Goal: Answer question/provide support: Share knowledge or assist other users

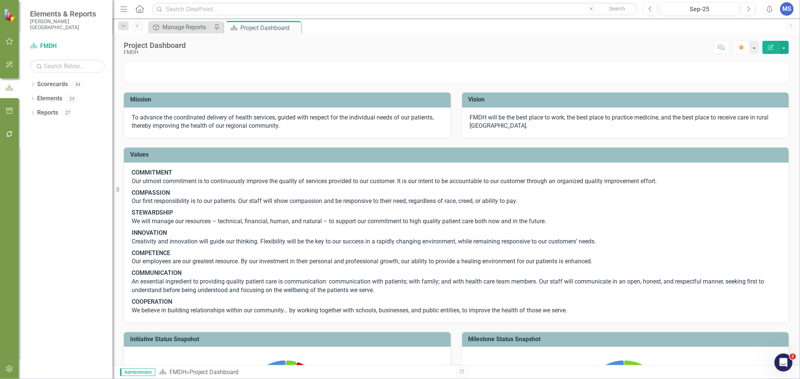
click at [33, 85] on icon at bounding box center [33, 84] width 2 height 3
click at [45, 100] on link "FMDH" at bounding box center [76, 98] width 71 height 9
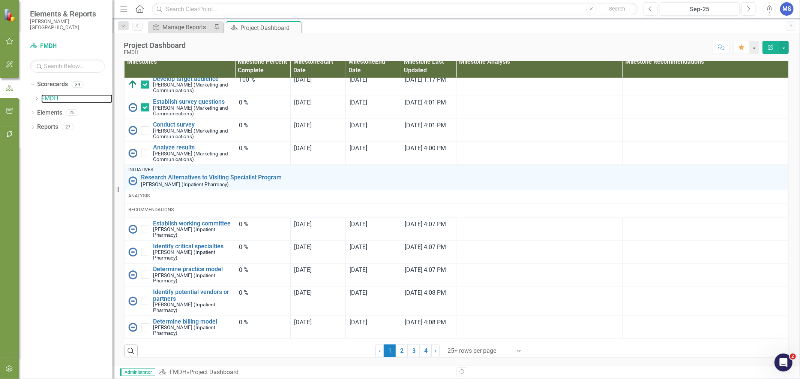
scroll to position [738, 0]
click at [400, 349] on link "2" at bounding box center [402, 351] width 12 height 13
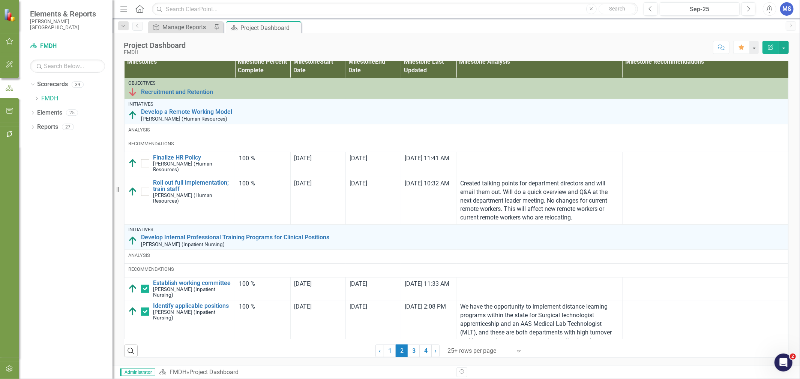
checkbox input "true"
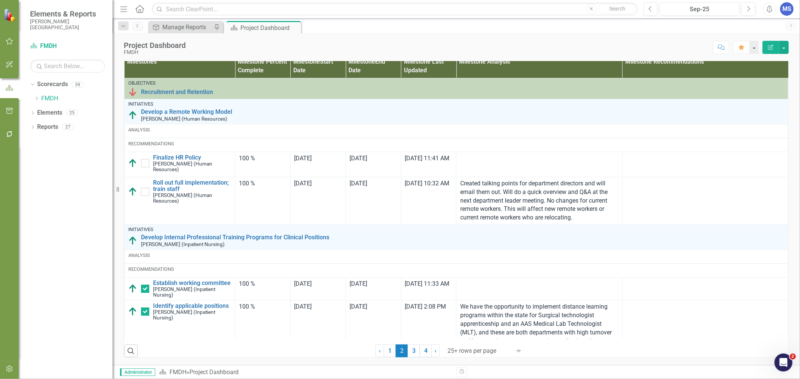
checkbox input "true"
checkbox input "false"
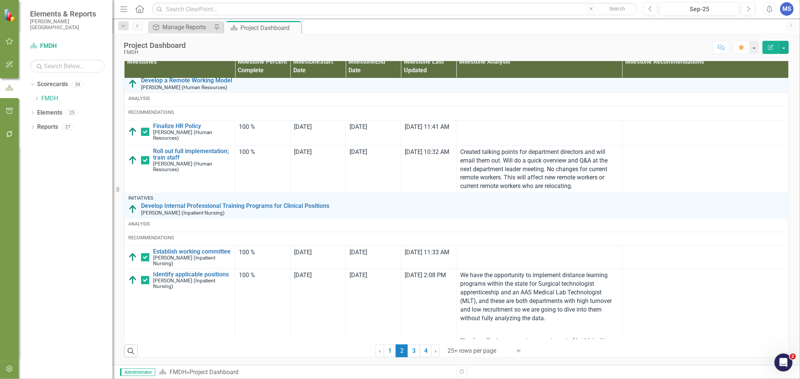
scroll to position [83, 0]
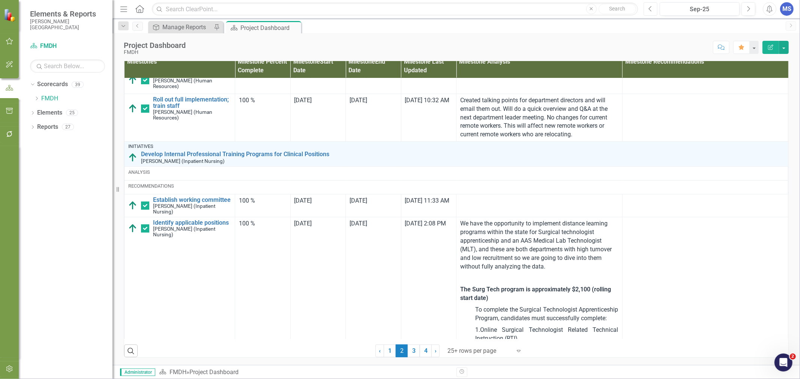
click at [653, 10] on button "Previous" at bounding box center [650, 8] width 14 height 13
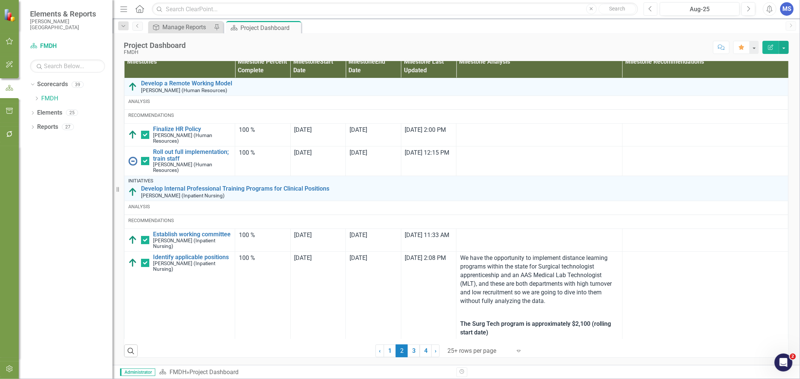
scroll to position [42, 0]
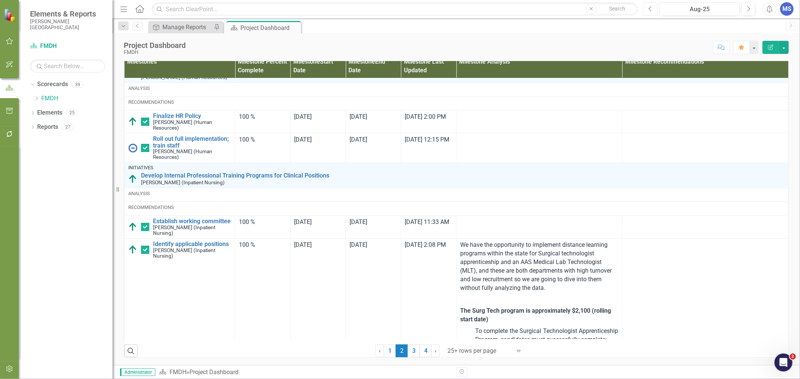
click at [648, 10] on icon "Previous" at bounding box center [650, 9] width 4 height 7
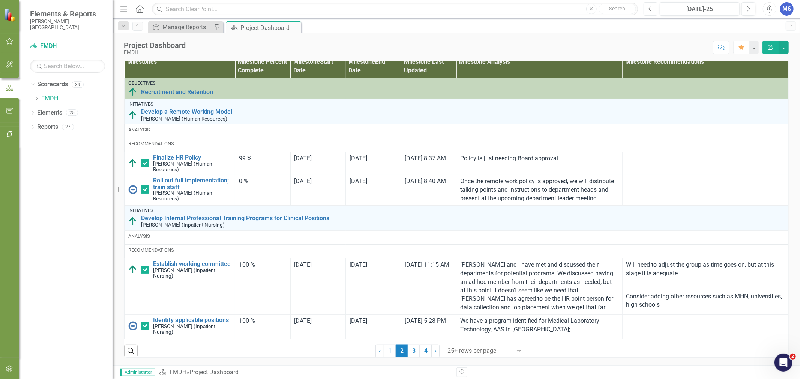
scroll to position [42, 0]
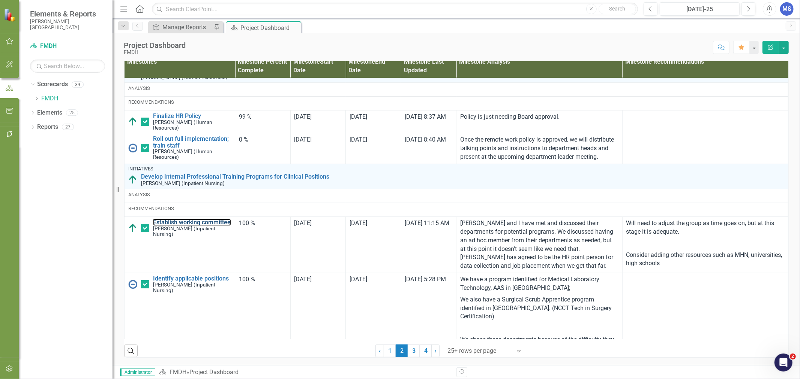
click at [165, 226] on link "Establish working committee" at bounding box center [192, 222] width 78 height 7
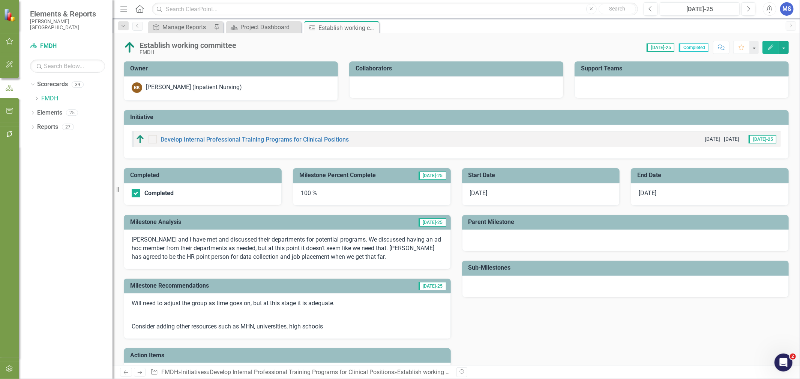
click at [781, 9] on div "MS" at bounding box center [786, 8] width 13 height 13
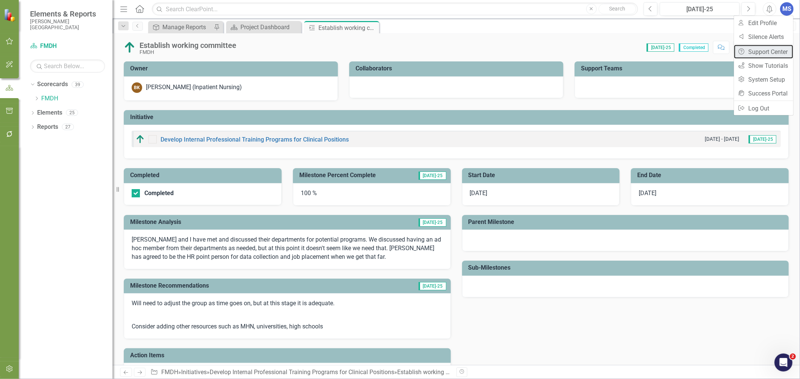
click at [764, 53] on link "Help Support Center" at bounding box center [763, 52] width 59 height 14
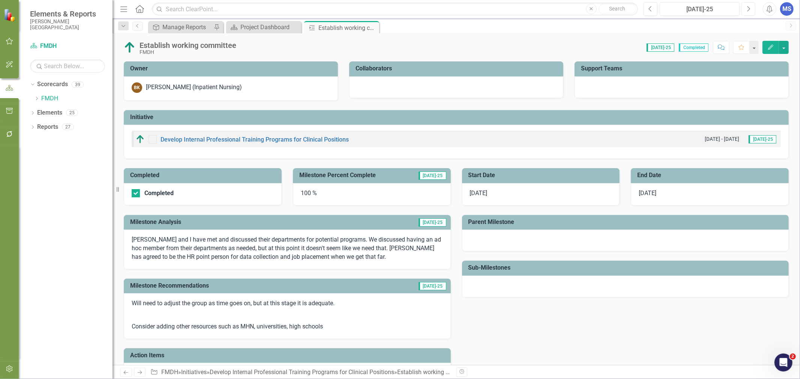
click at [749, 10] on icon "Next" at bounding box center [748, 9] width 4 height 7
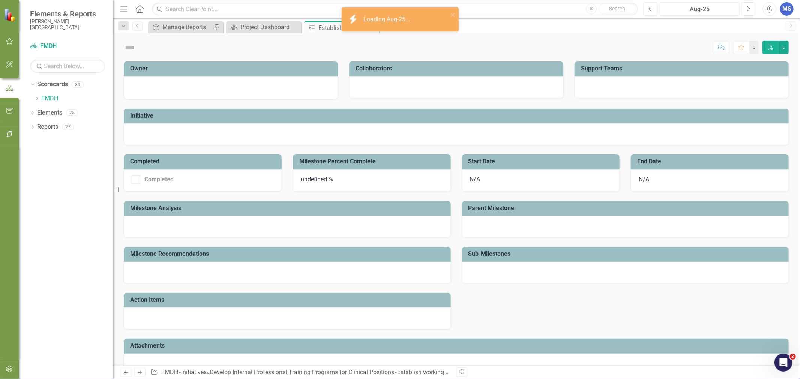
checkbox input "true"
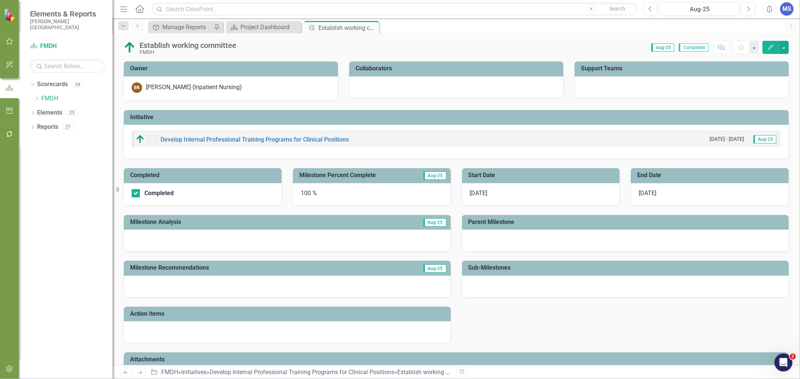
click at [368, 222] on td "Aug-25" at bounding box center [396, 223] width 100 height 12
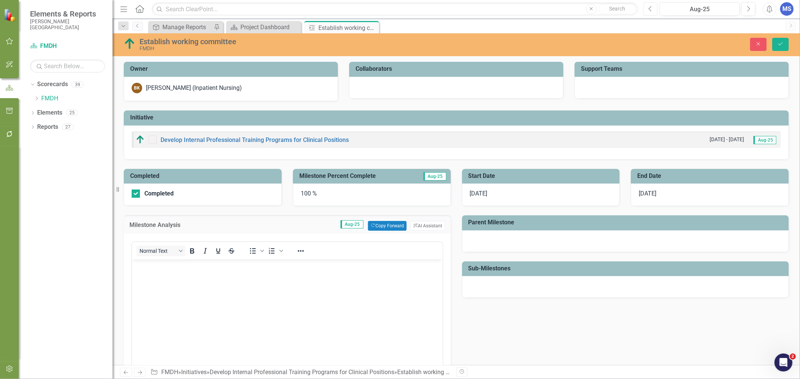
drag, startPoint x: 648, startPoint y: 11, endPoint x: 672, endPoint y: 197, distance: 187.1
click at [648, 11] on icon "Previous" at bounding box center [650, 9] width 4 height 7
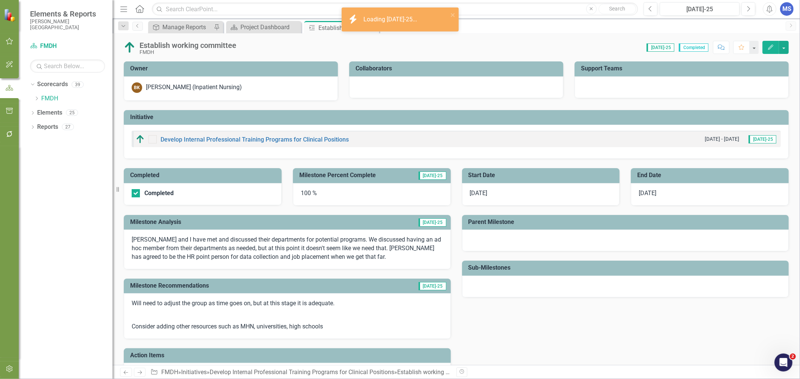
drag, startPoint x: 238, startPoint y: 218, endPoint x: 464, endPoint y: 308, distance: 243.7
click at [238, 218] on td "Milestone Analysis" at bounding box center [231, 223] width 203 height 12
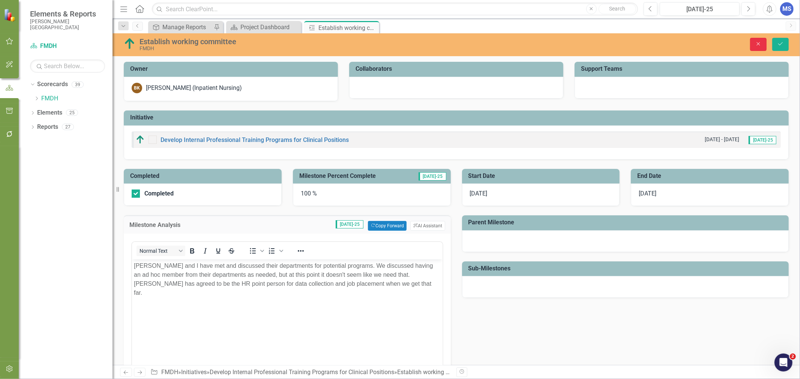
drag, startPoint x: 757, startPoint y: 45, endPoint x: 712, endPoint y: 74, distance: 53.5
click at [757, 45] on icon "Close" at bounding box center [758, 43] width 7 height 5
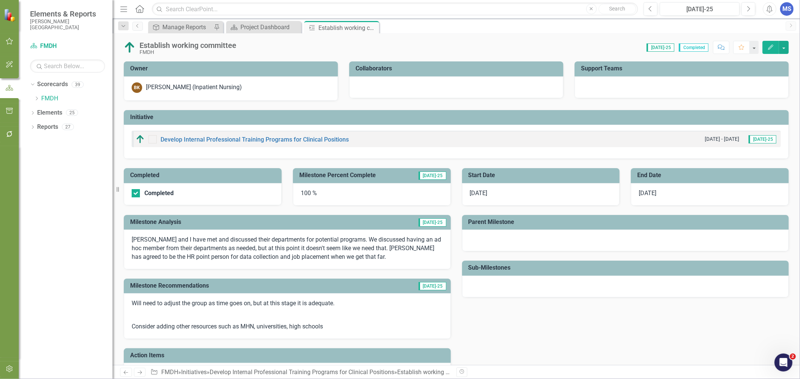
click at [0, 0] on icon at bounding box center [0, 0] width 0 height 0
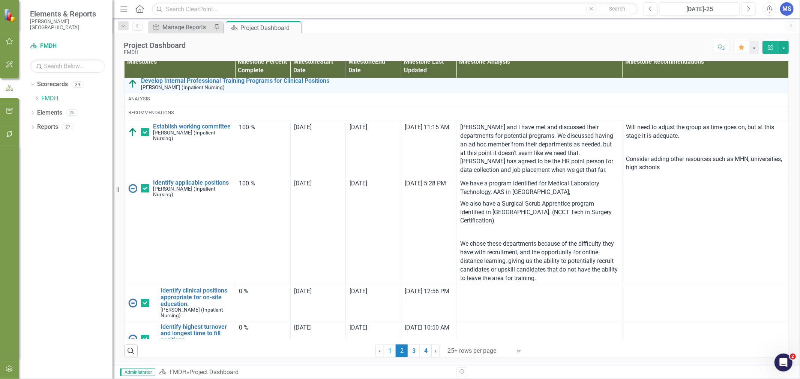
scroll to position [125, 0]
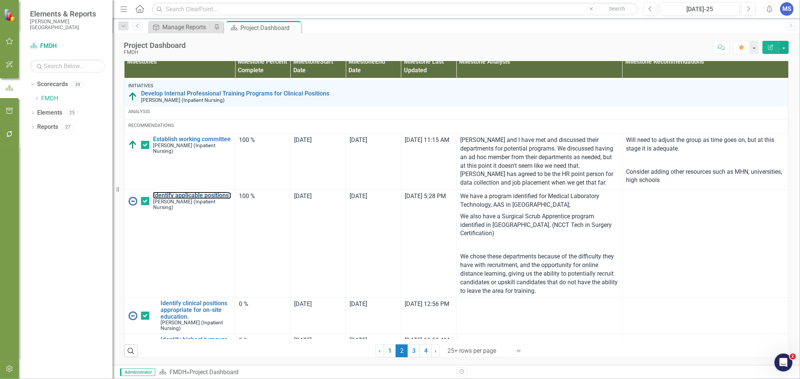
click at [192, 199] on link "Identify applicable positions" at bounding box center [192, 195] width 78 height 7
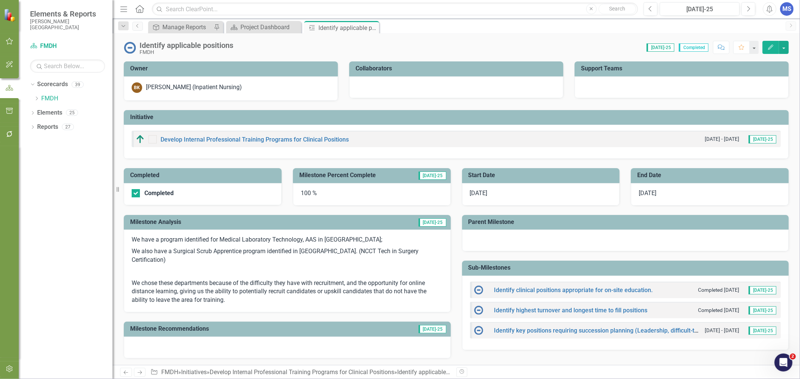
click at [769, 50] on button "Edit" at bounding box center [770, 47] width 16 height 13
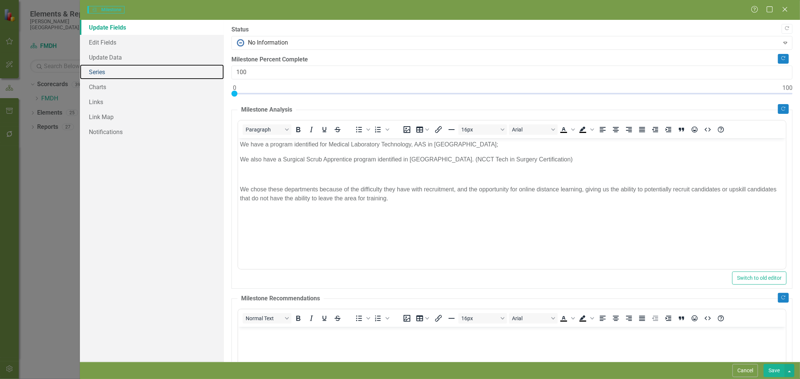
click at [102, 69] on link "Series" at bounding box center [152, 71] width 144 height 15
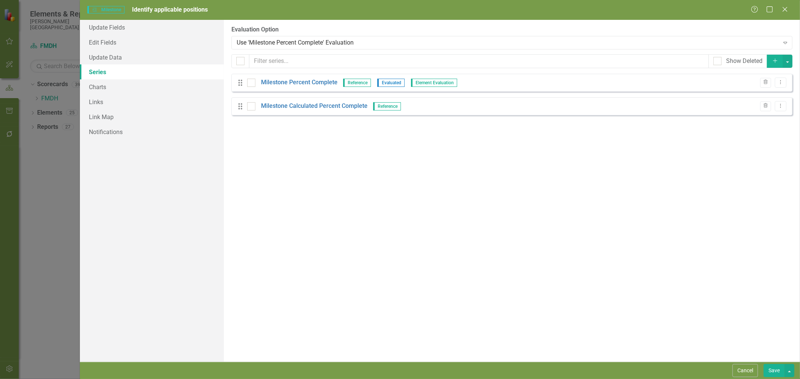
click at [744, 369] on button "Cancel" at bounding box center [744, 370] width 25 height 13
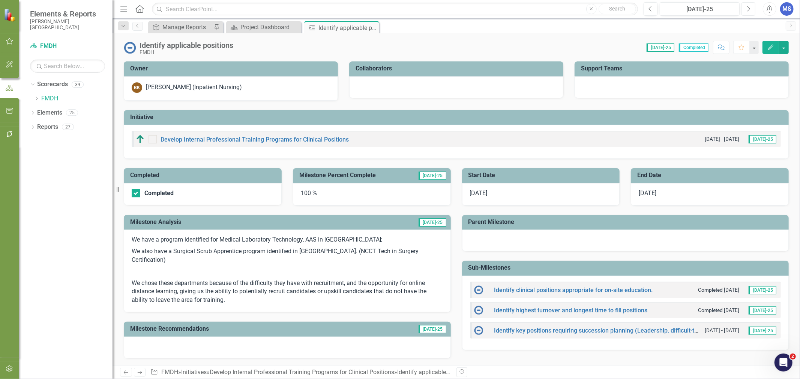
click at [747, 9] on icon "Next" at bounding box center [748, 9] width 4 height 7
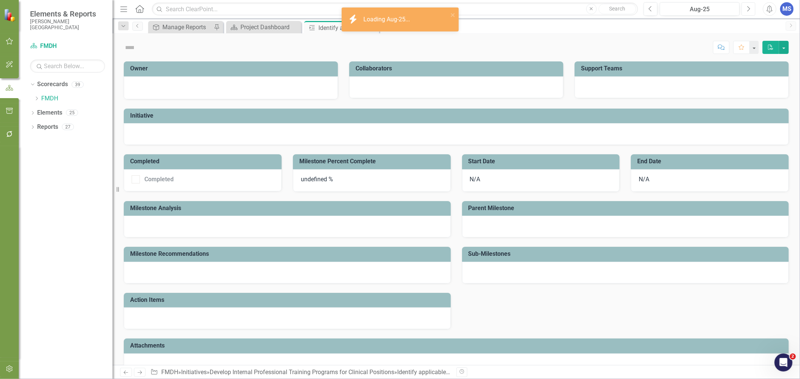
checkbox input "true"
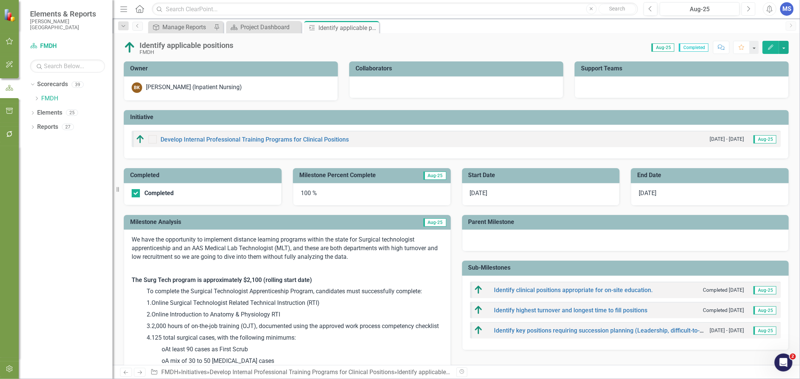
click at [748, 9] on icon "Next" at bounding box center [748, 9] width 4 height 7
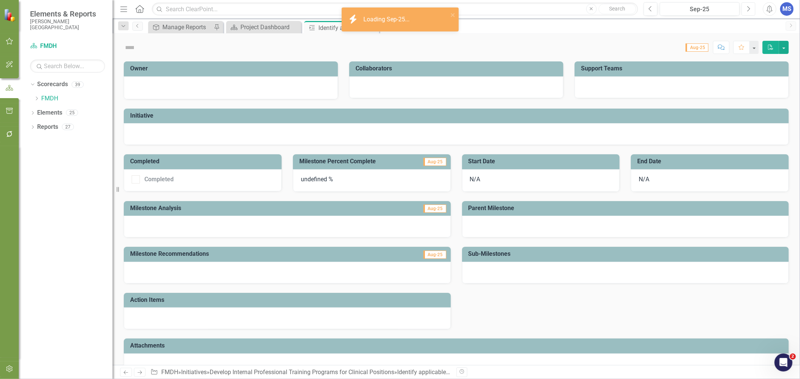
checkbox input "true"
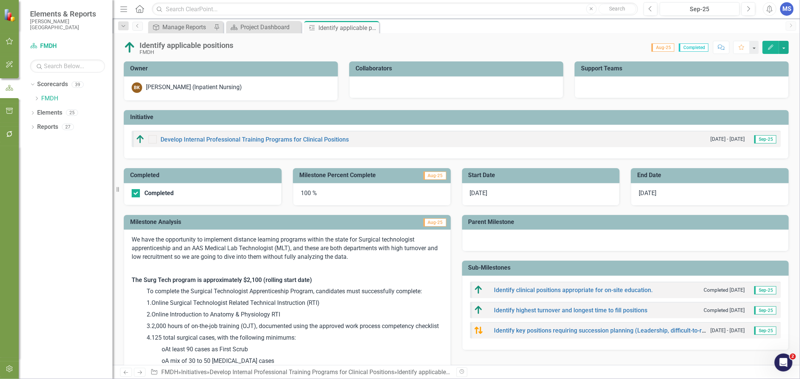
click at [0, 0] on icon "Close" at bounding box center [0, 0] width 0 height 0
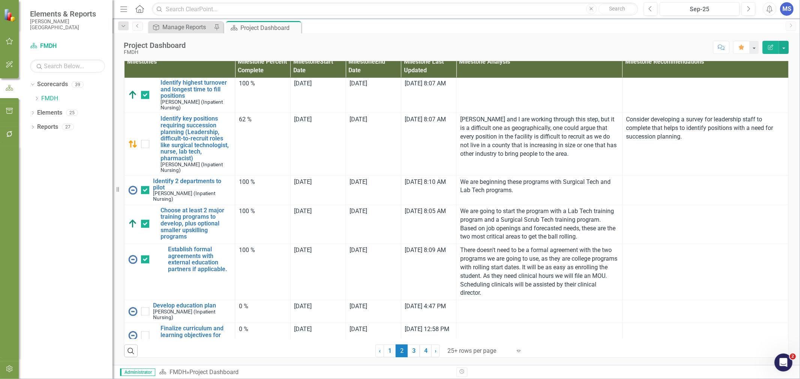
scroll to position [1083, 0]
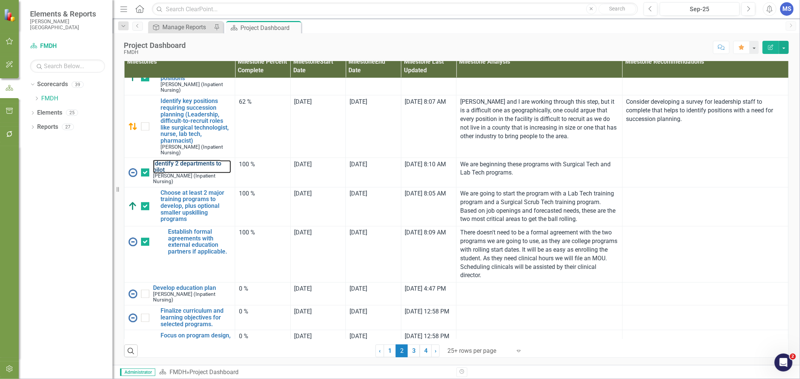
click at [196, 174] on link "Identify 2 departments to pilot" at bounding box center [192, 166] width 78 height 13
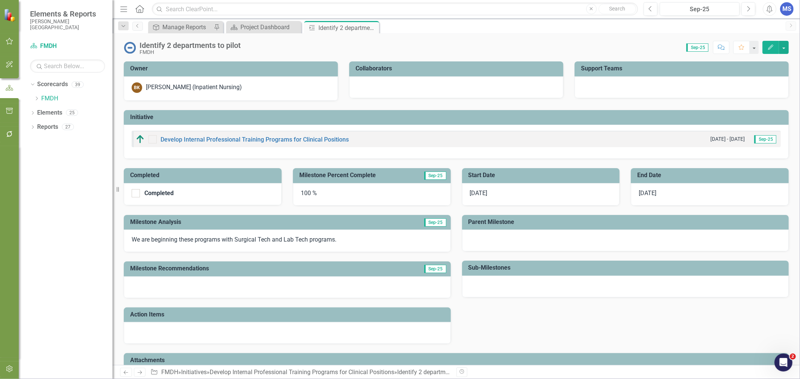
checkbox input "true"
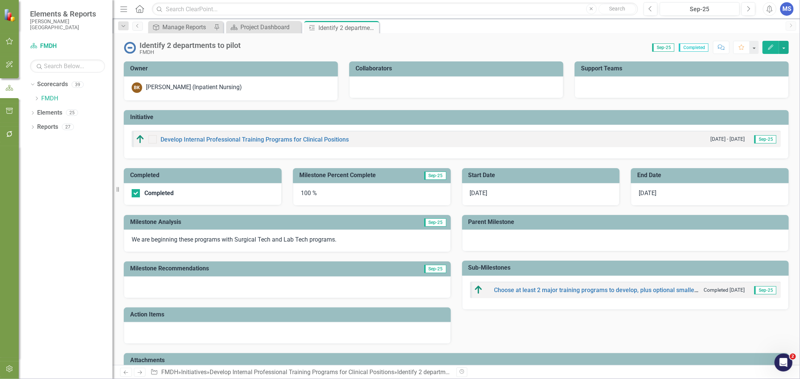
click at [769, 49] on icon "Edit" at bounding box center [770, 47] width 7 height 5
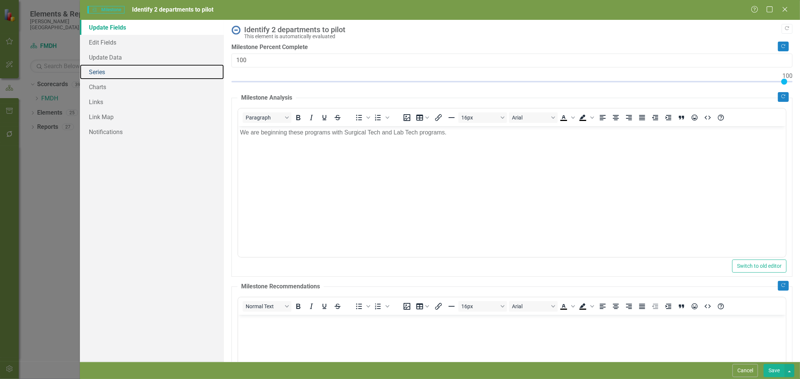
click at [132, 75] on link "Series" at bounding box center [152, 71] width 144 height 15
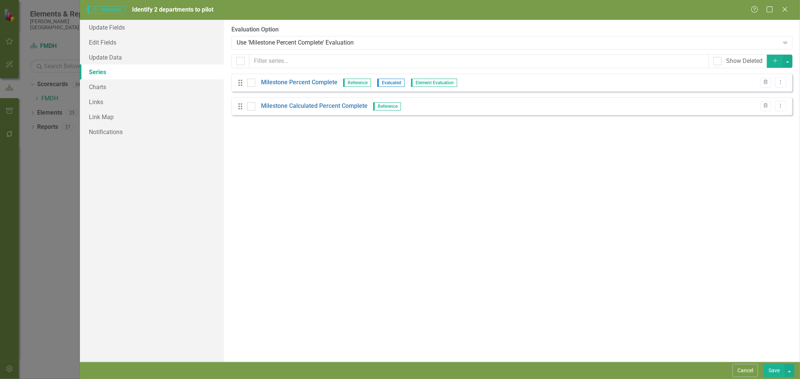
click at [286, 40] on div "Use 'Milestone Percent Complete' Evaluation" at bounding box center [508, 42] width 542 height 9
click at [353, 156] on div "From this page, you can add, edit, delete, or duplicate the measure series for …" at bounding box center [512, 191] width 576 height 342
click at [775, 373] on button "Save" at bounding box center [773, 370] width 21 height 13
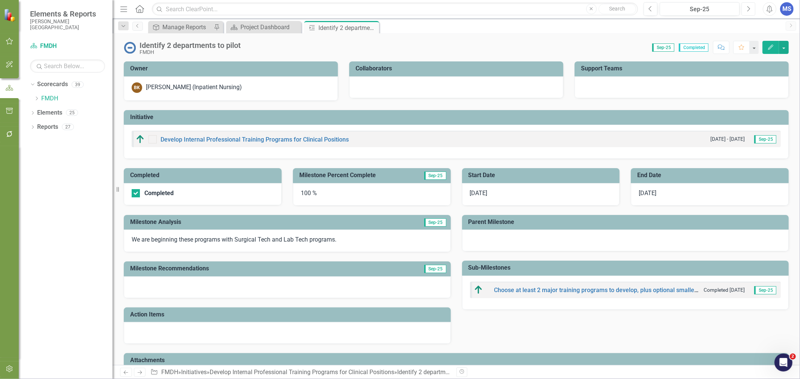
click at [746, 12] on button "Next" at bounding box center [748, 8] width 14 height 13
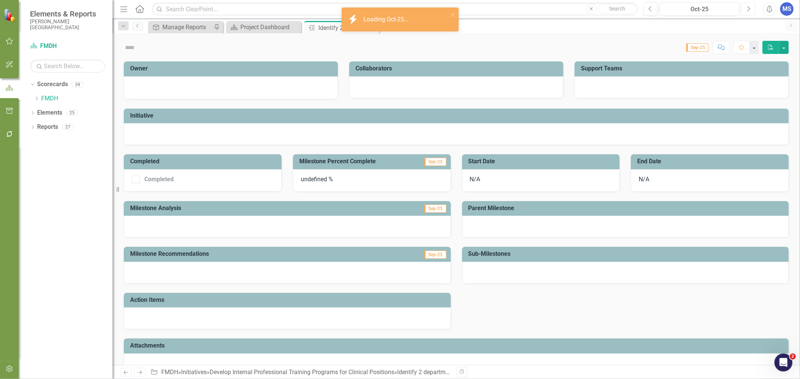
checkbox input "true"
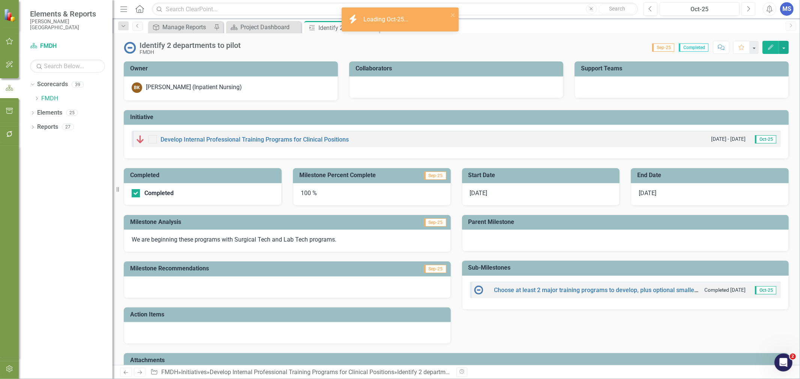
click at [749, 11] on icon "Next" at bounding box center [748, 9] width 4 height 7
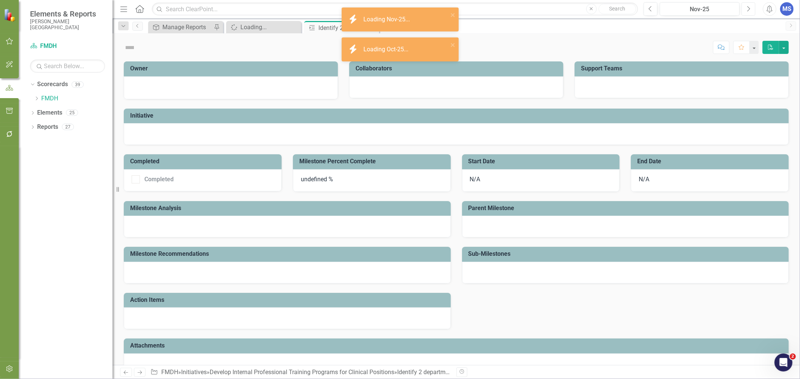
checkbox input "true"
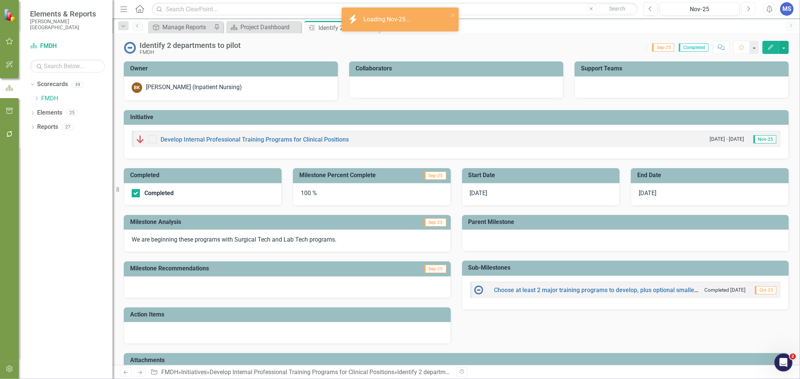
click at [749, 11] on icon "Next" at bounding box center [748, 9] width 4 height 7
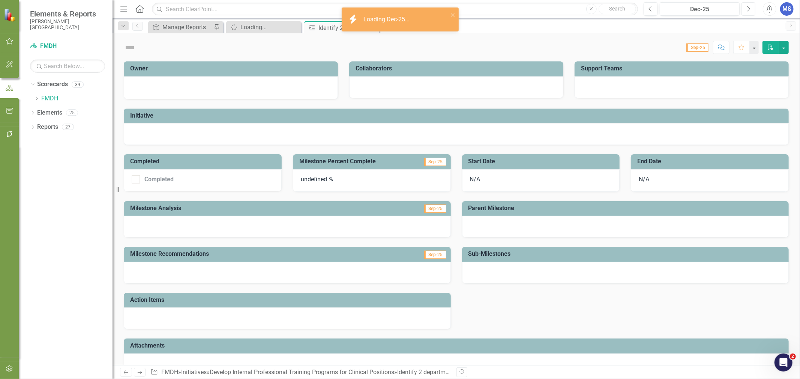
checkbox input "true"
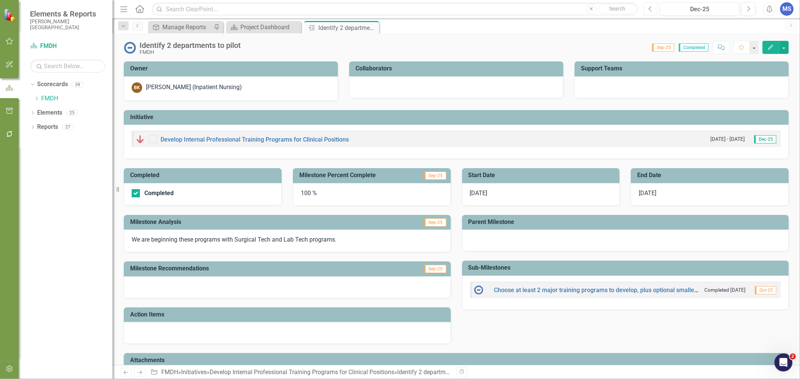
click at [654, 12] on button "Previous" at bounding box center [650, 8] width 14 height 13
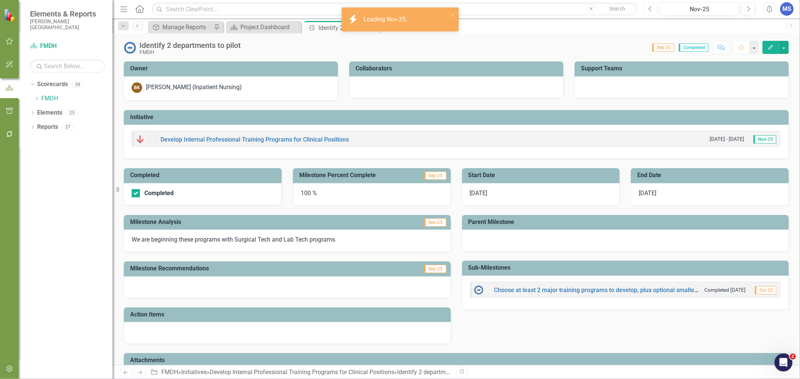
click at [653, 7] on button "Previous" at bounding box center [650, 8] width 14 height 13
click at [653, 8] on button "Previous" at bounding box center [650, 8] width 14 height 13
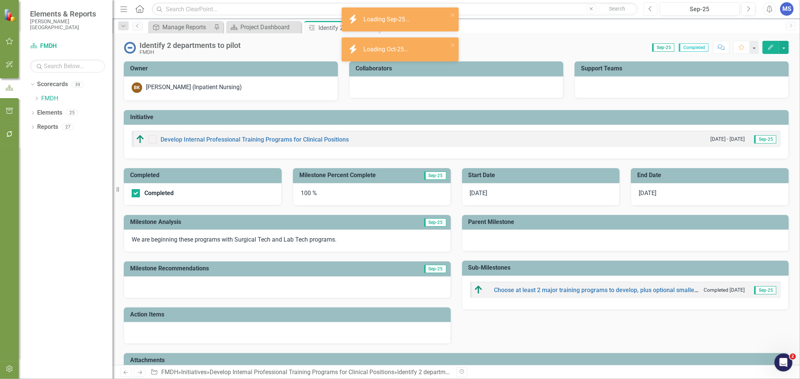
click at [651, 10] on icon "Previous" at bounding box center [650, 9] width 4 height 7
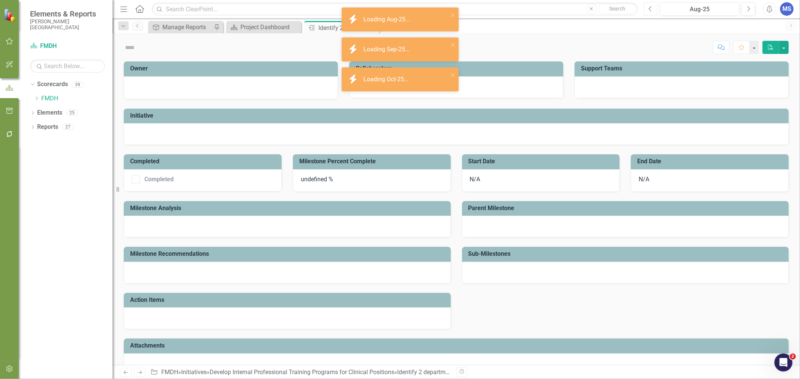
checkbox input "true"
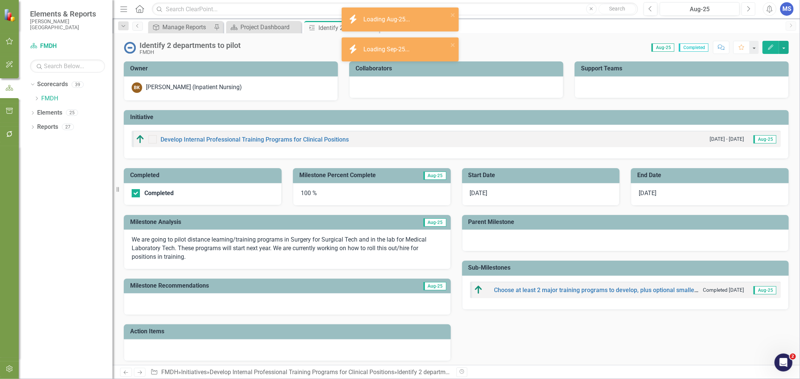
click at [747, 12] on icon "Next" at bounding box center [748, 9] width 4 height 7
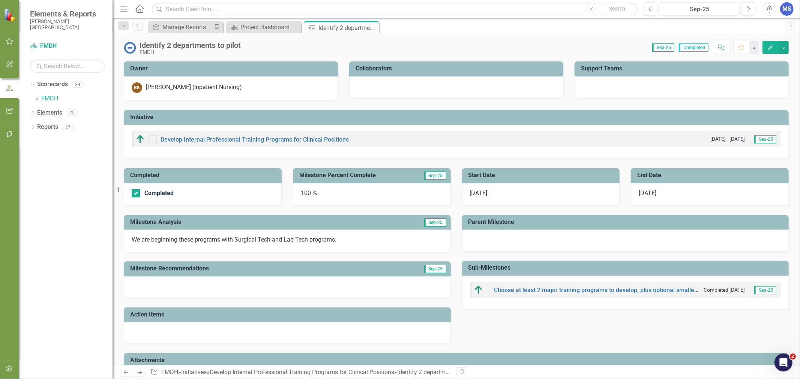
click at [769, 48] on icon "Edit" at bounding box center [770, 47] width 7 height 5
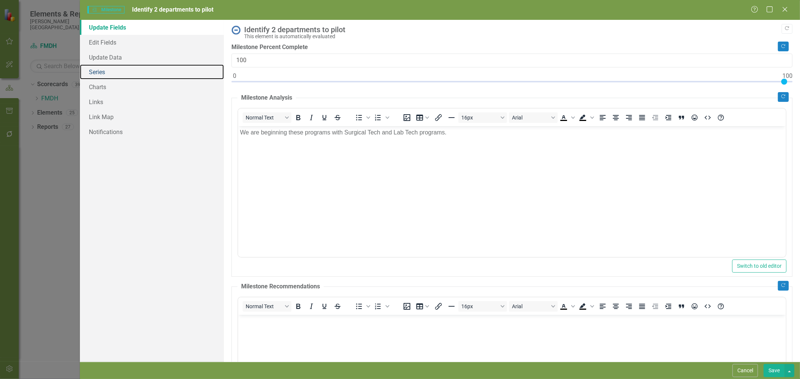
click at [105, 72] on link "Series" at bounding box center [152, 71] width 144 height 15
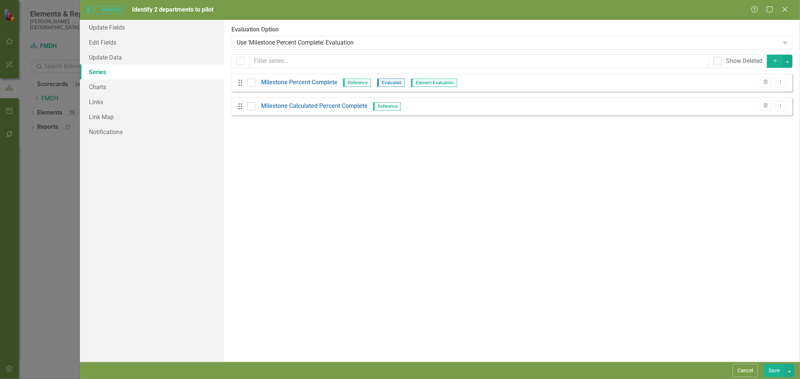
click at [288, 40] on div "Use 'Milestone Percent Complete' Evaluation" at bounding box center [508, 42] width 542 height 9
click at [285, 84] on link "Milestone Percent Complete" at bounding box center [299, 82] width 76 height 9
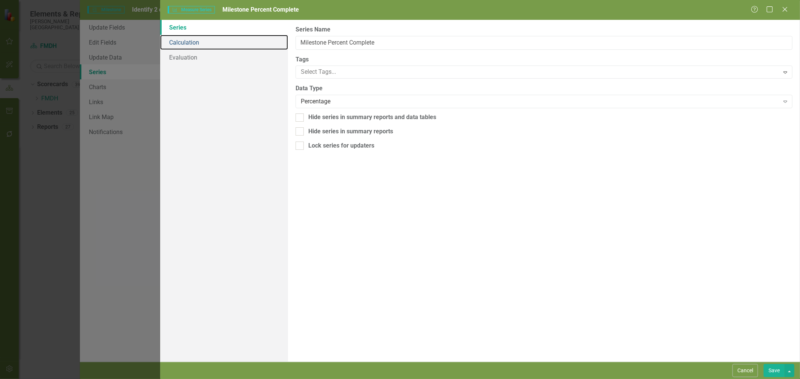
click at [203, 45] on link "Calculation" at bounding box center [224, 42] width 128 height 15
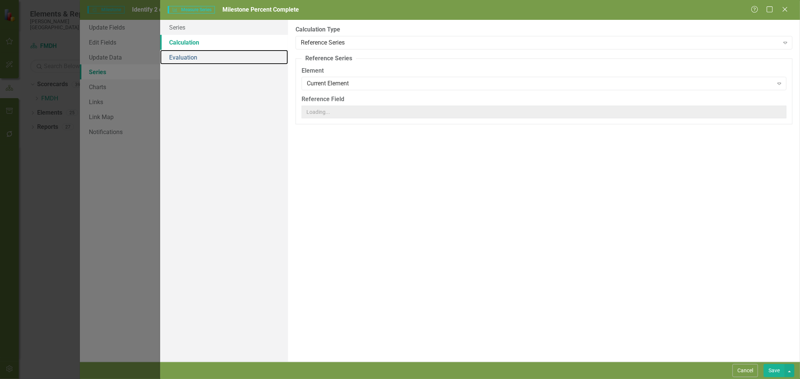
click at [202, 59] on link "Evaluation" at bounding box center [224, 57] width 128 height 15
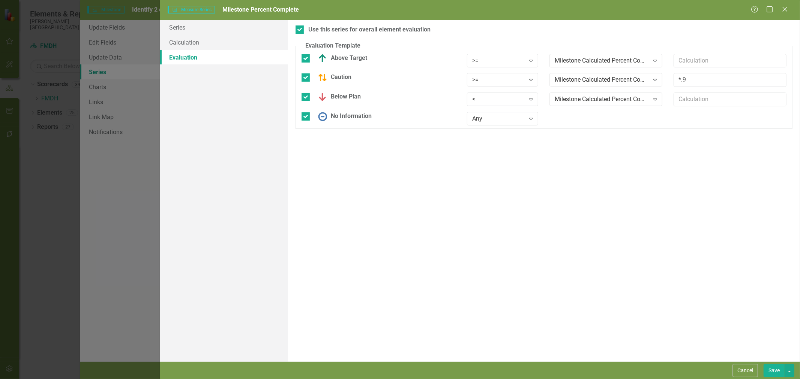
click at [582, 62] on div "Milestone Calculated Percent Complete" at bounding box center [602, 60] width 94 height 9
click at [224, 39] on link "Calculation" at bounding box center [224, 42] width 128 height 15
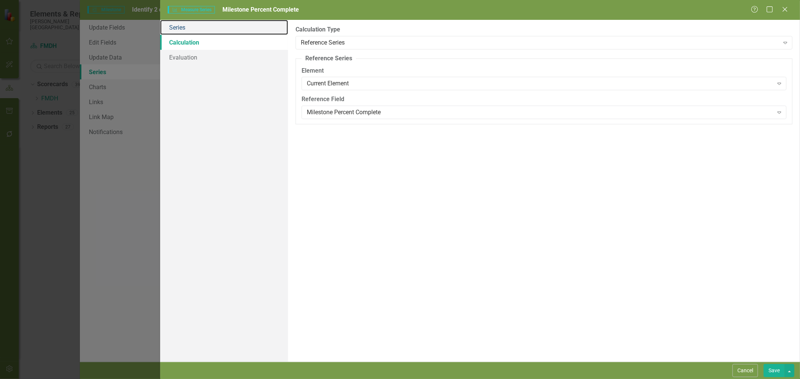
click at [204, 30] on link "Series" at bounding box center [224, 27] width 128 height 15
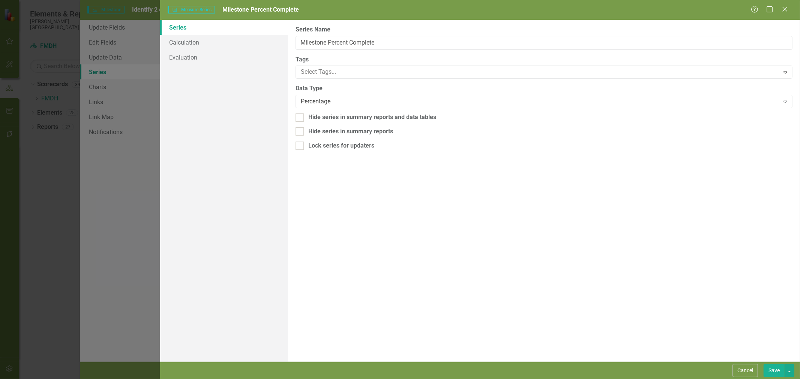
click at [740, 369] on button "Cancel" at bounding box center [744, 370] width 25 height 13
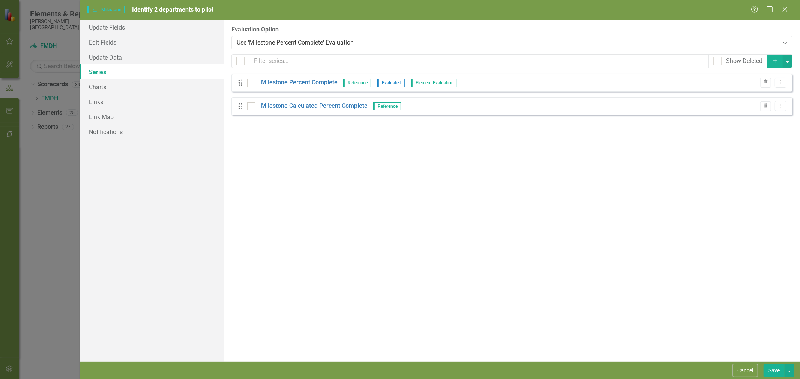
click at [294, 106] on link "Milestone Calculated Percent Complete" at bounding box center [314, 106] width 106 height 9
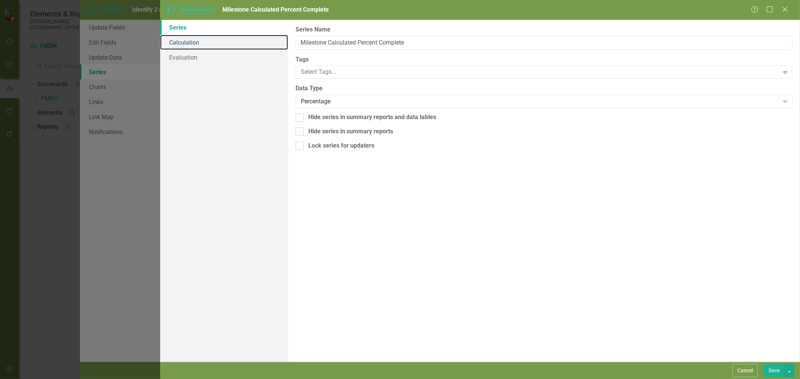
click at [186, 48] on link "Calculation" at bounding box center [224, 42] width 128 height 15
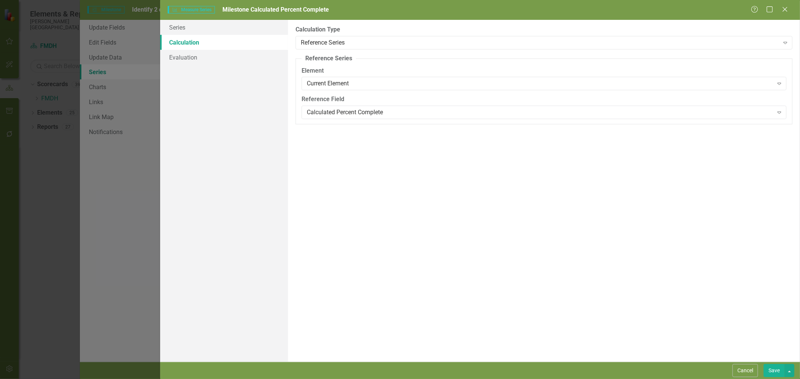
click at [392, 115] on div "Calculated Percent Complete" at bounding box center [540, 112] width 466 height 9
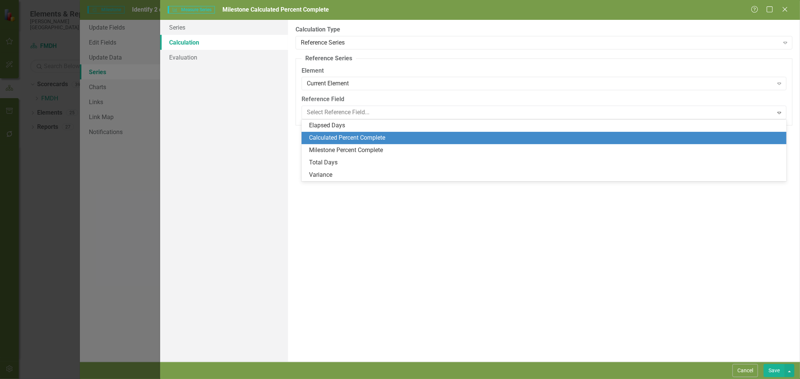
click at [365, 137] on div "Calculated Percent Complete" at bounding box center [545, 138] width 473 height 9
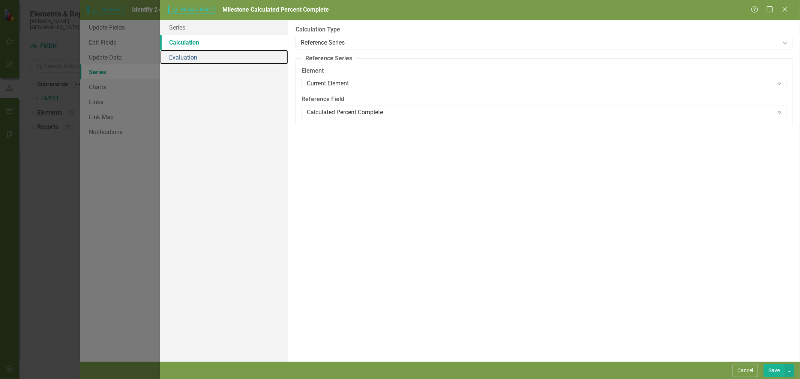
click at [181, 55] on link "Evaluation" at bounding box center [224, 57] width 128 height 15
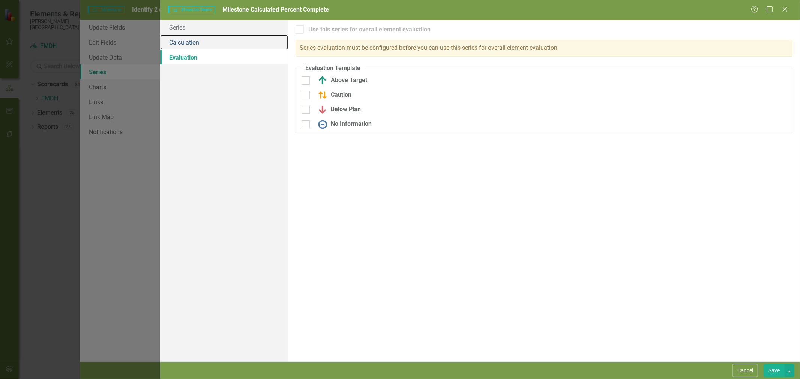
click at [186, 41] on link "Calculation" at bounding box center [224, 42] width 128 height 15
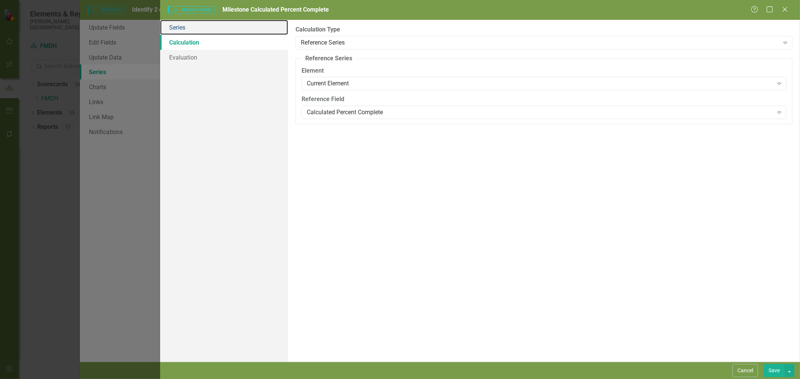
click at [190, 27] on link "Series" at bounding box center [224, 27] width 128 height 15
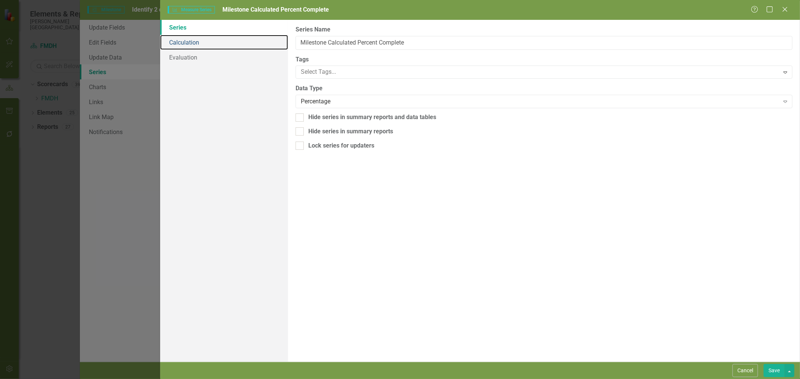
click at [175, 43] on link "Calculation" at bounding box center [224, 42] width 128 height 15
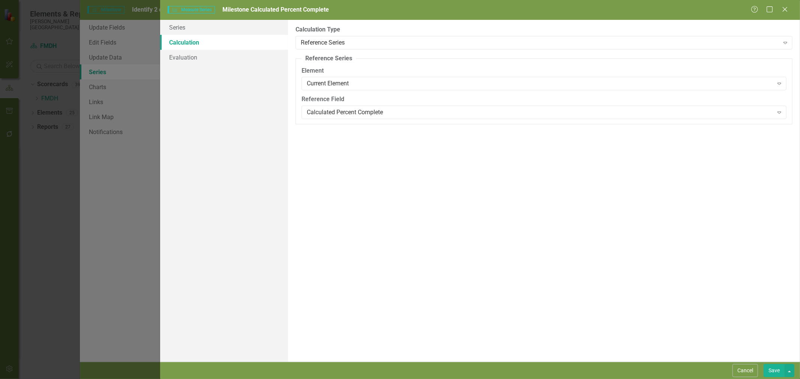
click at [744, 370] on button "Cancel" at bounding box center [744, 370] width 25 height 13
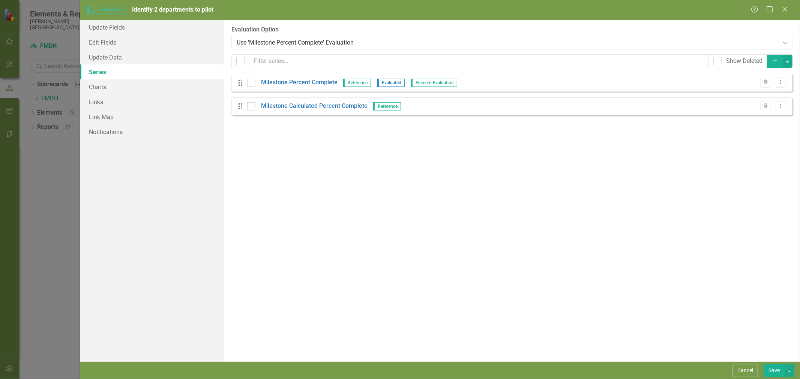
click at [274, 85] on link "Milestone Percent Complete" at bounding box center [299, 82] width 76 height 9
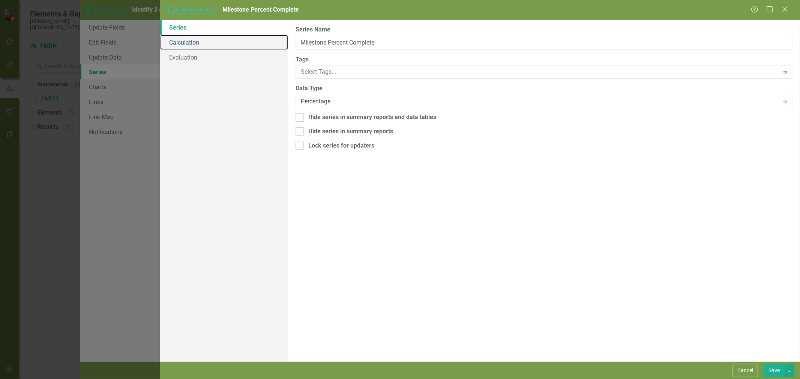
click at [208, 47] on link "Calculation" at bounding box center [224, 42] width 128 height 15
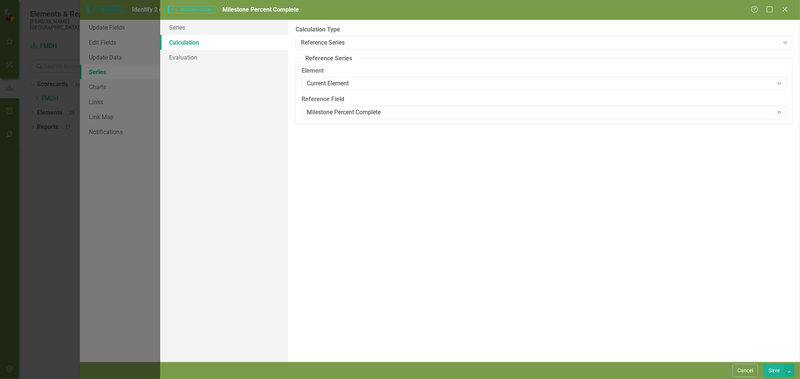
drag, startPoint x: 208, startPoint y: 47, endPoint x: 214, endPoint y: 204, distance: 157.3
click at [214, 204] on div "Series Calculation Evaluation" at bounding box center [224, 191] width 128 height 342
click at [182, 58] on link "Evaluation" at bounding box center [224, 57] width 128 height 15
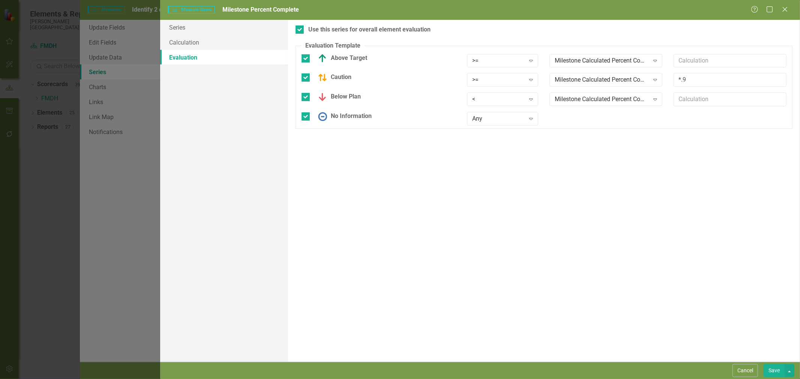
click at [751, 372] on button "Cancel" at bounding box center [744, 370] width 25 height 13
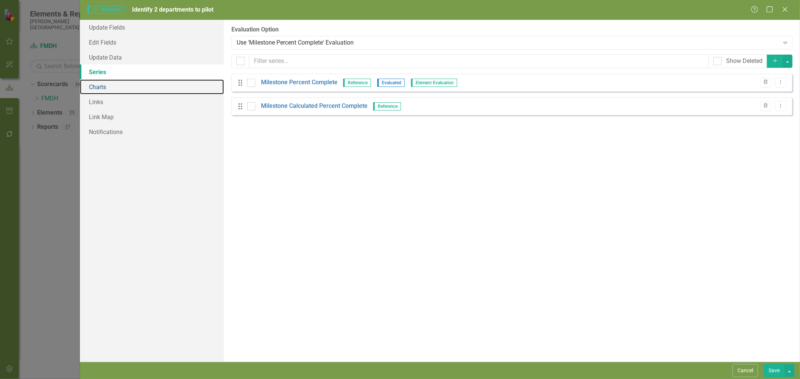
click at [126, 87] on link "Charts" at bounding box center [152, 86] width 144 height 15
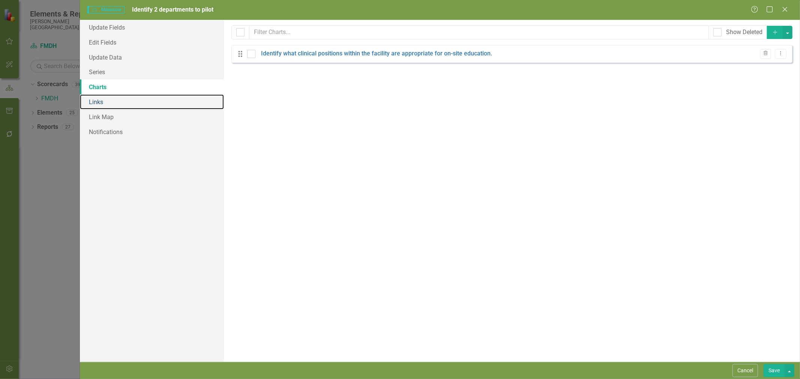
click at [122, 103] on link "Links" at bounding box center [152, 101] width 144 height 15
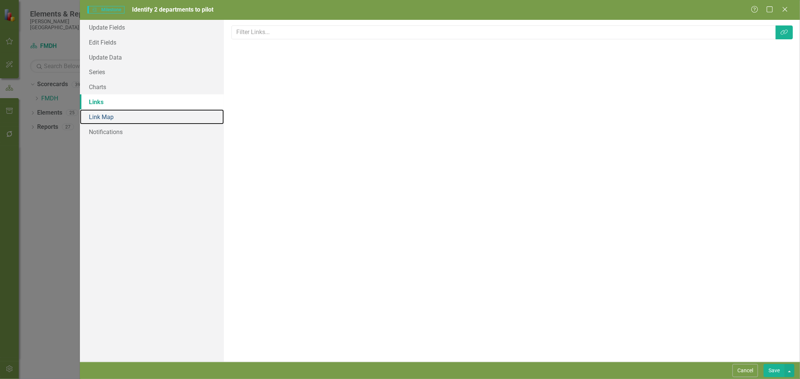
click at [121, 121] on link "Link Map" at bounding box center [152, 116] width 144 height 15
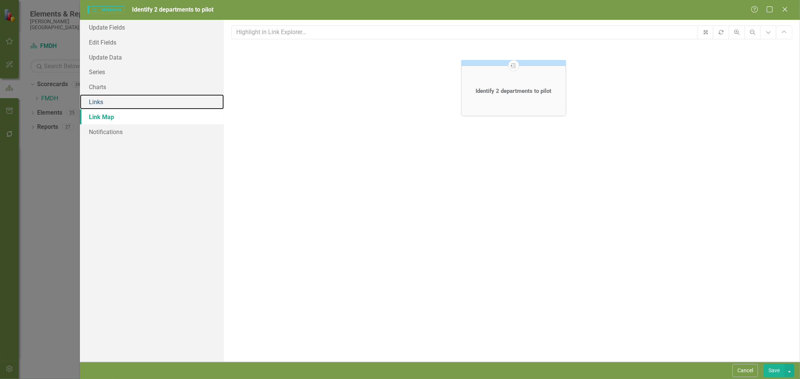
click at [126, 105] on link "Links" at bounding box center [152, 101] width 144 height 15
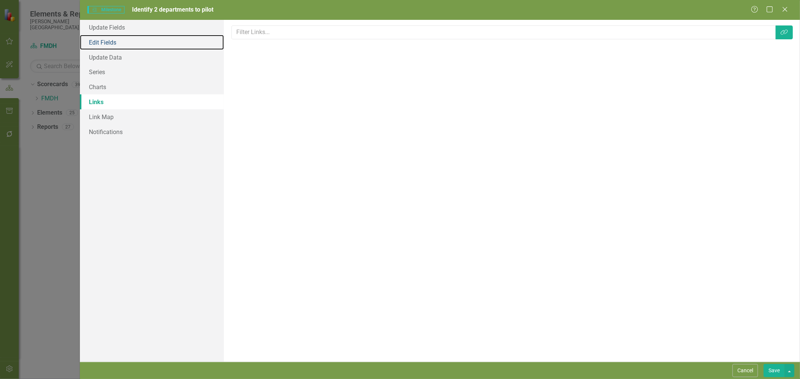
click at [130, 49] on link "Edit Fields" at bounding box center [152, 42] width 144 height 15
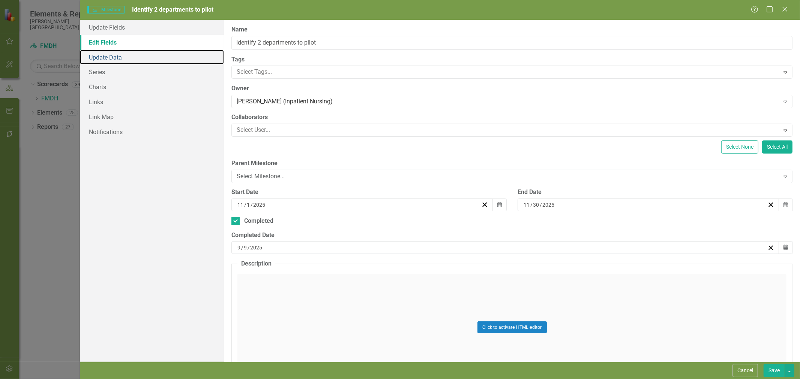
click at [118, 53] on link "Update Data" at bounding box center [152, 57] width 144 height 15
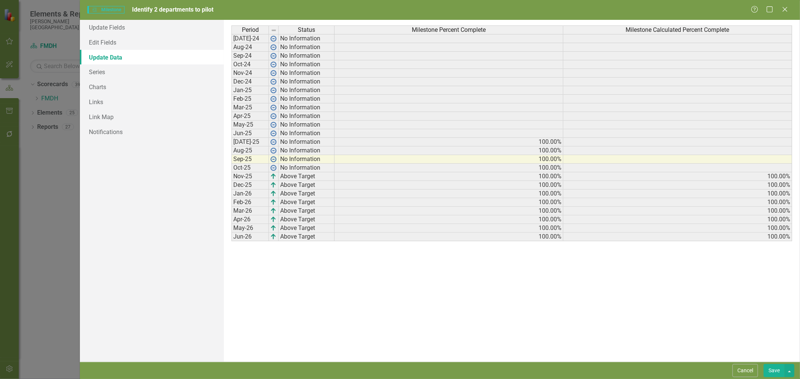
click at [231, 182] on div "Period Status Milestone Percent Complete Milestone Calculated Percent Complete …" at bounding box center [231, 133] width 0 height 216
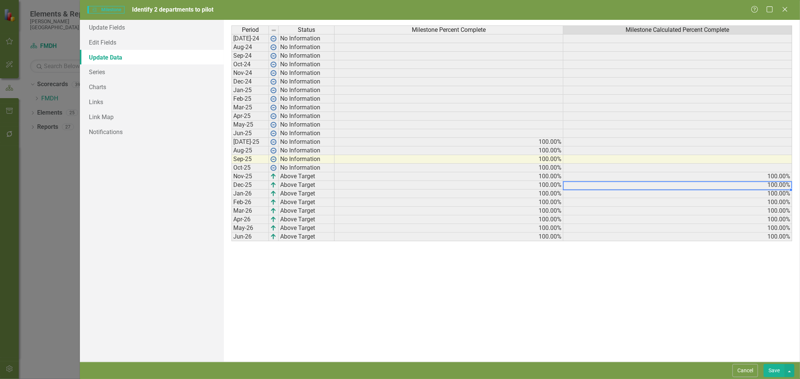
click at [616, 177] on td "100.00%" at bounding box center [677, 176] width 229 height 9
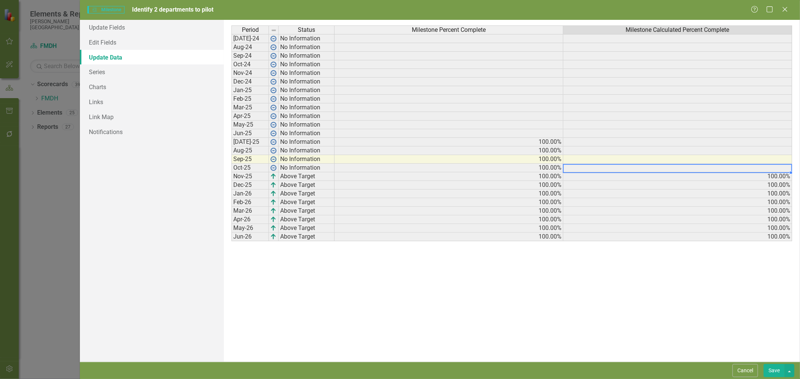
click at [609, 169] on td at bounding box center [677, 168] width 229 height 9
click at [134, 75] on link "Series" at bounding box center [152, 71] width 144 height 15
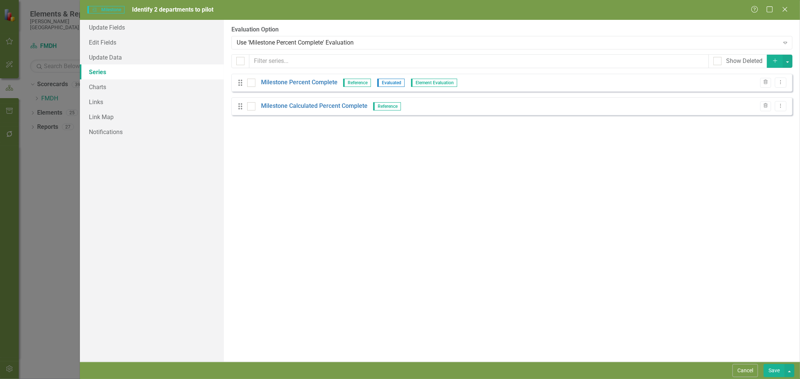
click at [301, 83] on link "Milestone Percent Complete" at bounding box center [299, 82] width 76 height 9
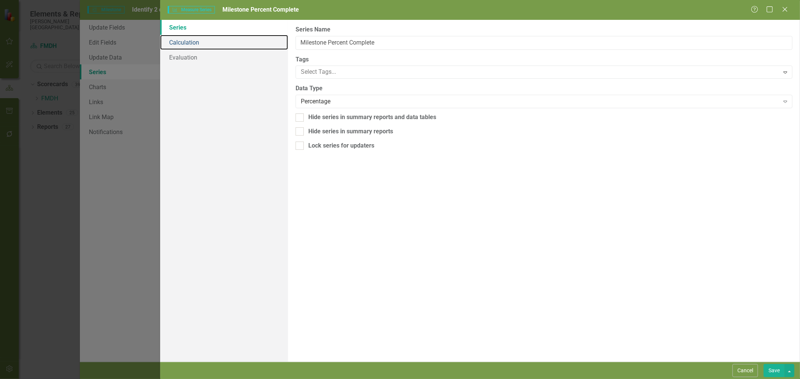
click at [207, 46] on link "Calculation" at bounding box center [224, 42] width 128 height 15
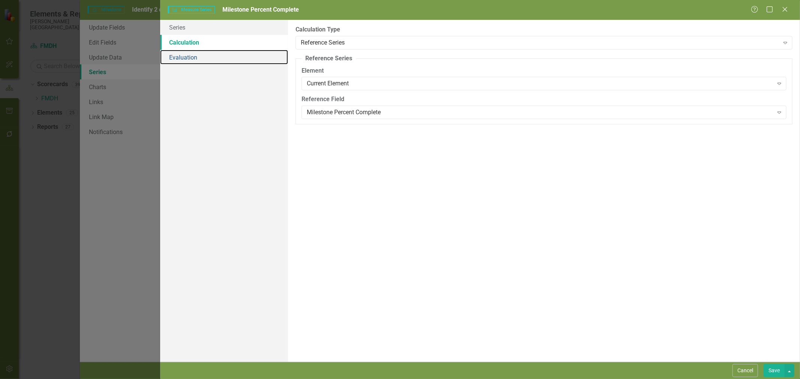
click at [207, 54] on link "Evaluation" at bounding box center [224, 57] width 128 height 15
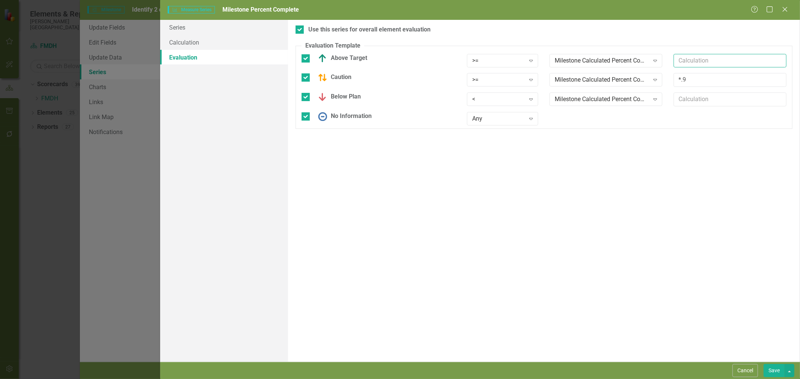
click at [690, 63] on input "text" at bounding box center [729, 61] width 113 height 14
click at [646, 62] on div "Milestone Calculated Percent Complete" at bounding box center [602, 60] width 94 height 9
click at [608, 147] on div "Use this series for overall element evaluation Evaluation Template You can defi…" at bounding box center [544, 191] width 512 height 342
click at [309, 118] on div at bounding box center [305, 116] width 8 height 8
click at [306, 117] on input "No Information" at bounding box center [303, 114] width 5 height 5
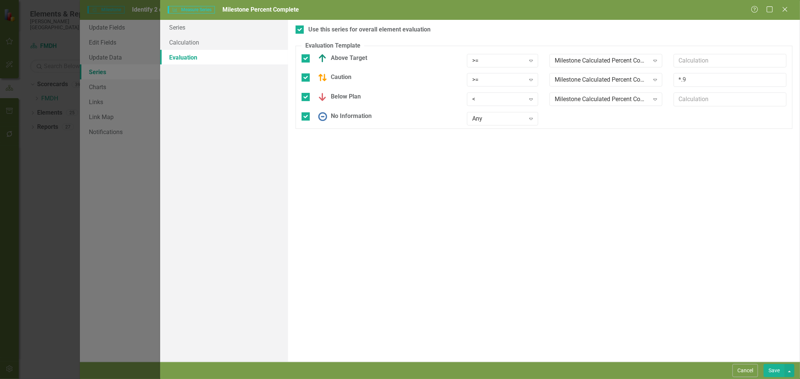
checkbox input "false"
click at [771, 368] on button "Save" at bounding box center [773, 370] width 21 height 13
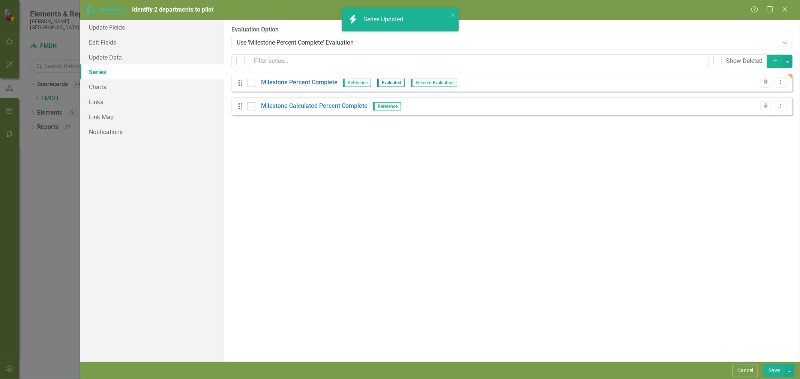
click at [770, 370] on button "Save" at bounding box center [773, 370] width 21 height 13
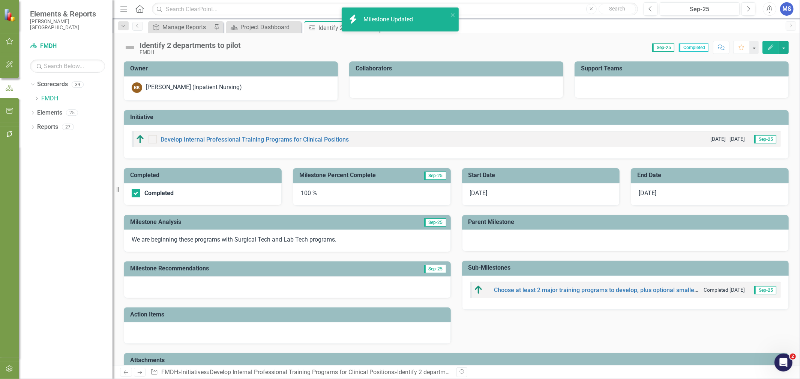
click at [766, 47] on button "Edit" at bounding box center [770, 47] width 16 height 13
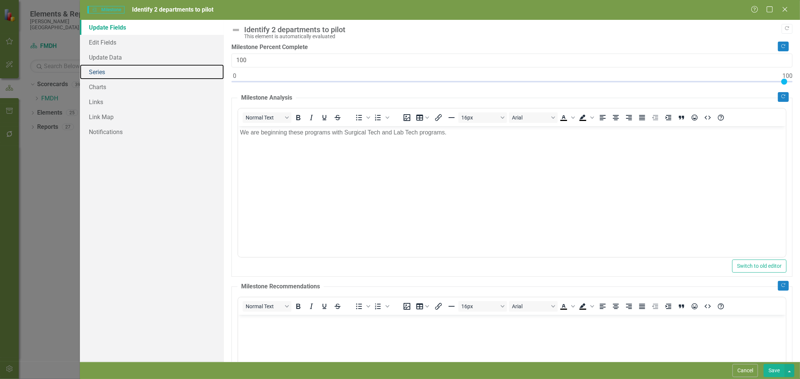
click at [110, 74] on link "Series" at bounding box center [152, 71] width 144 height 15
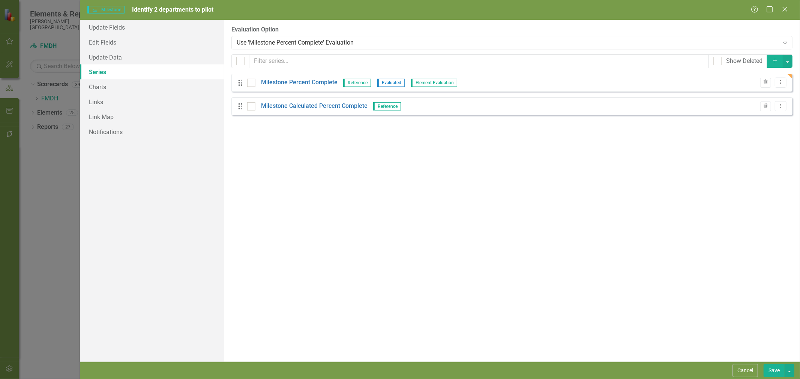
click at [313, 89] on div "Drag Milestone Percent Complete Reference Evaluated Element Evaluation Trash Dr…" at bounding box center [511, 83] width 561 height 18
click at [316, 83] on link "Milestone Percent Complete" at bounding box center [299, 82] width 76 height 9
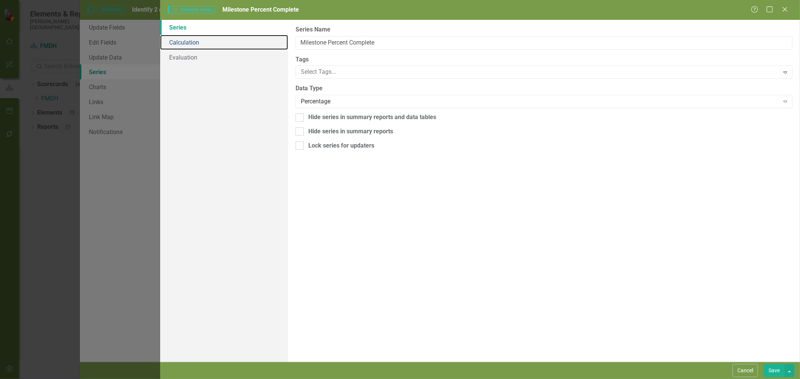
click at [195, 43] on link "Calculation" at bounding box center [224, 42] width 128 height 15
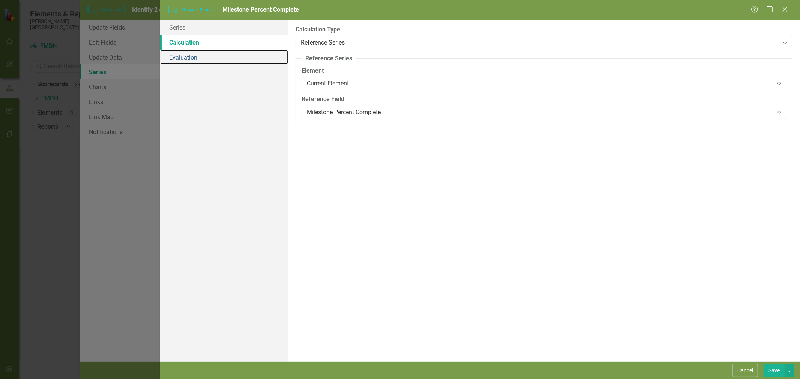
click at [216, 55] on link "Evaluation" at bounding box center [224, 57] width 128 height 15
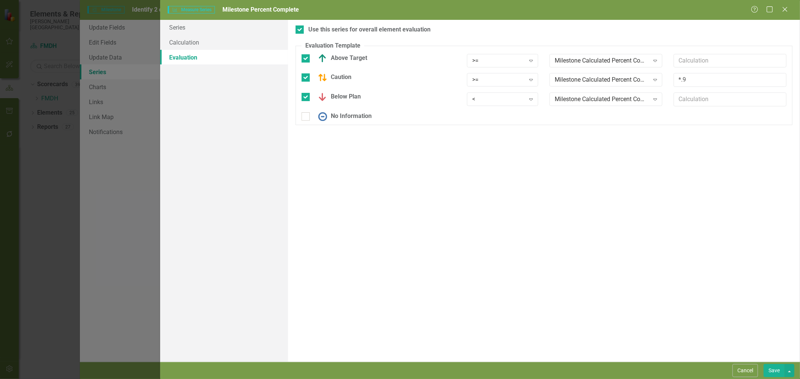
click at [302, 115] on input "No Information" at bounding box center [303, 114] width 5 height 5
checkbox input "true"
click at [512, 123] on div "Any" at bounding box center [498, 119] width 53 height 9
click at [770, 371] on button "Save" at bounding box center [773, 370] width 21 height 13
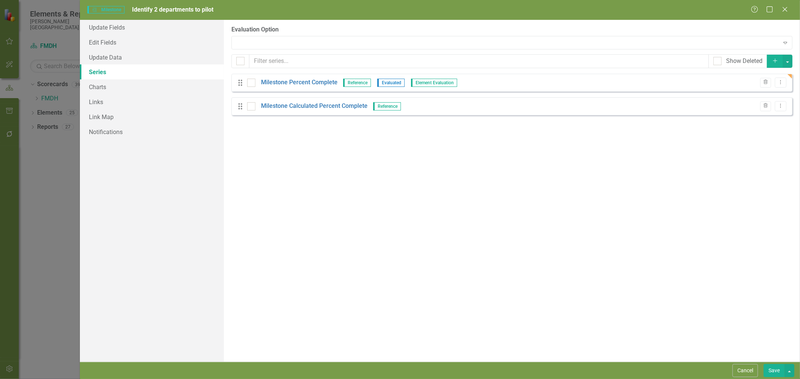
click at [772, 370] on button "Save" at bounding box center [773, 370] width 21 height 13
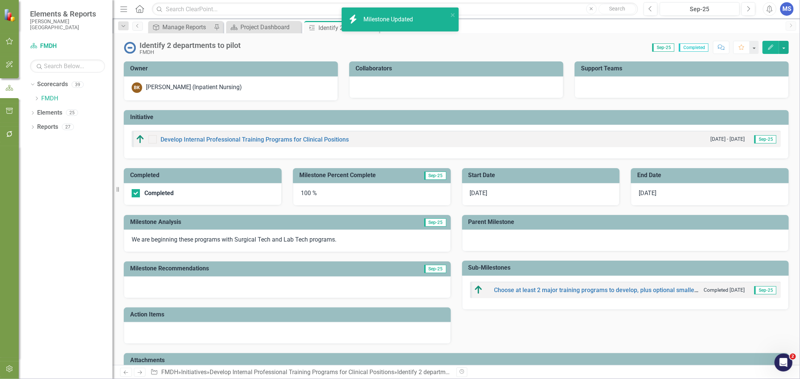
click at [129, 49] on img at bounding box center [130, 48] width 12 height 12
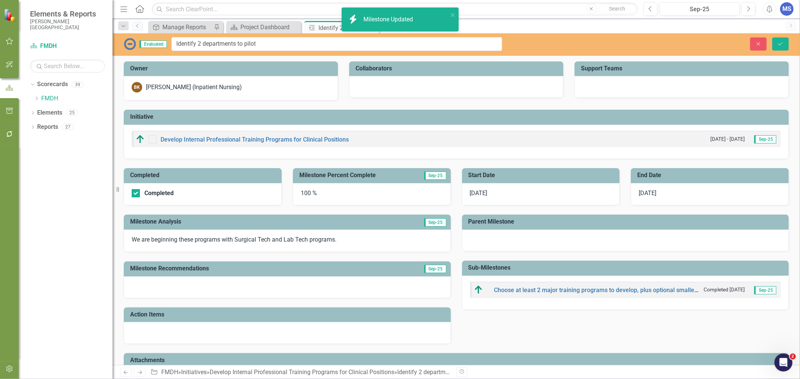
click at [132, 43] on img at bounding box center [130, 44] width 12 height 12
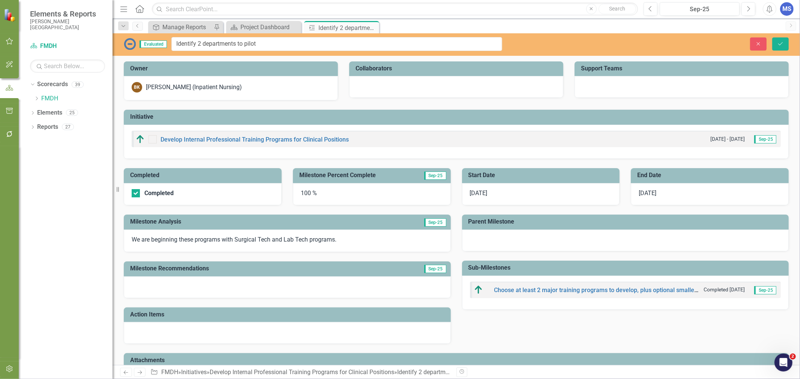
click at [149, 45] on span "Evaluated" at bounding box center [152, 43] width 27 height 7
click at [125, 45] on img at bounding box center [130, 44] width 12 height 12
click at [127, 46] on img at bounding box center [130, 44] width 12 height 12
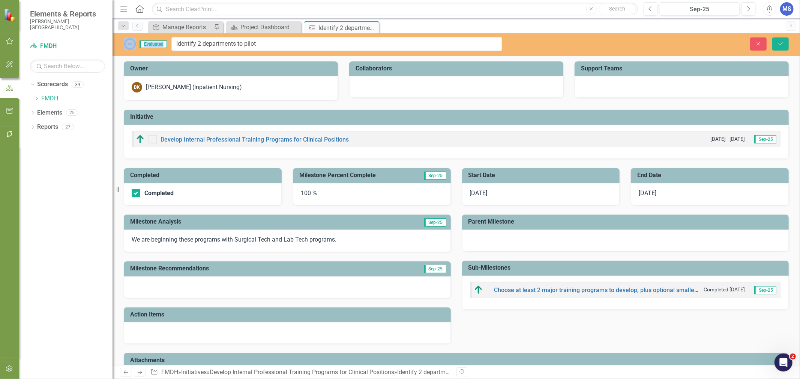
click at [129, 46] on img at bounding box center [130, 44] width 12 height 12
click at [754, 44] on button "Close" at bounding box center [758, 43] width 16 height 13
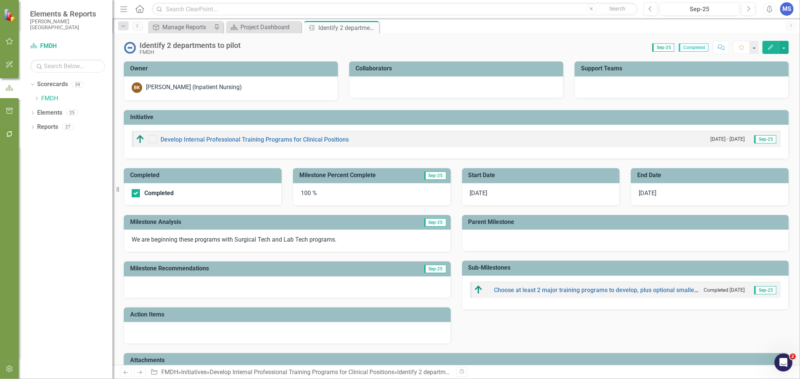
click at [490, 194] on div "[DATE]" at bounding box center [541, 194] width 158 height 22
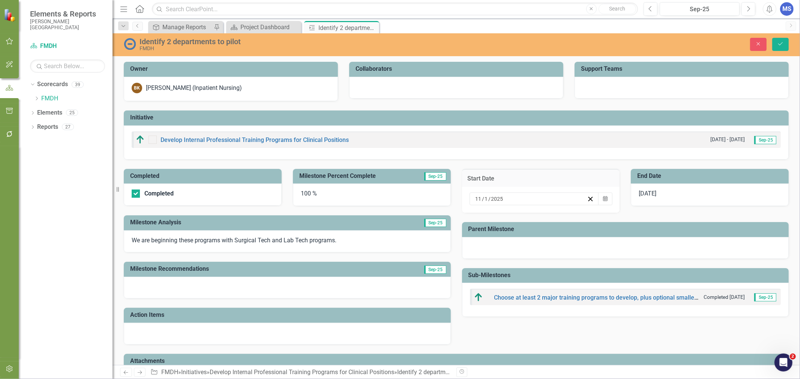
click at [603, 201] on icon "Calendar" at bounding box center [605, 198] width 4 height 5
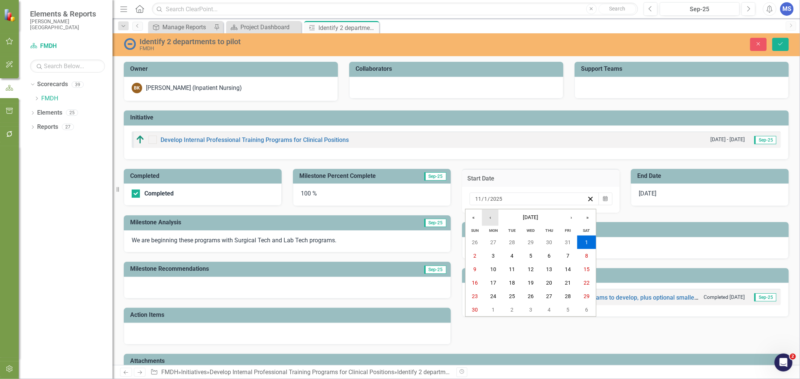
click at [494, 217] on button "‹" at bounding box center [490, 218] width 16 height 16
click at [496, 243] on button "1" at bounding box center [493, 242] width 19 height 13
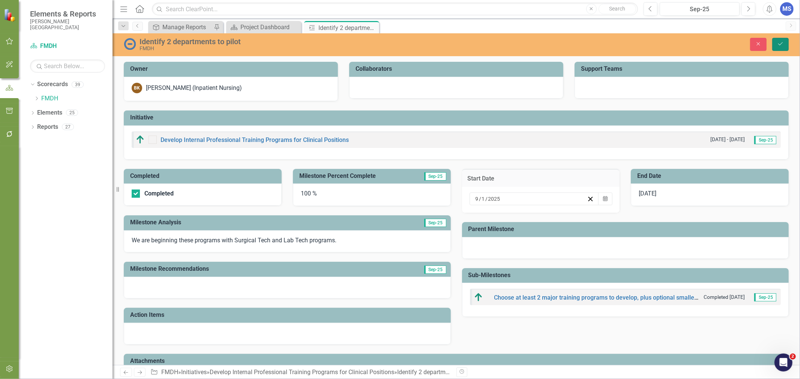
click at [777, 42] on icon "Save" at bounding box center [780, 43] width 7 height 5
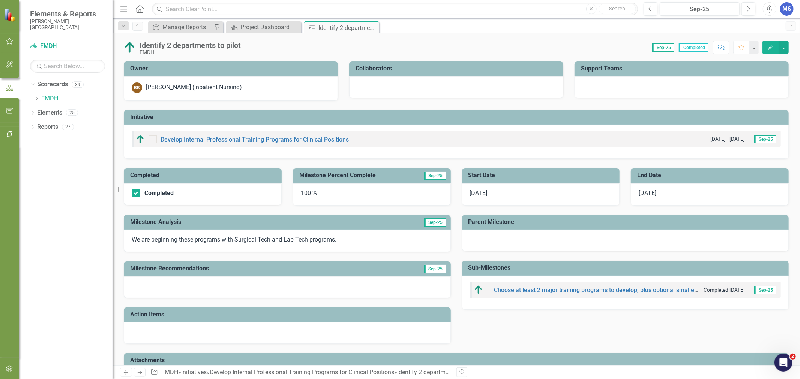
click at [0, 0] on icon "Close" at bounding box center [0, 0] width 0 height 0
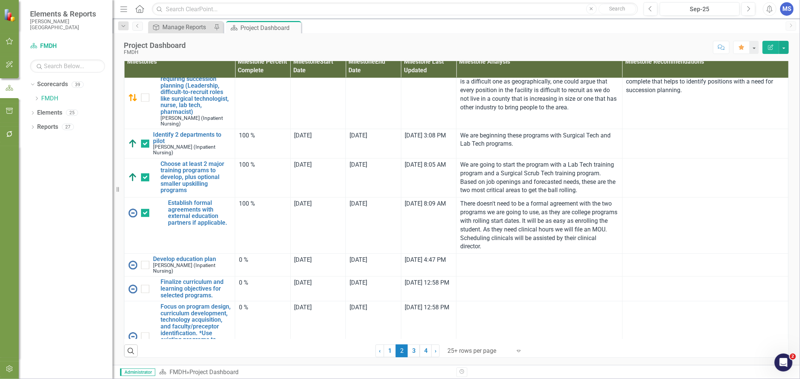
scroll to position [1125, 0]
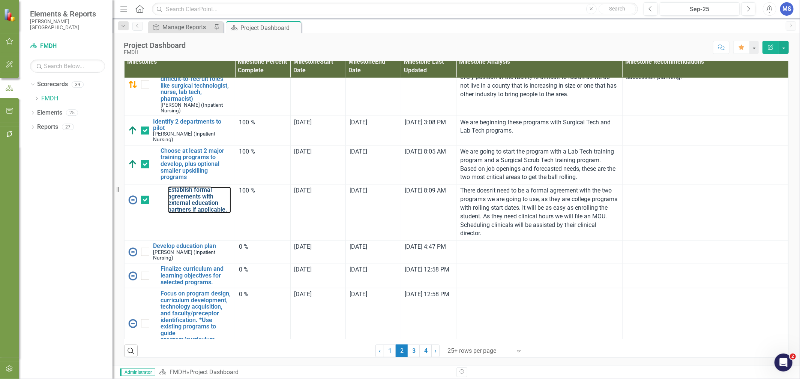
click at [205, 213] on link "Establish formal agreements with external education partners if applicable." at bounding box center [199, 200] width 63 height 26
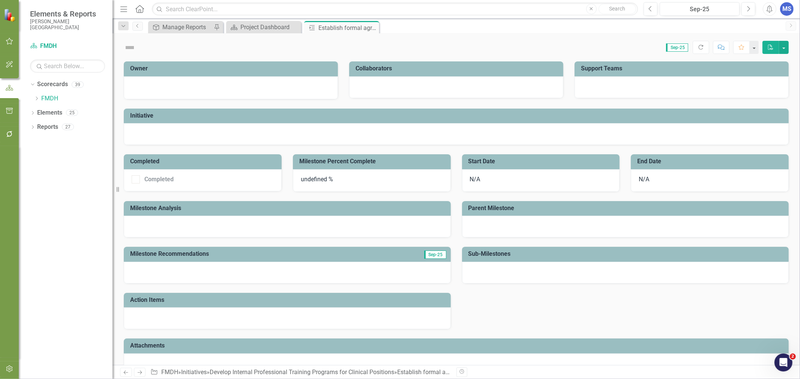
checkbox input "true"
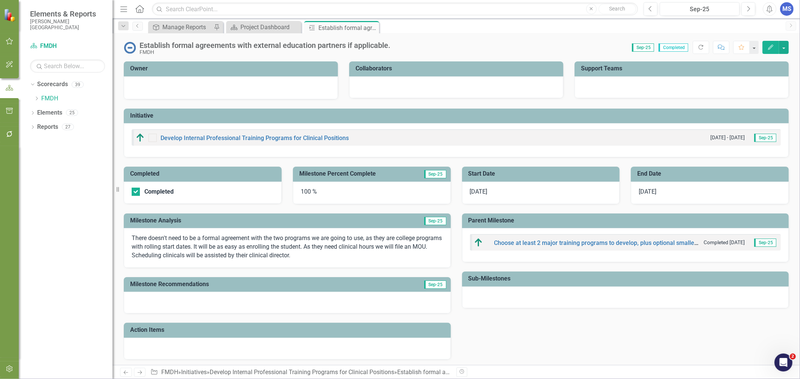
click at [482, 194] on span "[DATE]" at bounding box center [479, 191] width 18 height 7
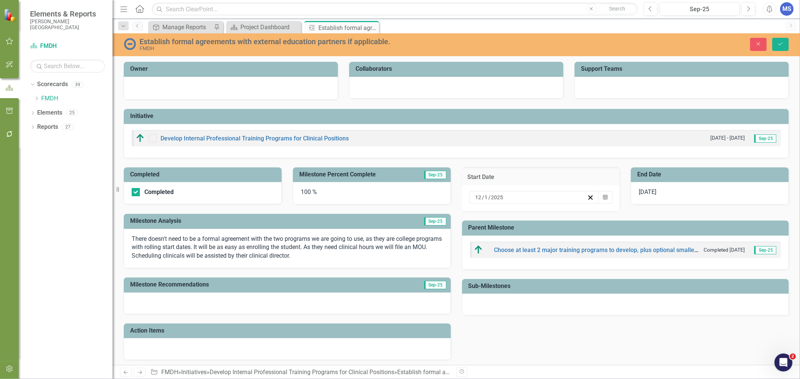
click at [603, 198] on icon "Calendar" at bounding box center [605, 197] width 4 height 5
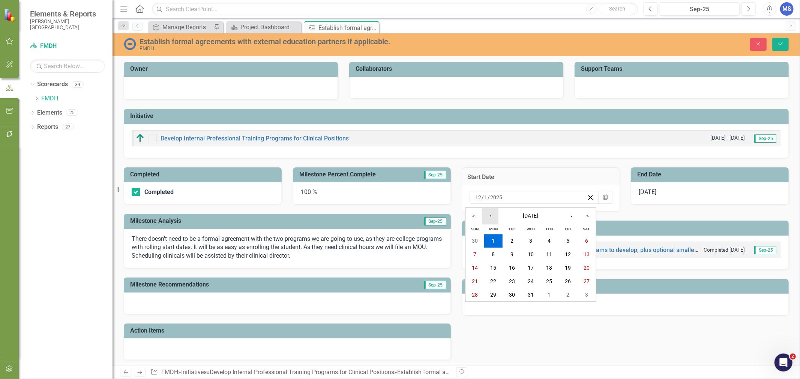
click at [496, 216] on button "‹" at bounding box center [490, 216] width 16 height 16
click at [494, 216] on button "‹" at bounding box center [490, 216] width 16 height 16
click at [552, 270] on button "18" at bounding box center [549, 268] width 19 height 13
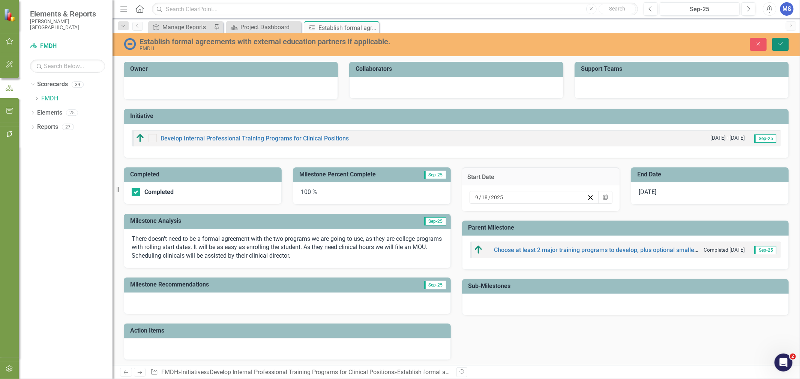
click at [781, 46] on icon "Save" at bounding box center [780, 43] width 7 height 5
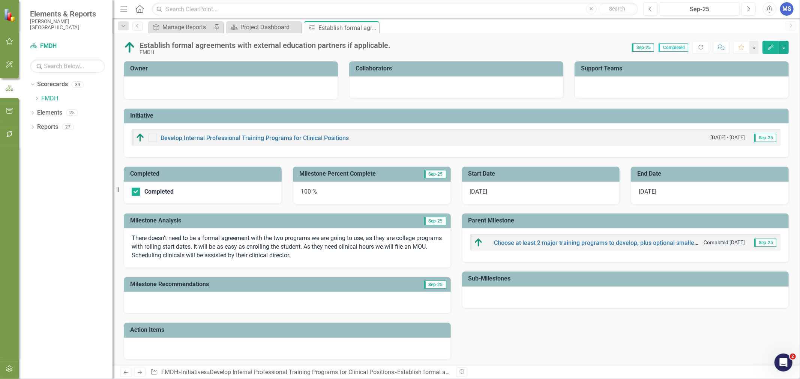
click at [0, 0] on icon "Close" at bounding box center [0, 0] width 0 height 0
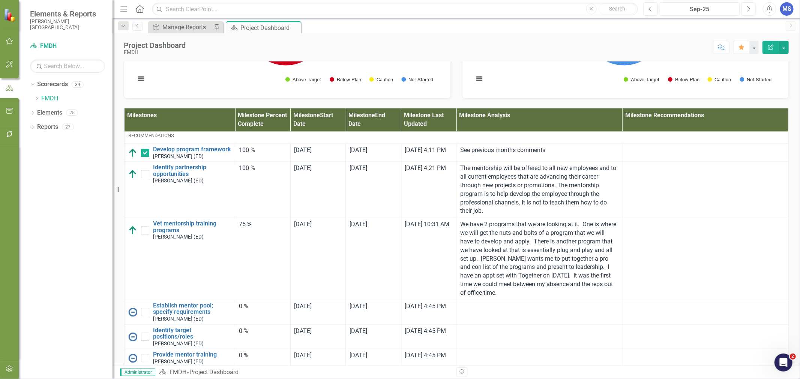
scroll to position [1833, 0]
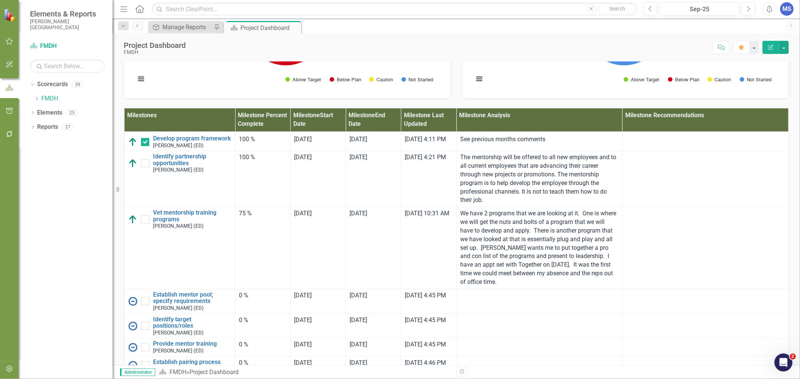
drag, startPoint x: 145, startPoint y: 256, endPoint x: 189, endPoint y: 279, distance: 49.5
click at [145, 164] on input "checkbox" at bounding box center [143, 161] width 5 height 5
checkbox input "true"
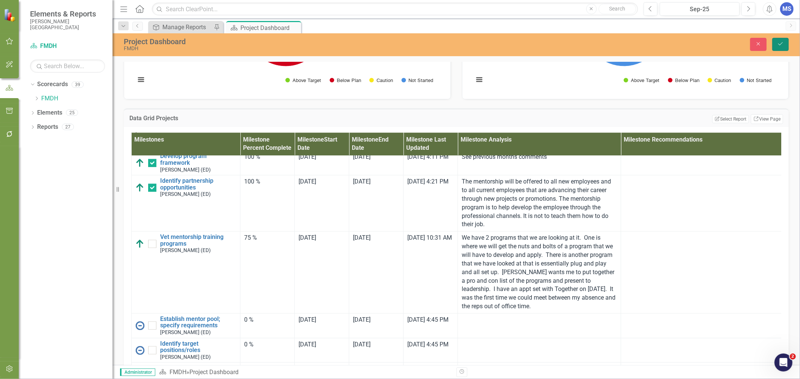
click at [784, 43] on icon "Save" at bounding box center [780, 43] width 7 height 5
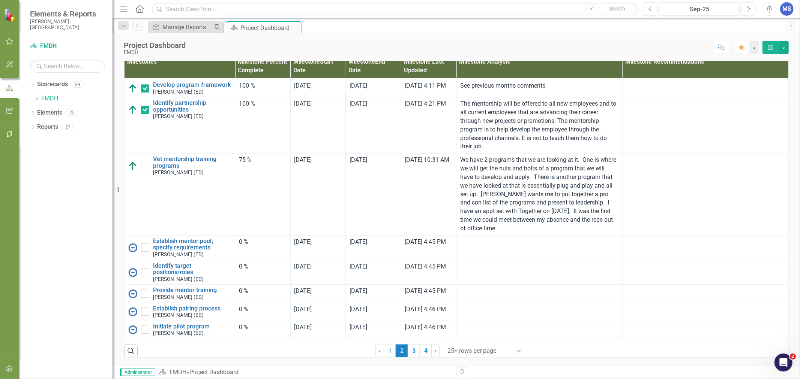
scroll to position [1877, 0]
click at [413, 351] on link "3" at bounding box center [414, 351] width 12 height 13
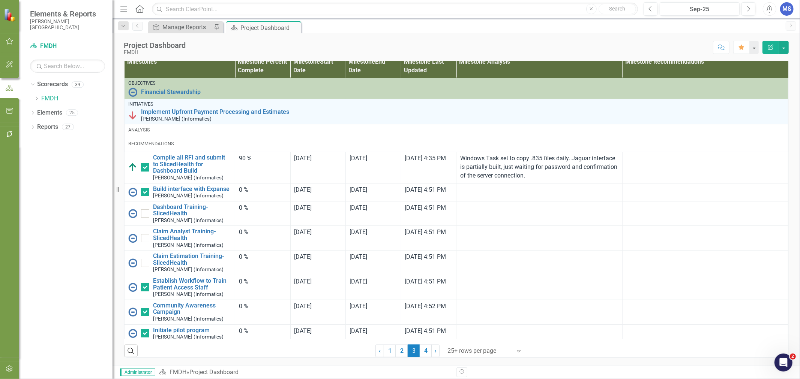
checkbox input "false"
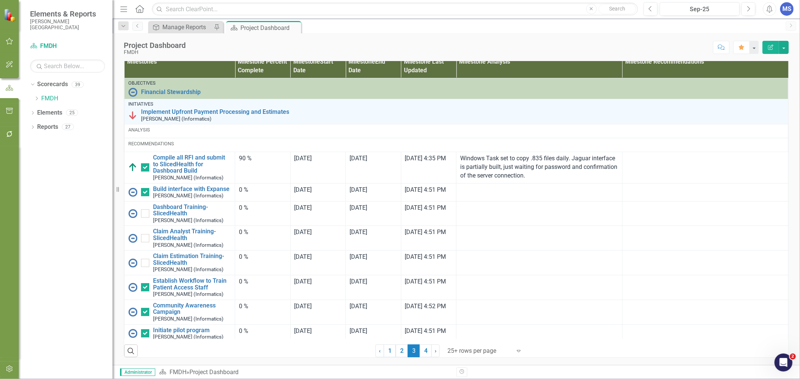
checkbox input "true"
checkbox input "false"
click at [400, 353] on link "2" at bounding box center [402, 351] width 12 height 13
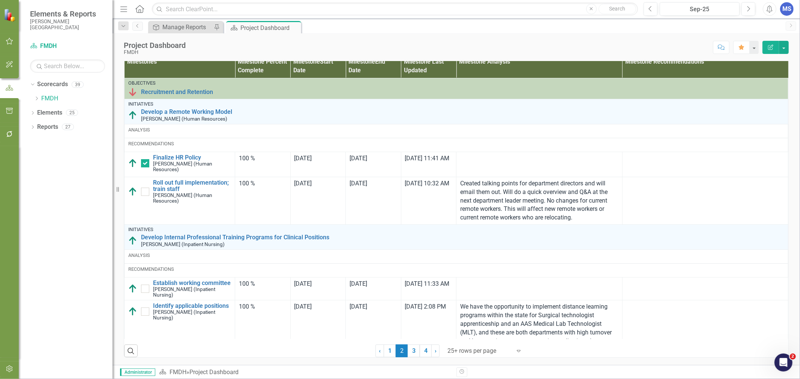
checkbox input "true"
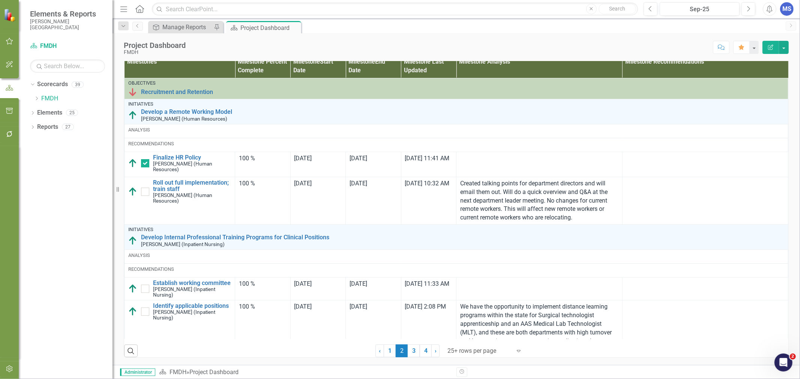
checkbox input "false"
checkbox input "true"
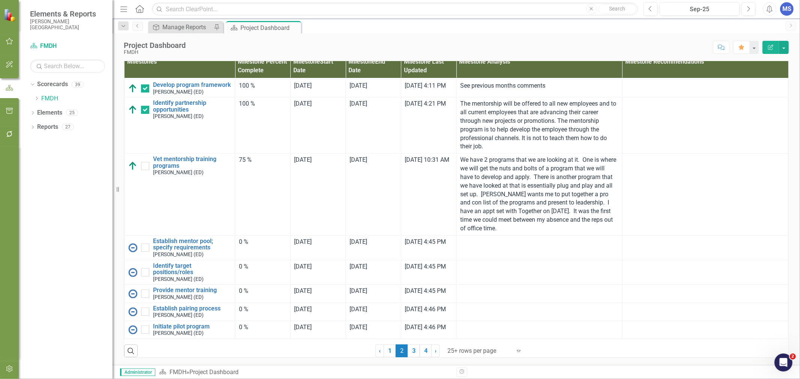
scroll to position [1877, 0]
click at [414, 351] on link "3" at bounding box center [414, 351] width 12 height 13
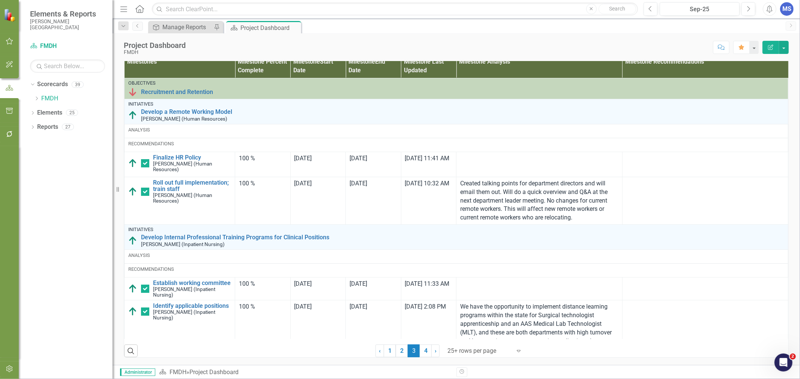
checkbox input "false"
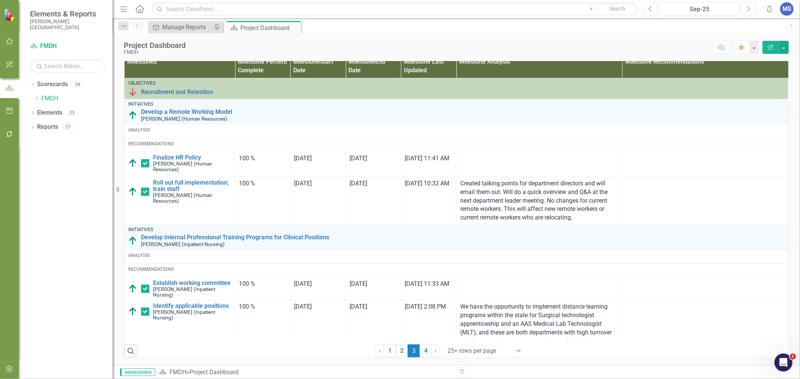
checkbox input "true"
checkbox input "false"
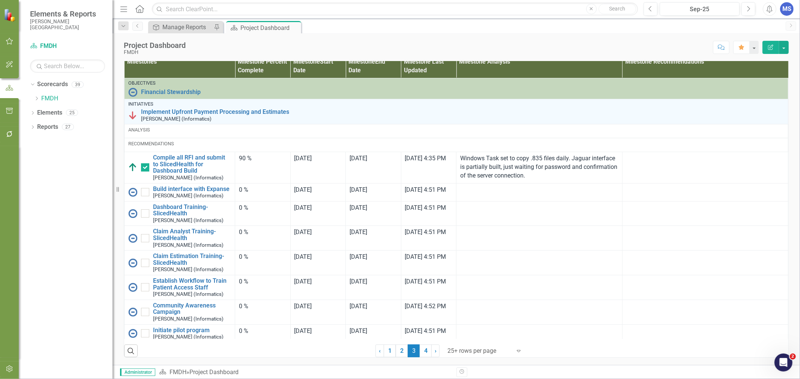
click at [400, 348] on link "2" at bounding box center [402, 351] width 12 height 13
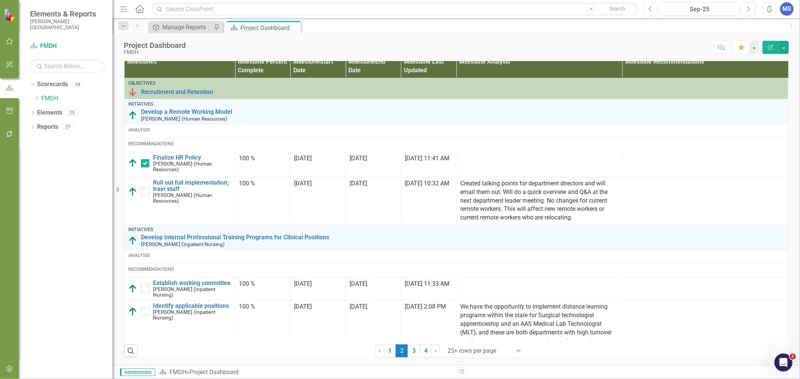
checkbox input "true"
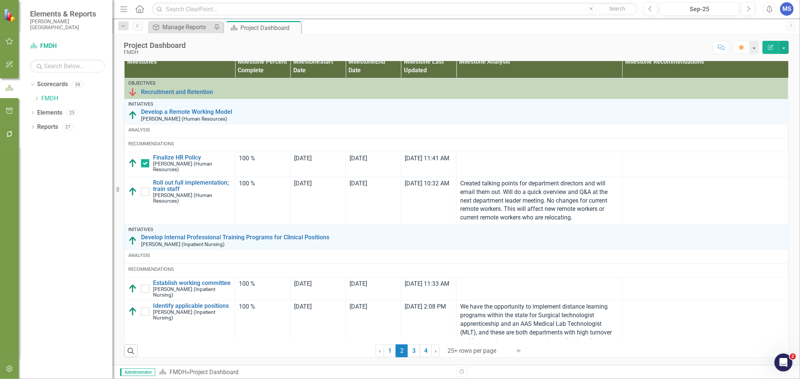
checkbox input "false"
checkbox input "true"
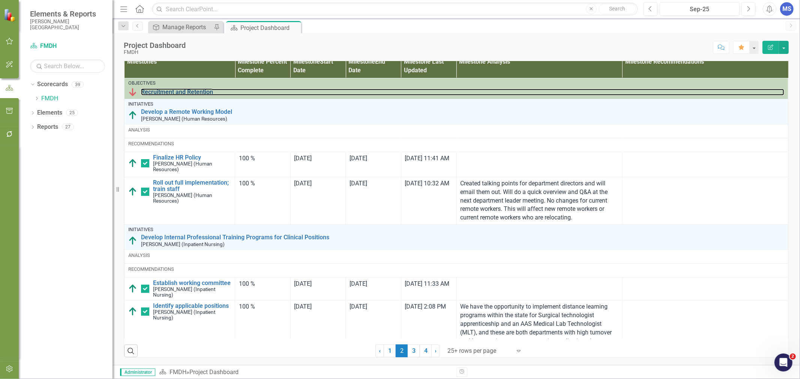
click at [177, 96] on link "Recruitment and Retention" at bounding box center [462, 92] width 643 height 7
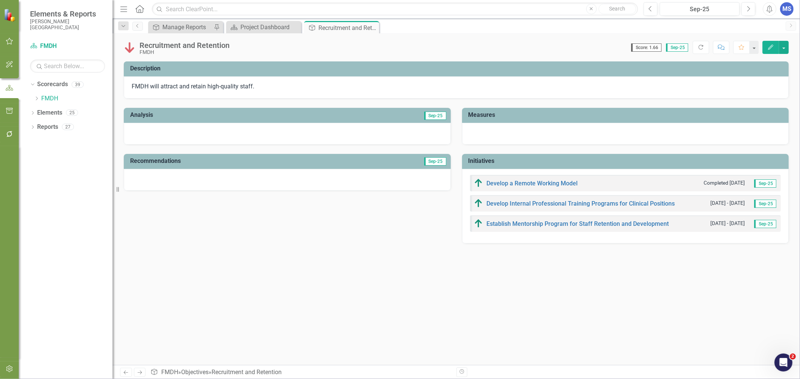
click at [771, 50] on button "Edit" at bounding box center [770, 47] width 16 height 13
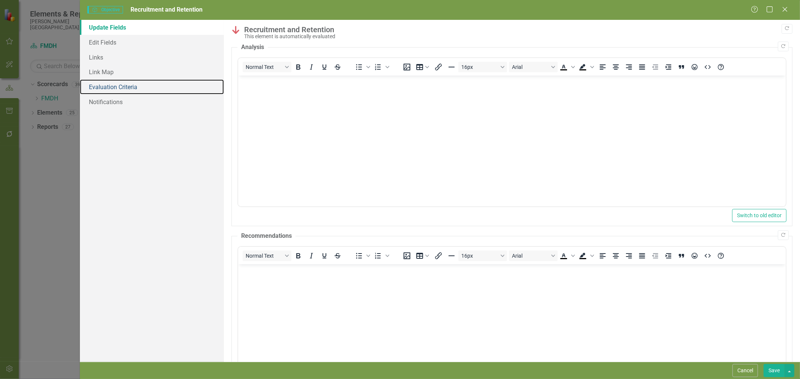
click at [118, 84] on link "Evaluation Criteria" at bounding box center [152, 86] width 144 height 15
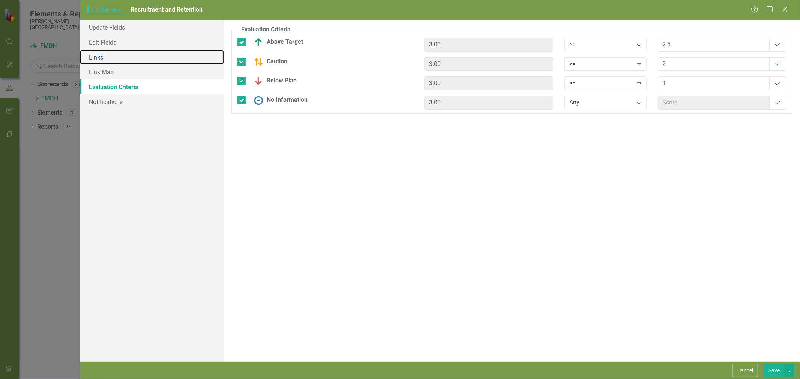
click at [112, 57] on link "Links" at bounding box center [152, 57] width 144 height 15
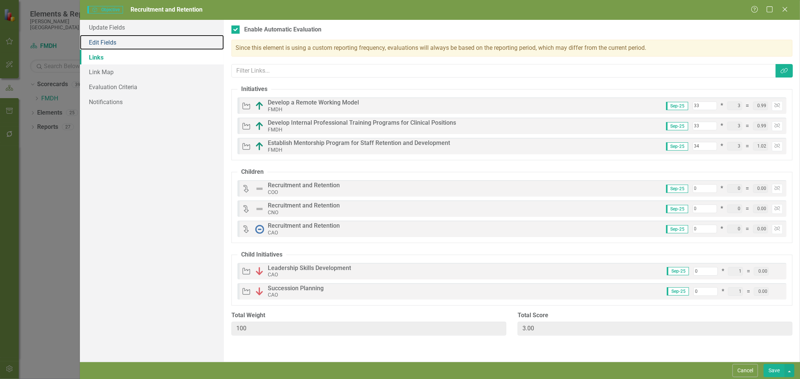
click at [117, 46] on link "Edit Fields" at bounding box center [152, 42] width 144 height 15
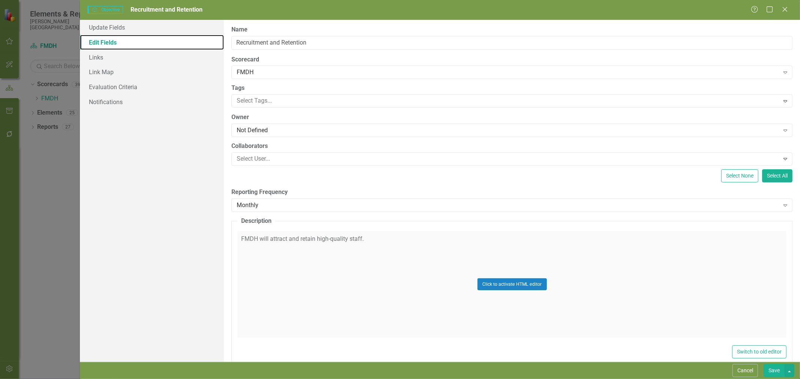
click at [116, 35] on link "Edit Fields" at bounding box center [152, 42] width 144 height 15
click at [116, 29] on link "Update Fields" at bounding box center [152, 27] width 144 height 15
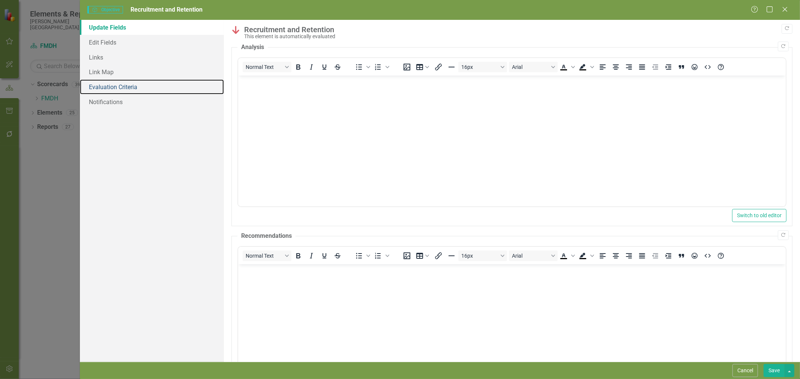
click at [127, 84] on link "Evaluation Criteria" at bounding box center [152, 86] width 144 height 15
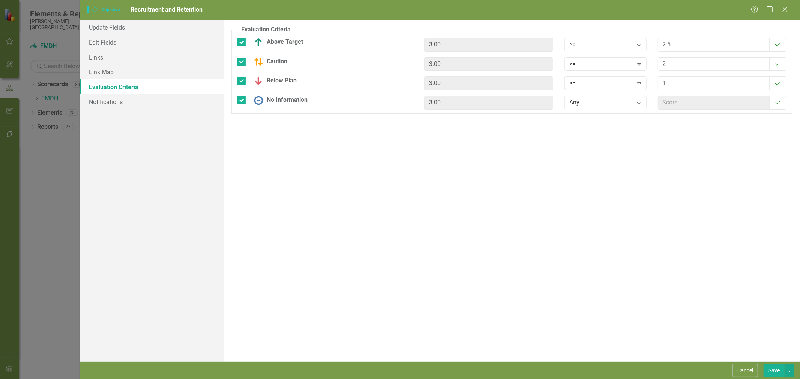
click at [779, 370] on button "Save" at bounding box center [773, 370] width 21 height 13
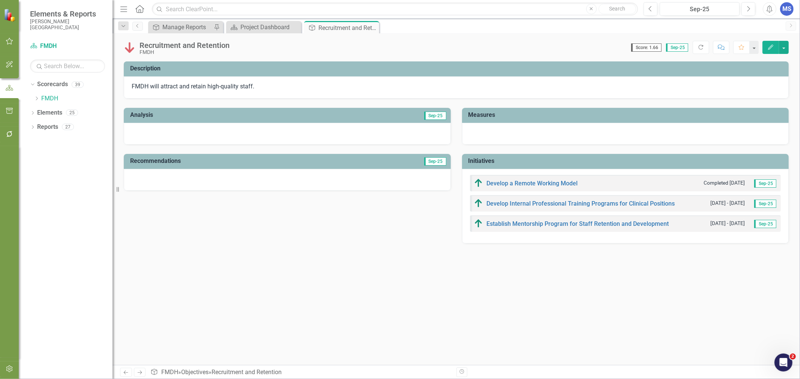
click at [650, 48] on span "Score: 1.66" at bounding box center [646, 47] width 30 height 8
click at [772, 46] on icon "button" at bounding box center [770, 47] width 5 height 5
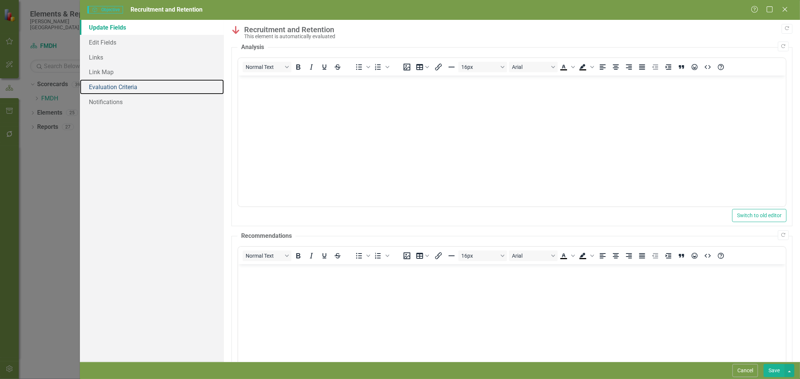
click at [114, 88] on link "Evaluation Criteria" at bounding box center [152, 86] width 144 height 15
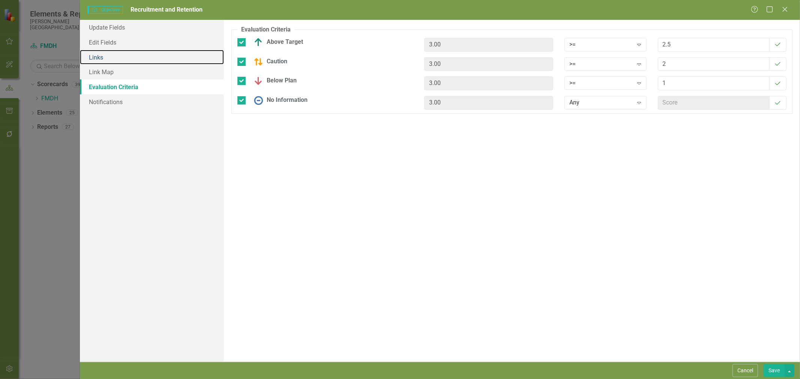
click at [99, 58] on link "Links" at bounding box center [152, 57] width 144 height 15
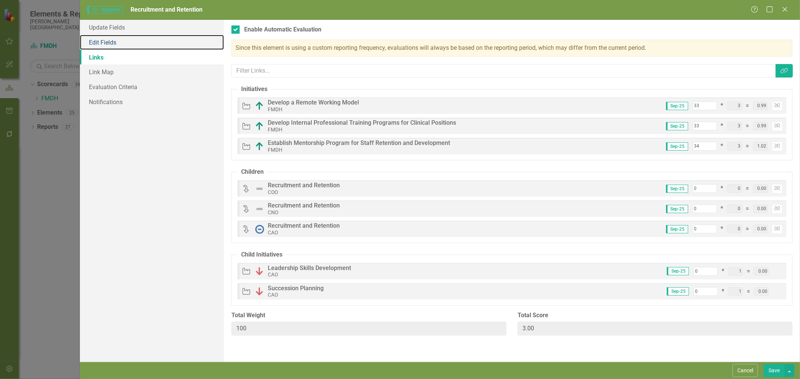
click at [130, 45] on link "Edit Fields" at bounding box center [152, 42] width 144 height 15
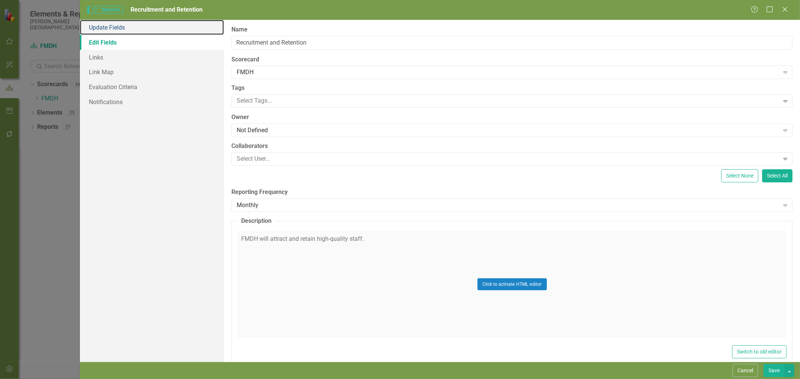
click at [130, 31] on link "Update Fields" at bounding box center [152, 27] width 144 height 15
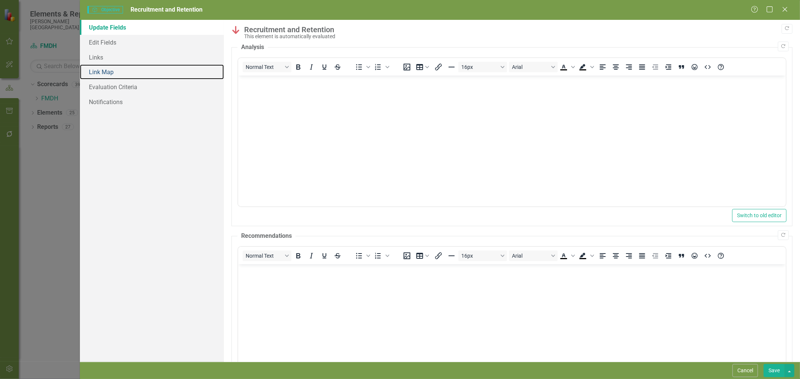
click at [130, 72] on link "Link Map" at bounding box center [152, 71] width 144 height 15
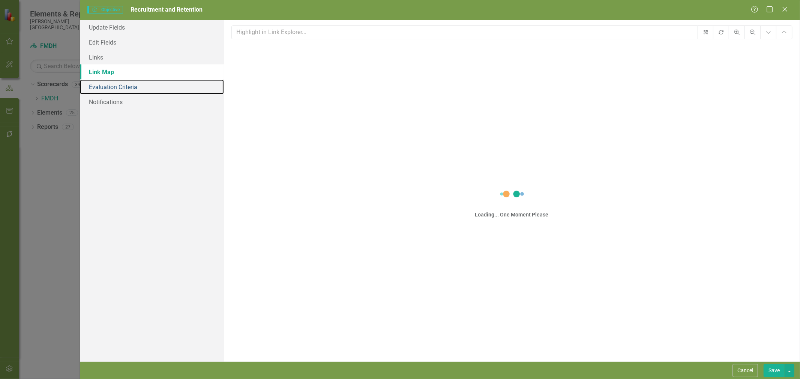
click at [130, 84] on link "Evaluation Criteria" at bounding box center [152, 86] width 144 height 15
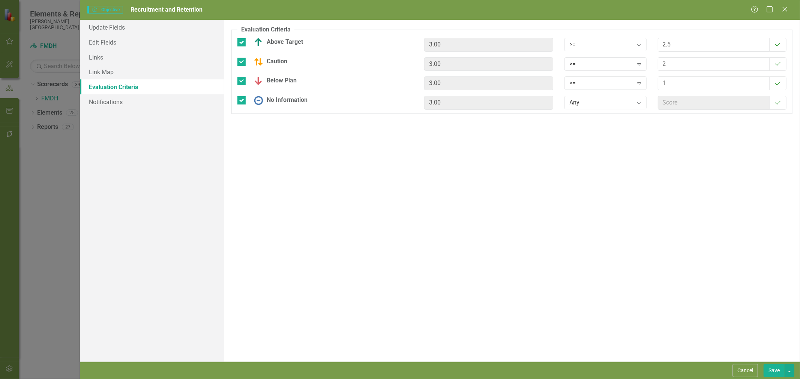
click at [774, 45] on icon "On Target" at bounding box center [777, 45] width 7 height 6
click at [775, 366] on button "Save" at bounding box center [773, 370] width 21 height 13
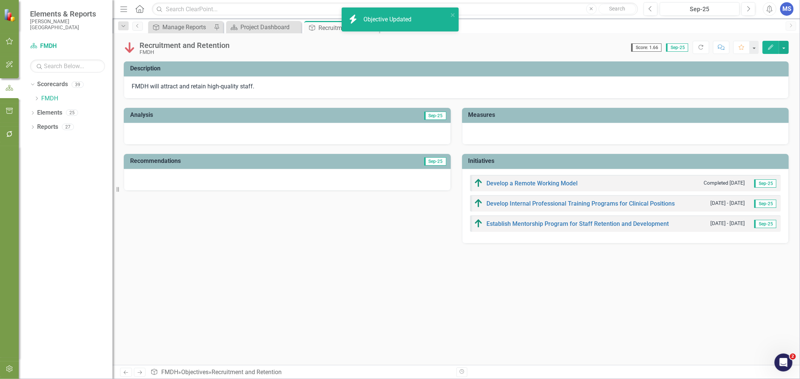
click at [655, 48] on span "Score: 1.66" at bounding box center [646, 47] width 30 height 8
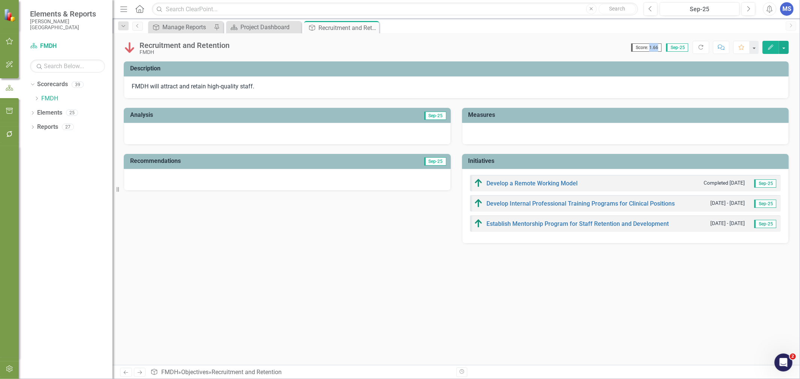
click at [650, 48] on span "Score: 1.66" at bounding box center [646, 47] width 30 height 8
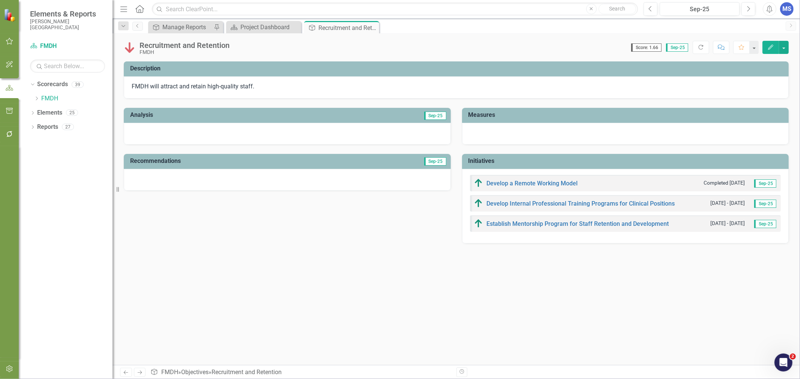
click at [641, 58] on div "Recruitment and Retention FMDH Score: 1.66 Sep-25 Completed Refresh Comment Fav…" at bounding box center [455, 199] width 687 height 332
click at [508, 204] on link "Develop Internal Professional Training Programs for Clinical Positions" at bounding box center [581, 203] width 188 height 7
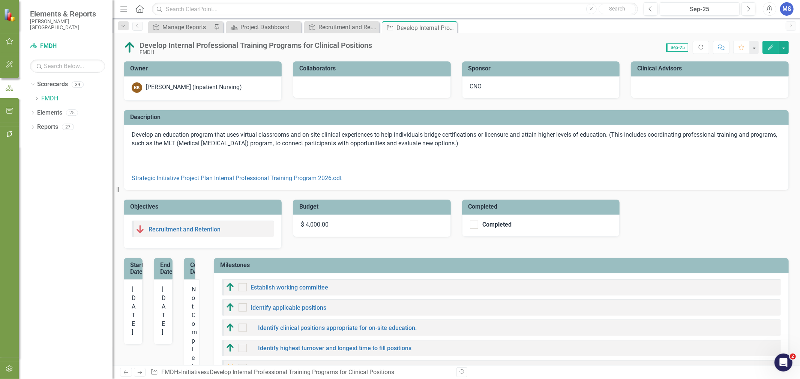
checkbox input "true"
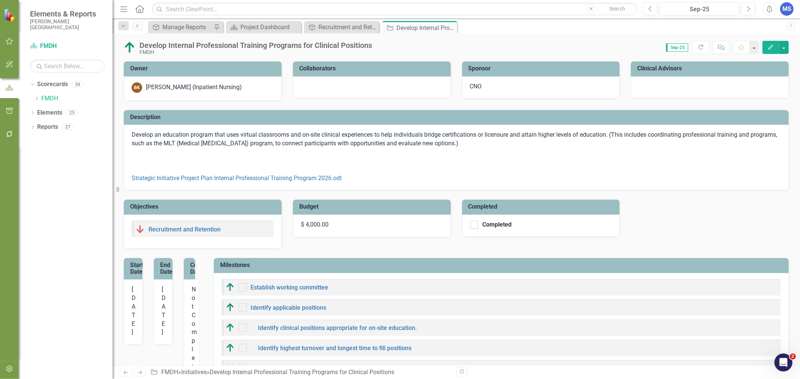
checkbox input "true"
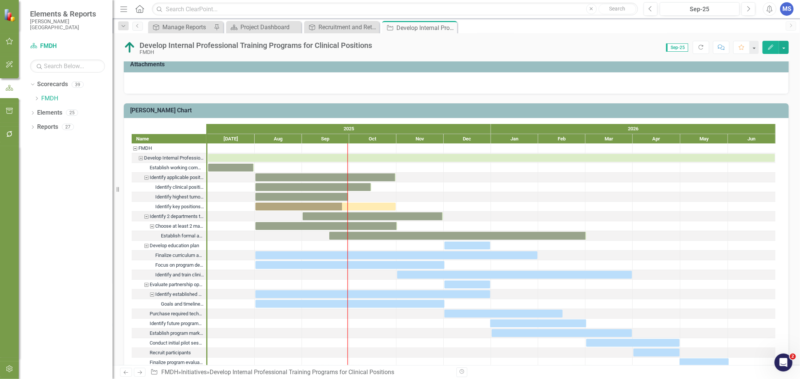
scroll to position [728, 0]
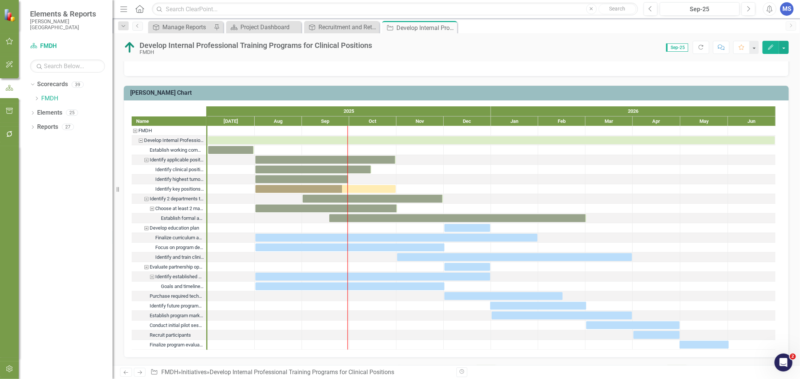
click at [773, 49] on icon "Edit" at bounding box center [770, 47] width 7 height 5
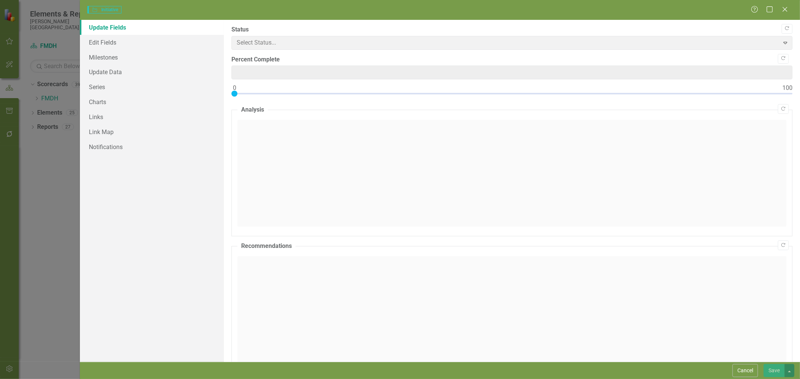
type input "0"
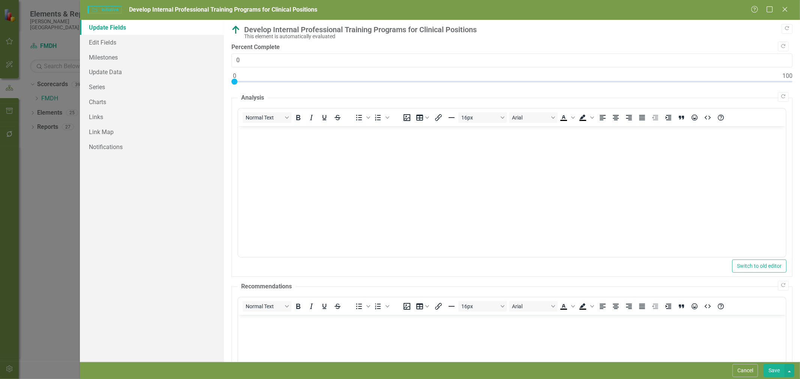
scroll to position [0, 0]
click at [109, 103] on link "Charts" at bounding box center [152, 101] width 144 height 15
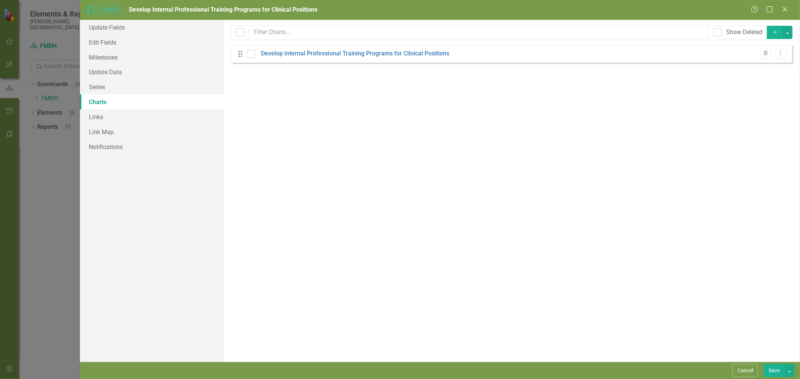
click at [335, 50] on link "Develop Internal Professional Training Programs for Clinical Positions" at bounding box center [355, 53] width 188 height 9
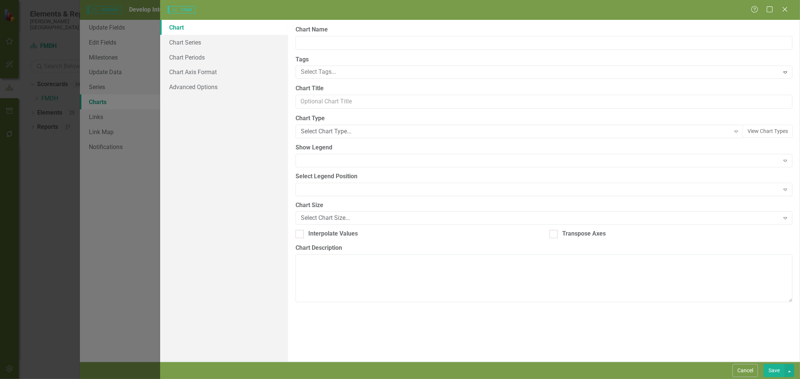
type input "Develop Internal Professional Training Programs for Clinical Positions"
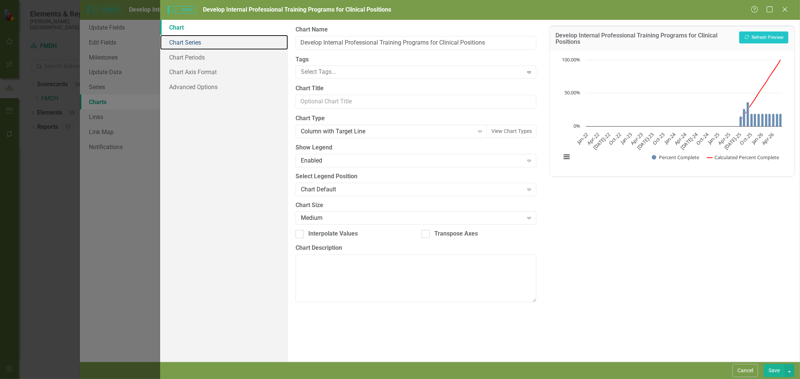
click at [202, 44] on link "Chart Series" at bounding box center [224, 42] width 128 height 15
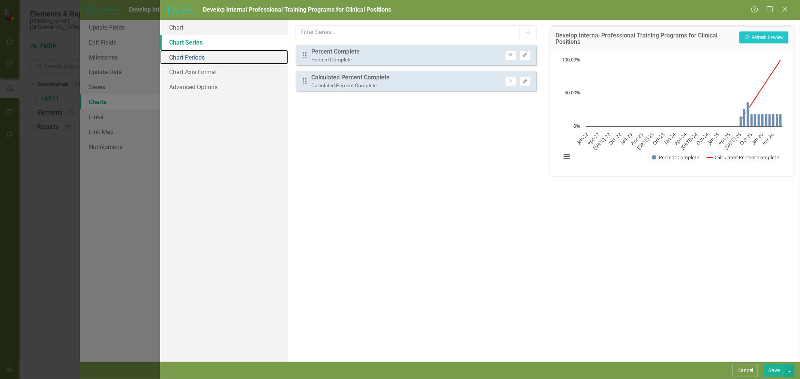
click at [200, 57] on link "Chart Periods" at bounding box center [224, 57] width 128 height 15
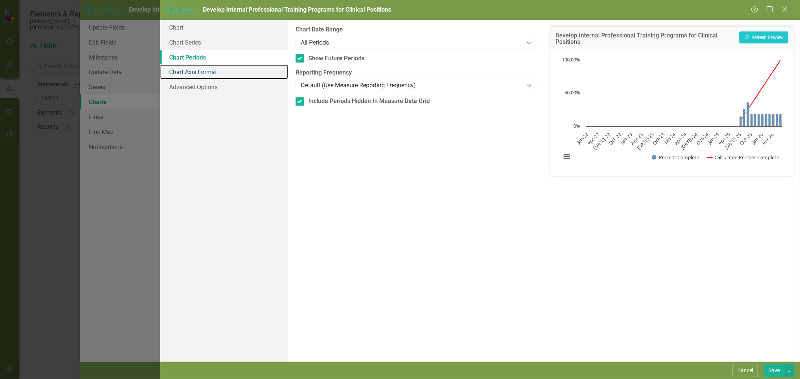
click at [203, 73] on link "Chart Axis Format" at bounding box center [224, 71] width 128 height 15
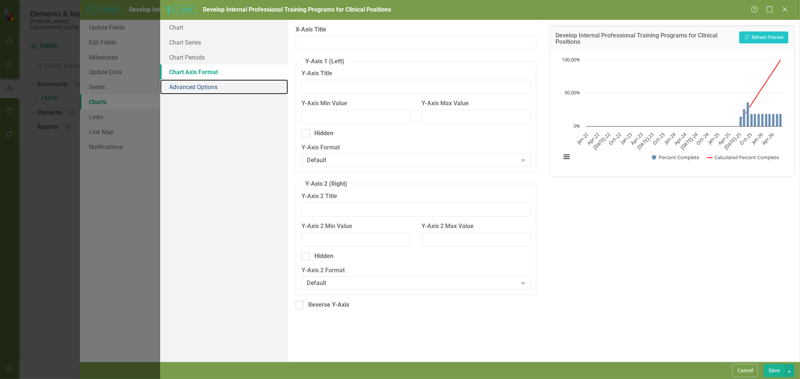
click at [209, 88] on link "Advanced Options" at bounding box center [224, 86] width 128 height 15
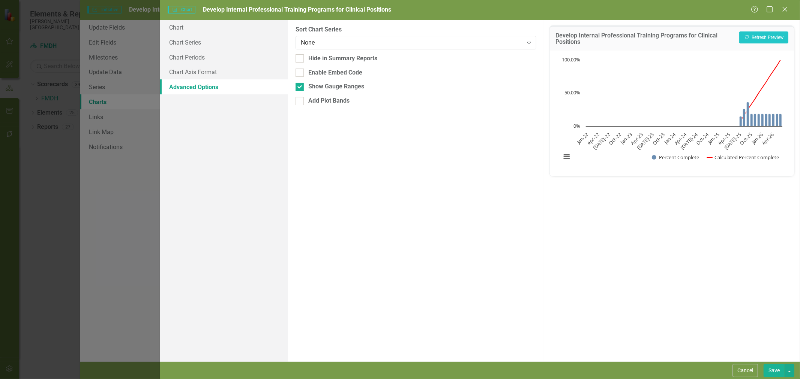
click at [743, 372] on button "Cancel" at bounding box center [744, 370] width 25 height 13
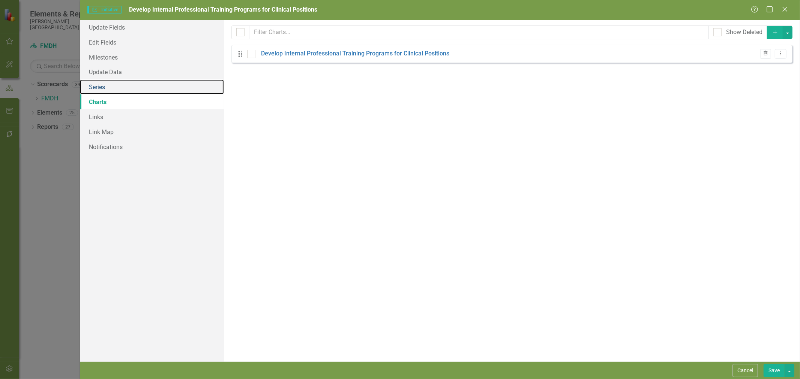
click at [117, 87] on link "Series" at bounding box center [152, 86] width 144 height 15
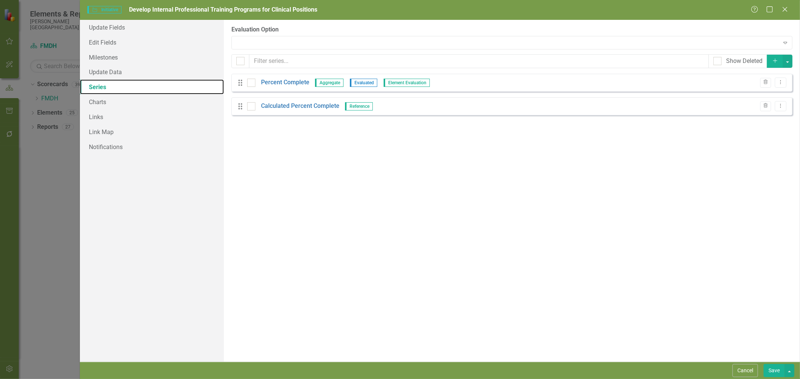
checkbox input "false"
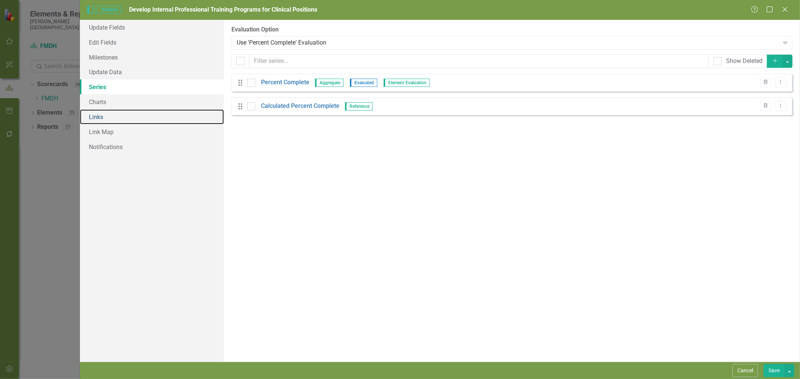
click at [114, 115] on link "Links" at bounding box center [152, 116] width 144 height 15
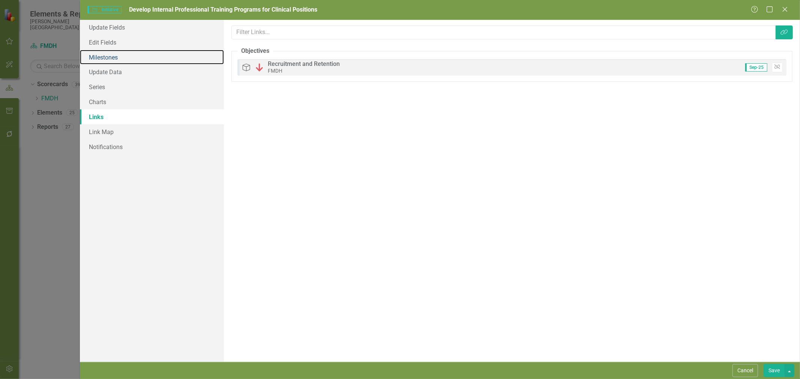
click at [152, 59] on link "Milestones" at bounding box center [152, 57] width 144 height 15
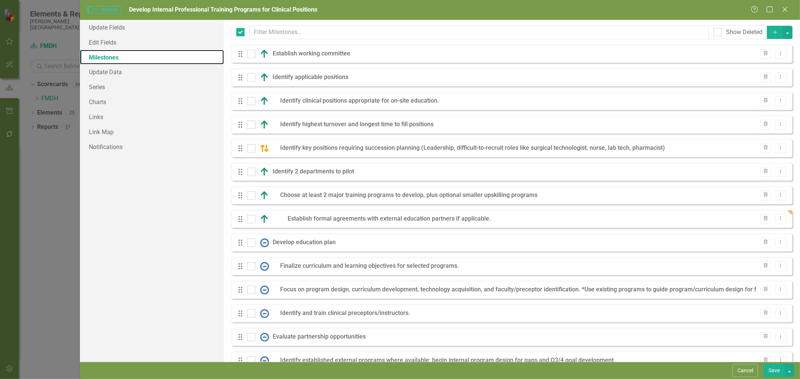
checkbox input "false"
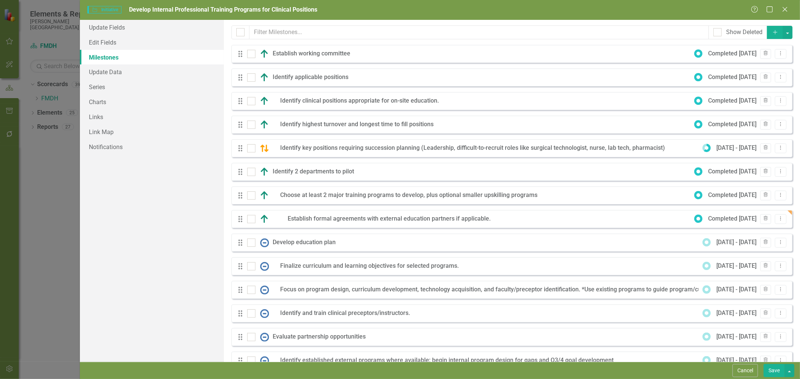
click at [252, 53] on div at bounding box center [251, 54] width 8 height 8
click at [252, 53] on input "checkbox" at bounding box center [249, 52] width 5 height 5
click at [249, 56] on div at bounding box center [251, 54] width 8 height 8
click at [249, 55] on input "checkbox" at bounding box center [249, 52] width 5 height 5
checkbox input "false"
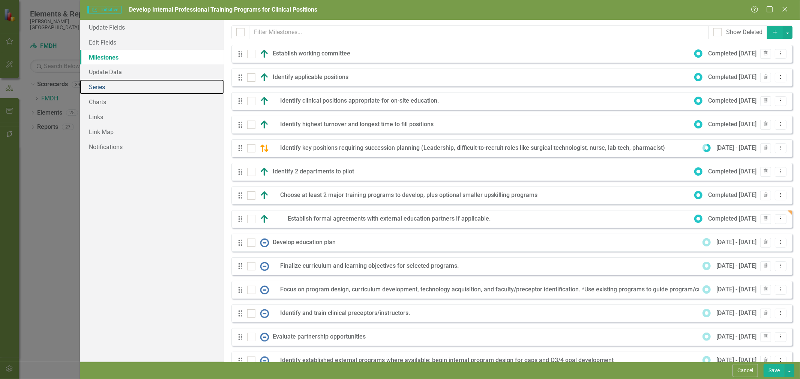
click at [106, 84] on link "Series" at bounding box center [152, 86] width 144 height 15
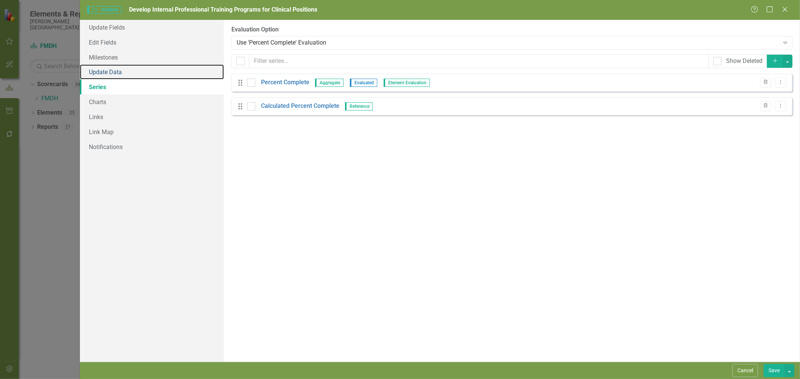
click at [111, 74] on link "Update Data" at bounding box center [152, 71] width 144 height 15
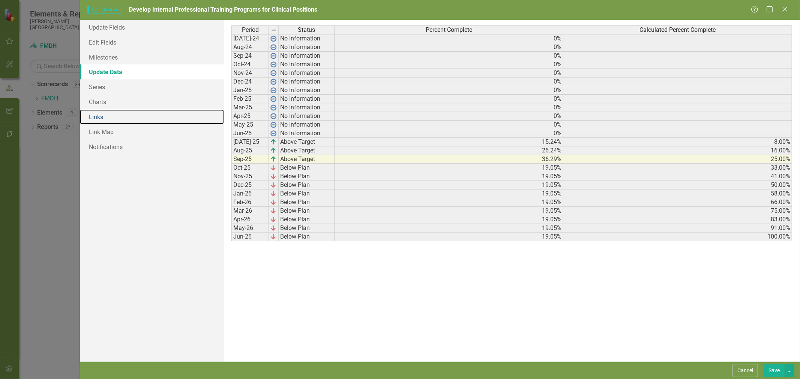
click at [115, 119] on link "Links" at bounding box center [152, 116] width 144 height 15
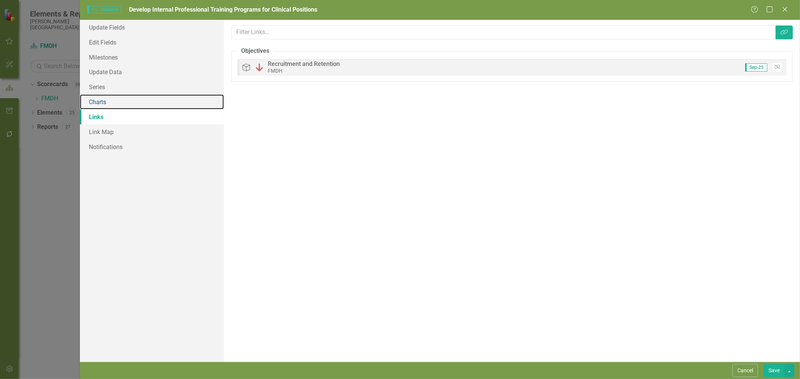
click at [113, 102] on link "Charts" at bounding box center [152, 101] width 144 height 15
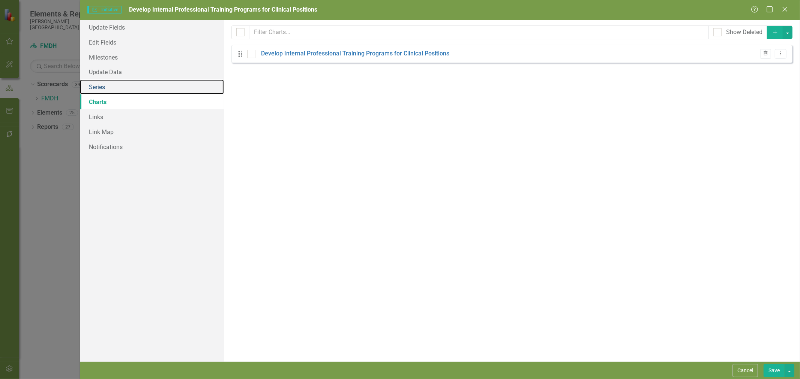
click at [113, 89] on link "Series" at bounding box center [152, 86] width 144 height 15
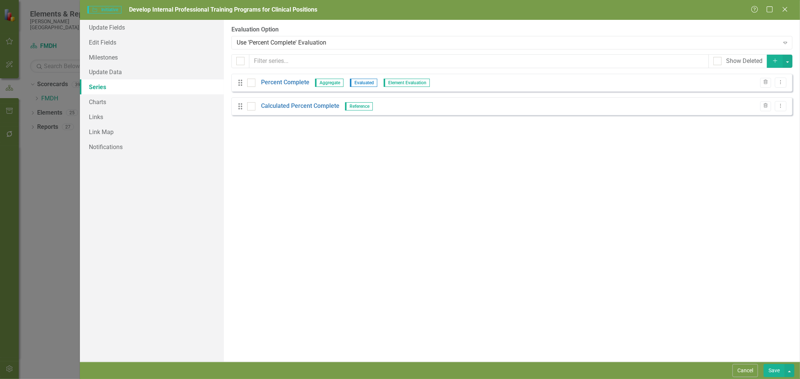
click at [267, 81] on link "Percent Complete" at bounding box center [285, 82] width 48 height 9
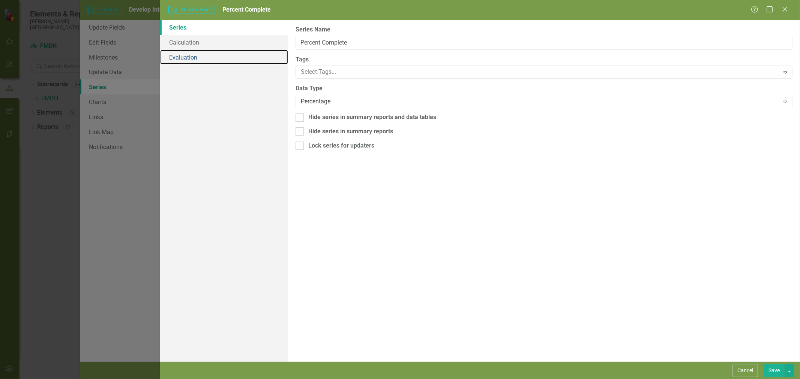
click at [182, 56] on link "Evaluation" at bounding box center [224, 57] width 128 height 15
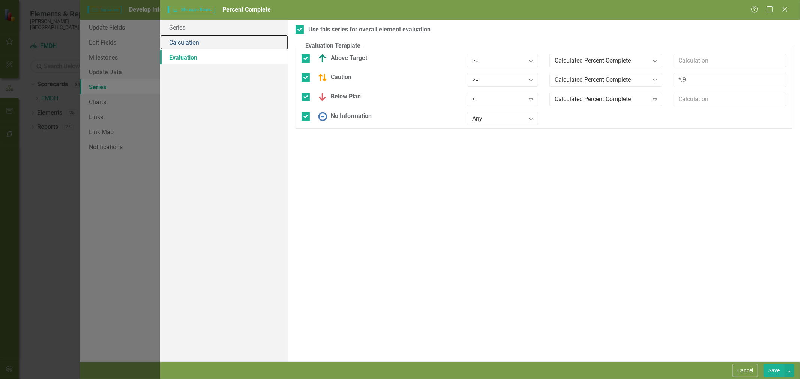
click at [186, 42] on link "Calculation" at bounding box center [224, 42] width 128 height 15
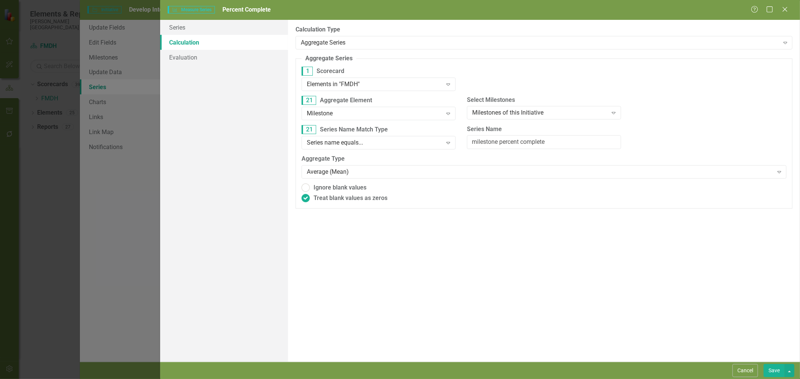
click at [749, 370] on button "Cancel" at bounding box center [744, 370] width 25 height 13
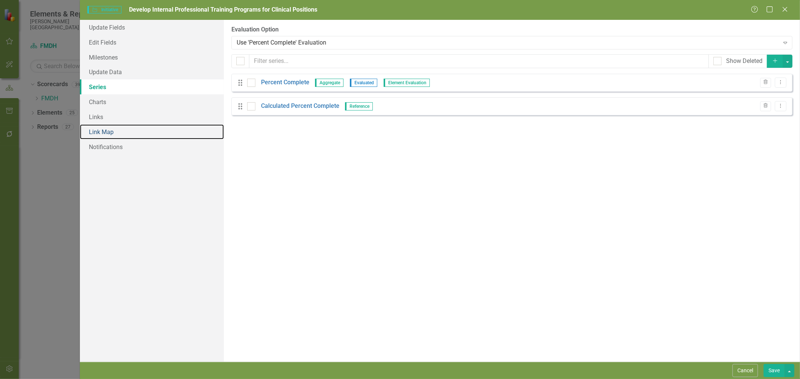
click at [104, 132] on link "Link Map" at bounding box center [152, 131] width 144 height 15
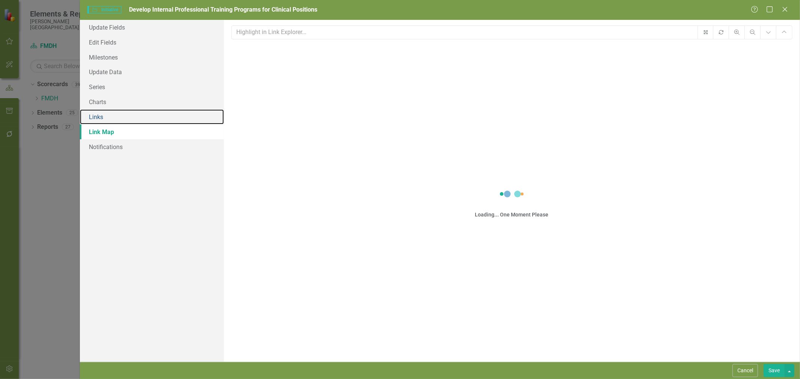
click at [106, 117] on link "Links" at bounding box center [152, 116] width 144 height 15
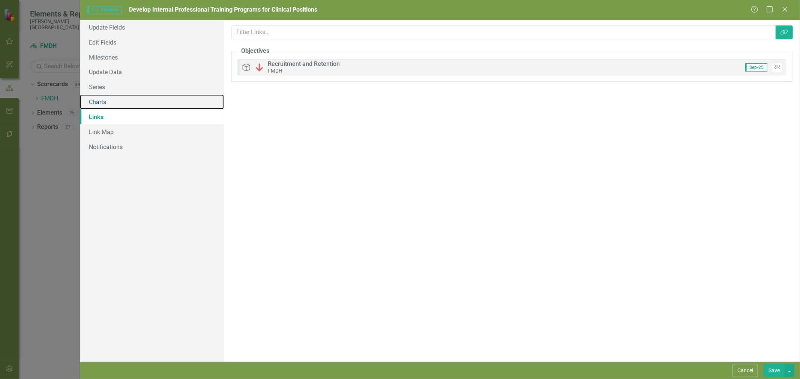
click at [105, 102] on link "Charts" at bounding box center [152, 101] width 144 height 15
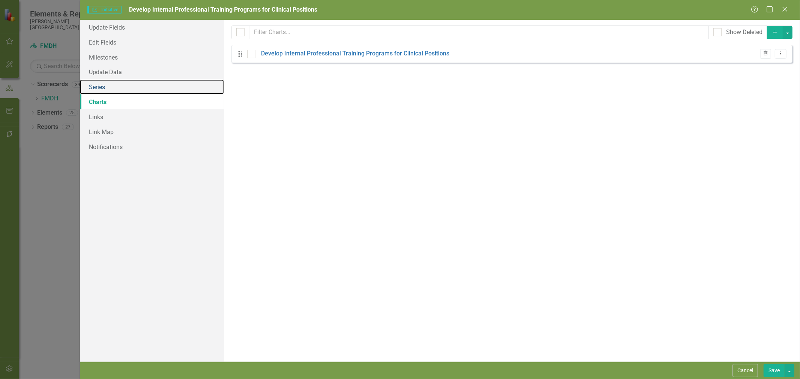
click at [107, 87] on link "Series" at bounding box center [152, 86] width 144 height 15
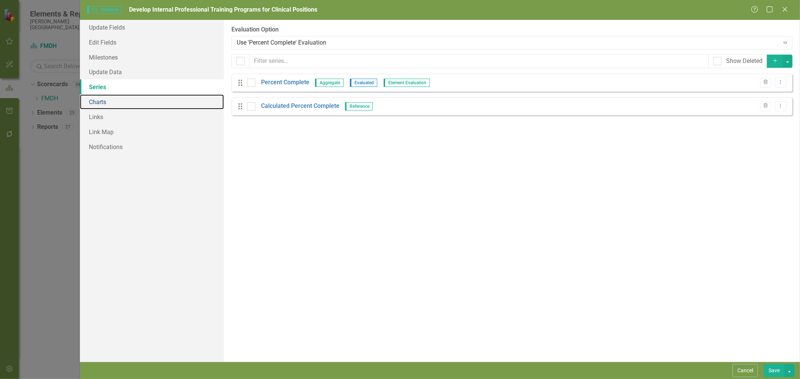
click at [106, 99] on link "Charts" at bounding box center [152, 101] width 144 height 15
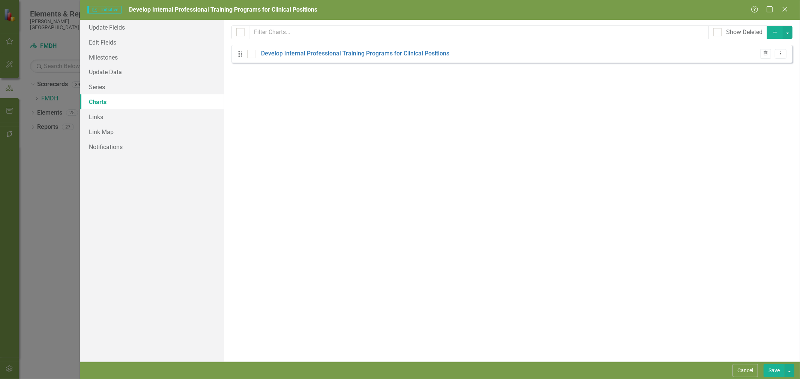
click at [331, 57] on link "Develop Internal Professional Training Programs for Clinical Positions" at bounding box center [355, 53] width 188 height 9
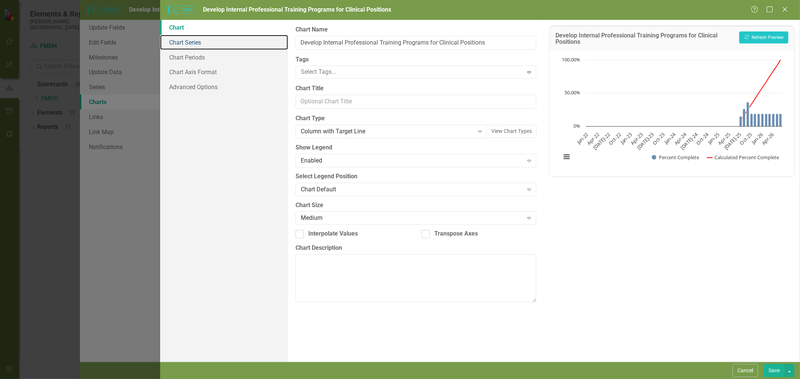
click at [202, 44] on link "Chart Series" at bounding box center [224, 42] width 128 height 15
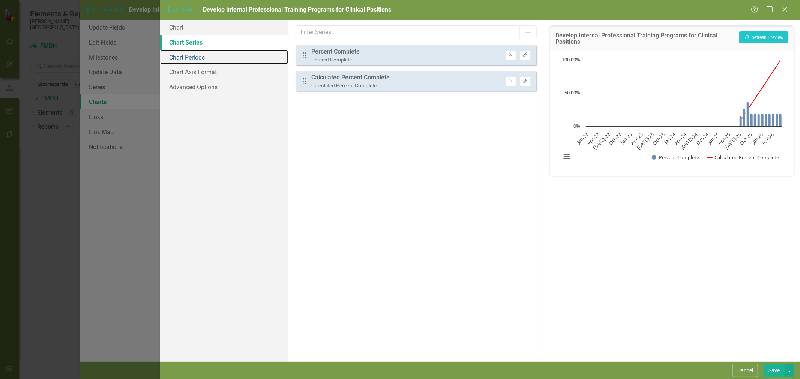
click at [203, 58] on link "Chart Periods" at bounding box center [224, 57] width 128 height 15
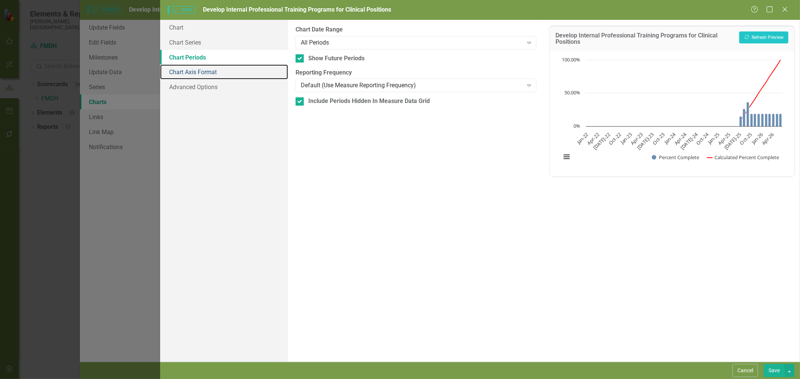
click at [204, 72] on link "Chart Axis Format" at bounding box center [224, 71] width 128 height 15
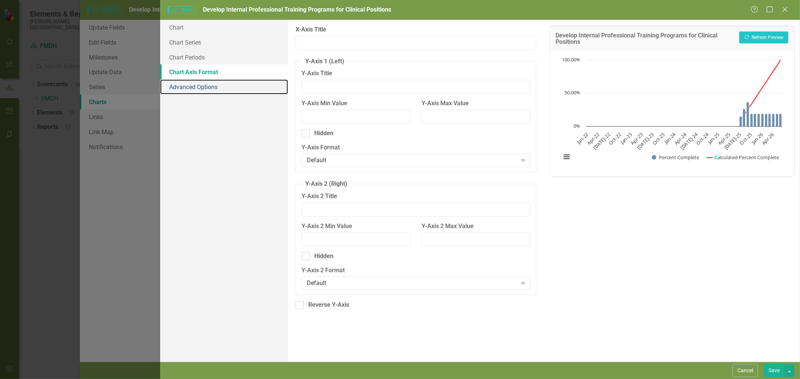
click at [206, 85] on link "Advanced Options" at bounding box center [224, 86] width 128 height 15
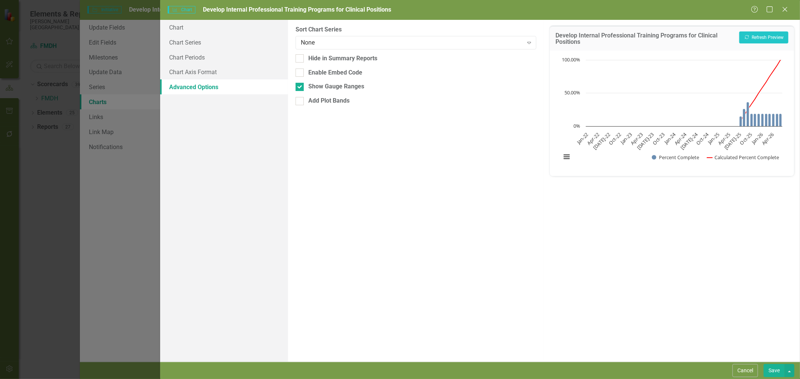
click at [736, 368] on button "Cancel" at bounding box center [744, 370] width 25 height 13
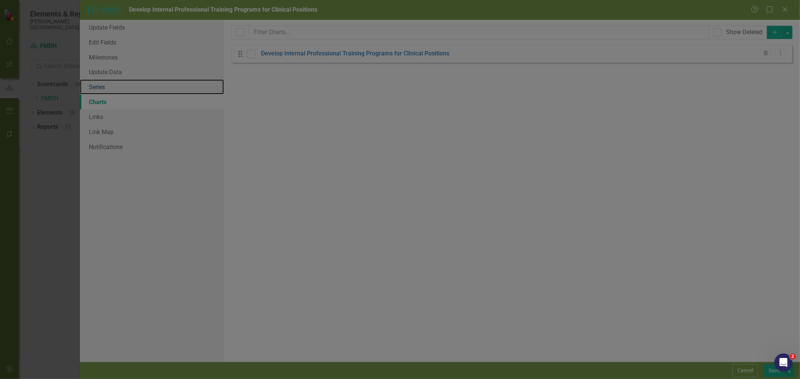
click at [104, 87] on link "Series" at bounding box center [152, 86] width 144 height 15
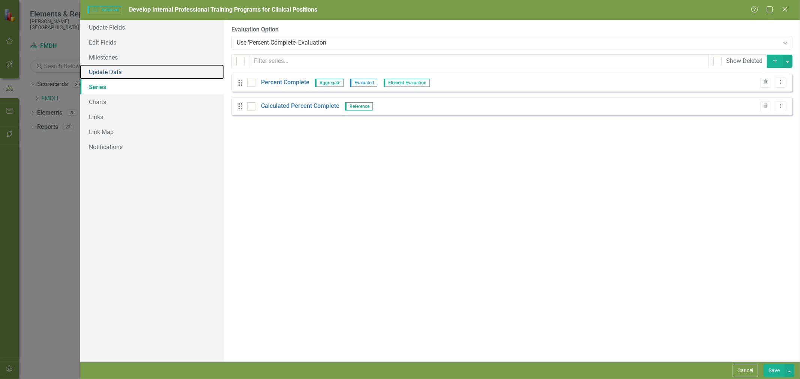
click at [111, 72] on link "Update Data" at bounding box center [152, 71] width 144 height 15
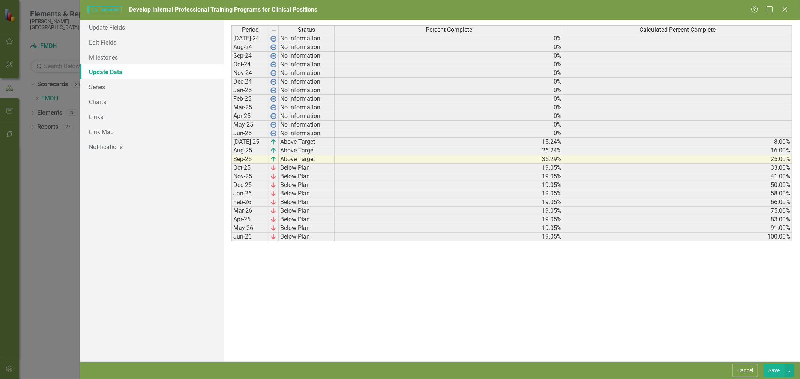
click at [385, 157] on td "36.29%" at bounding box center [448, 159] width 229 height 9
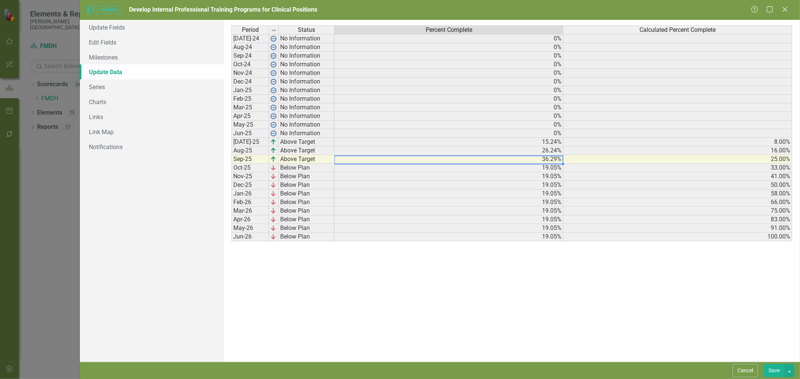
click at [540, 166] on td "19.05%" at bounding box center [448, 168] width 229 height 9
click at [540, 160] on td "36.29%" at bounding box center [448, 159] width 229 height 9
click at [771, 368] on button "Save" at bounding box center [773, 370] width 21 height 13
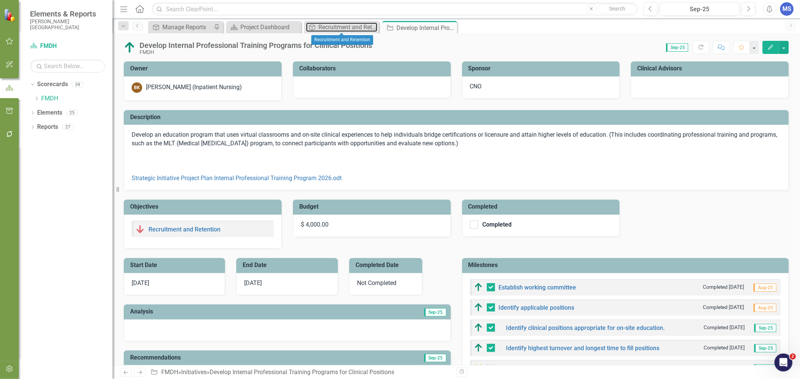
click at [327, 28] on div "Recruitment and Retention" at bounding box center [347, 26] width 59 height 9
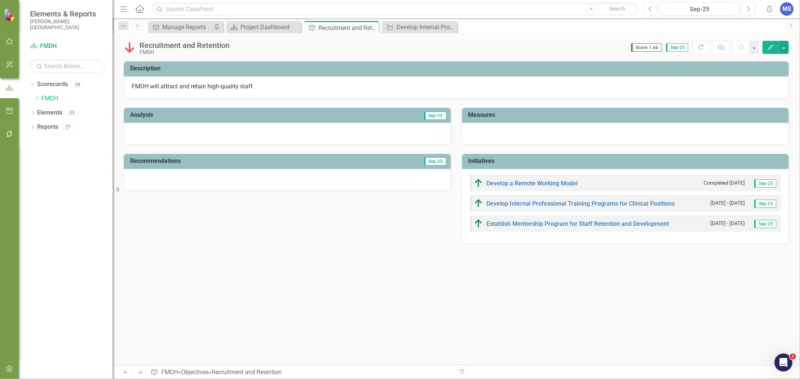
click at [649, 47] on span "Score: 1.66" at bounding box center [646, 47] width 30 height 8
click at [770, 49] on icon "button" at bounding box center [770, 47] width 5 height 5
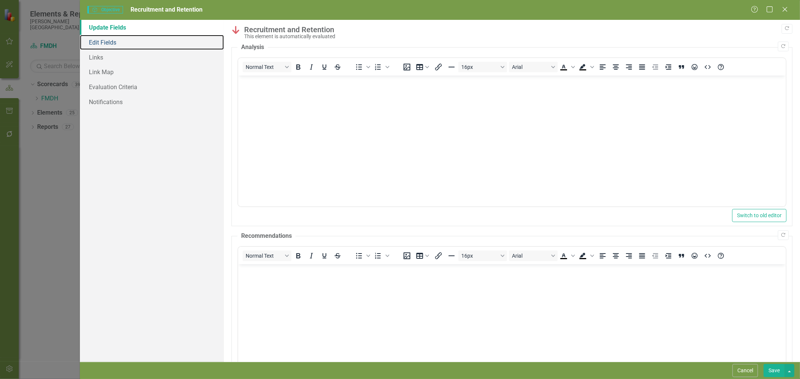
click at [126, 43] on link "Edit Fields" at bounding box center [152, 42] width 144 height 15
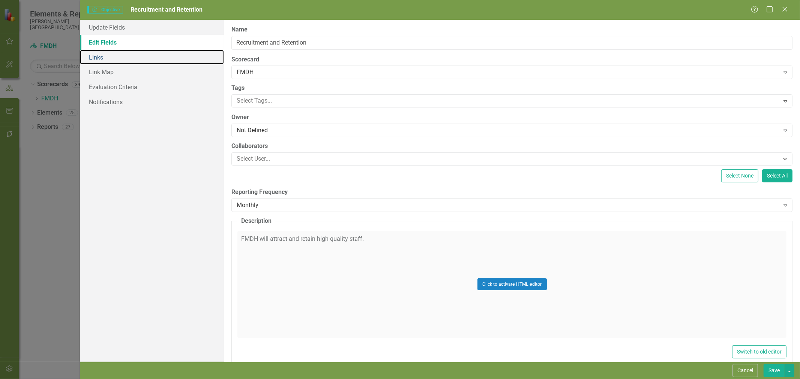
click at [118, 54] on link "Links" at bounding box center [152, 57] width 144 height 15
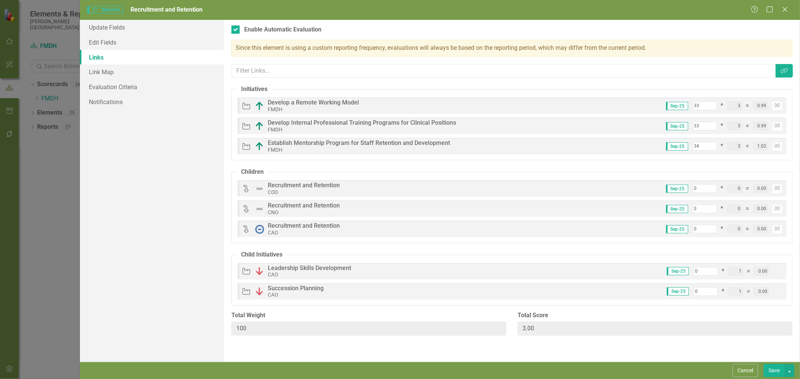
click at [755, 10] on icon "Help" at bounding box center [754, 9] width 7 height 6
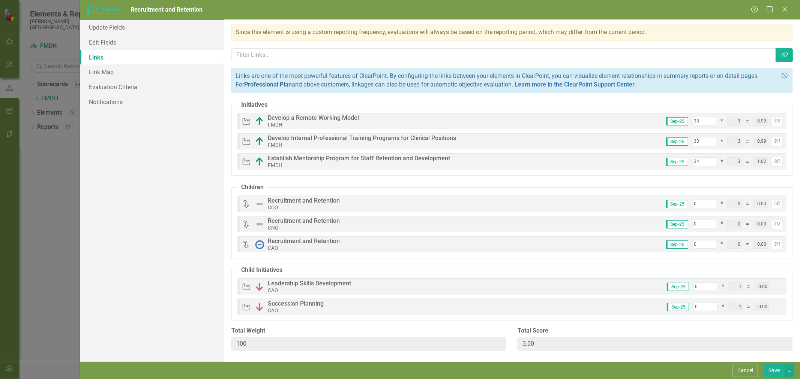
scroll to position [57, 0]
click at [129, 76] on link "Link Map" at bounding box center [152, 71] width 144 height 15
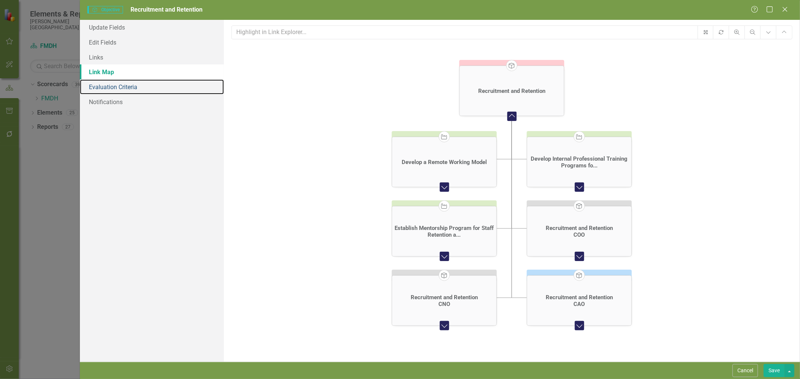
click at [124, 92] on link "Evaluation Criteria" at bounding box center [152, 86] width 144 height 15
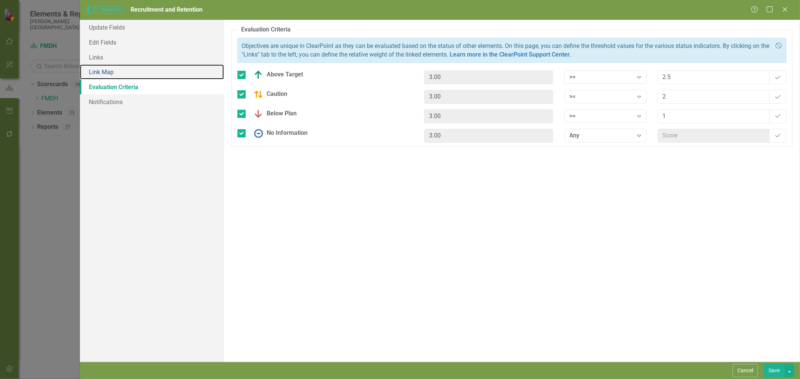
click at [122, 74] on link "Link Map" at bounding box center [152, 71] width 144 height 15
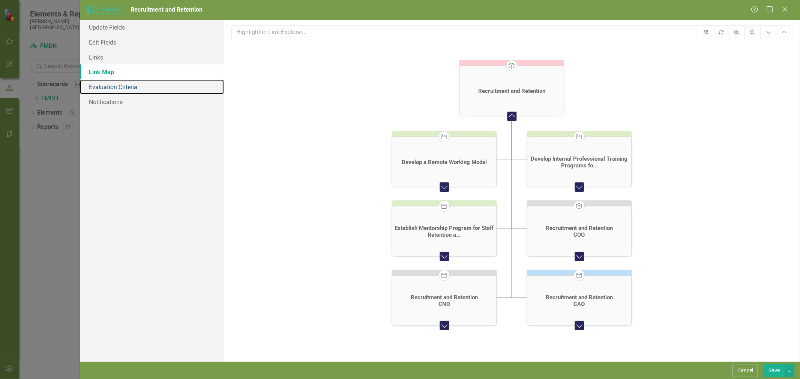
click at [121, 85] on link "Evaluation Criteria" at bounding box center [152, 86] width 144 height 15
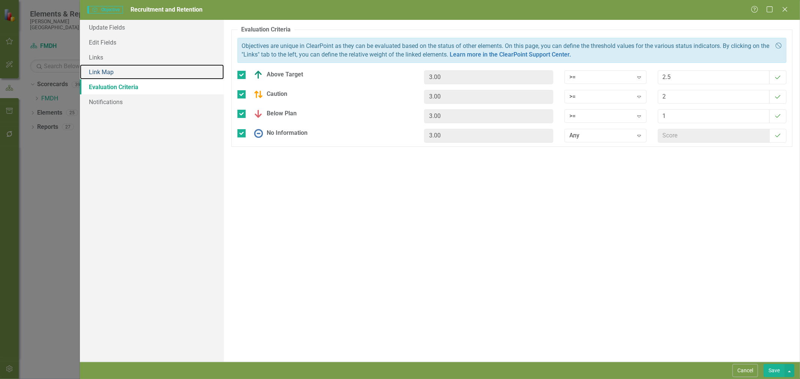
click at [120, 74] on link "Link Map" at bounding box center [152, 71] width 144 height 15
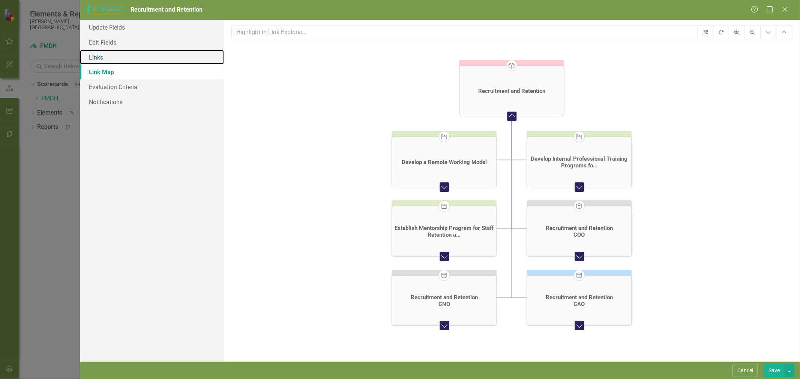
click at [120, 59] on link "Links" at bounding box center [152, 57] width 144 height 15
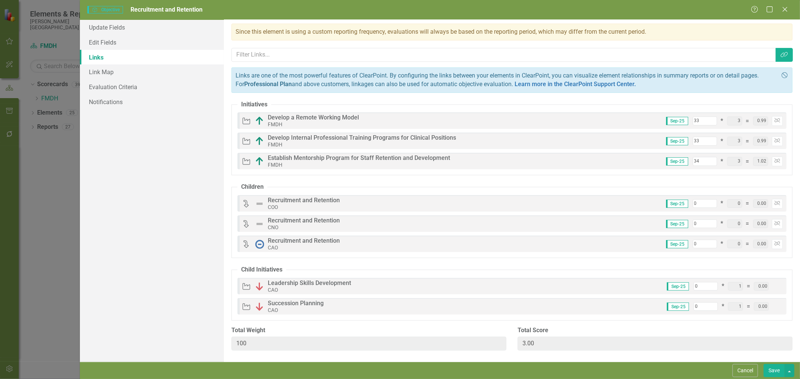
click at [787, 9] on icon "Close" at bounding box center [784, 9] width 7 height 6
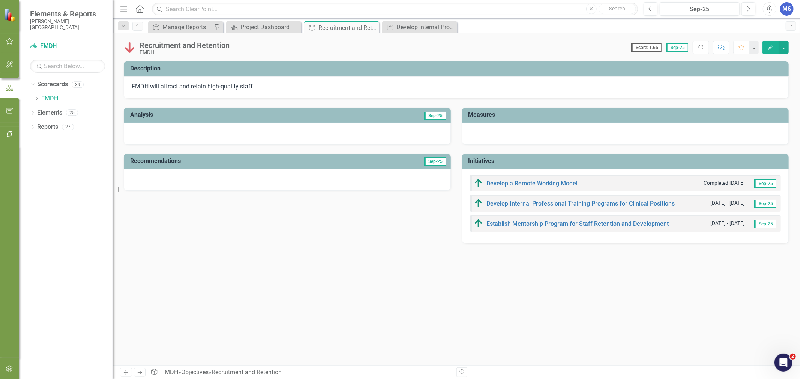
click at [647, 50] on span "Score: 1.66" at bounding box center [646, 47] width 30 height 8
click at [786, 10] on div "MS" at bounding box center [786, 8] width 13 height 13
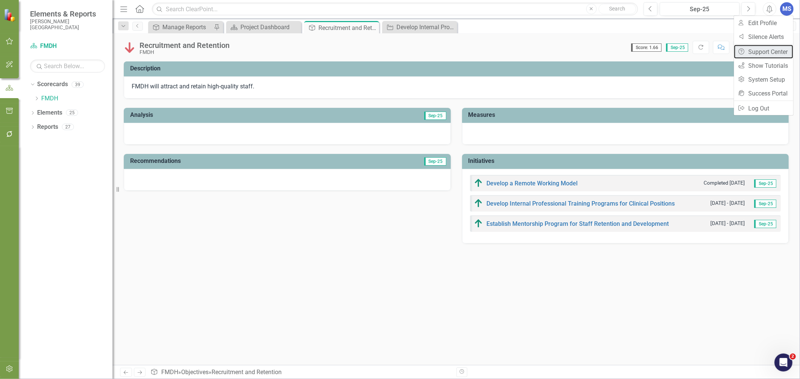
click at [777, 51] on link "Help Support Center" at bounding box center [763, 52] width 59 height 14
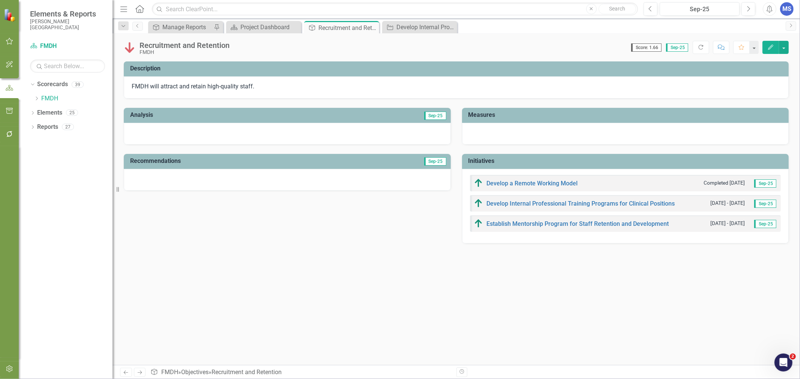
click at [786, 9] on div "MS" at bounding box center [786, 8] width 13 height 13
click at [700, 31] on div "Objective Manage Reports Pin Scorecard Project Dashboard Close Objective Recrui…" at bounding box center [464, 27] width 635 height 12
click at [790, 25] on icon "Next" at bounding box center [791, 25] width 6 height 4
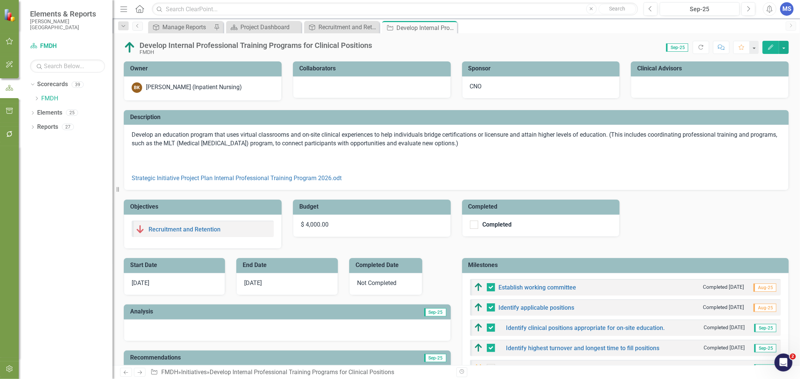
click at [790, 10] on div "MS" at bounding box center [786, 8] width 13 height 13
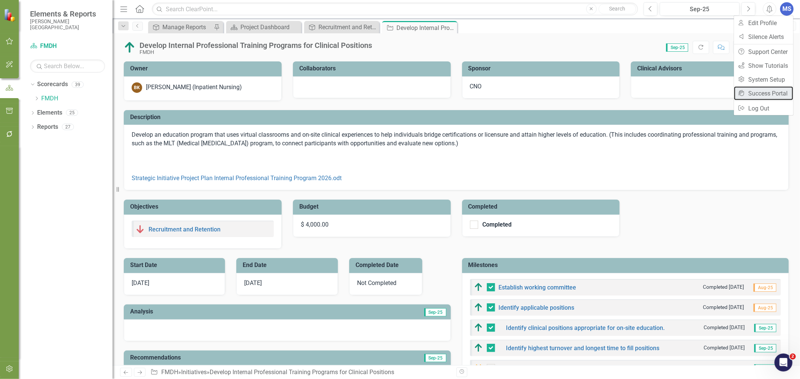
click at [772, 89] on link "icon.portal Success Portal" at bounding box center [763, 94] width 59 height 14
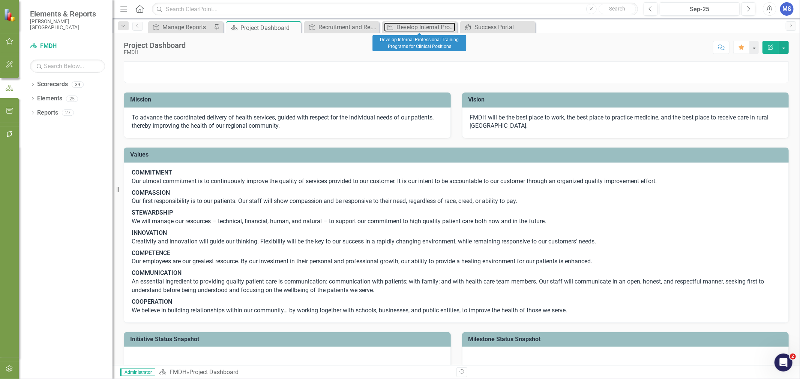
click at [423, 27] on div "Develop Internal Professional Training Programs for Clinical Positions" at bounding box center [425, 26] width 59 height 9
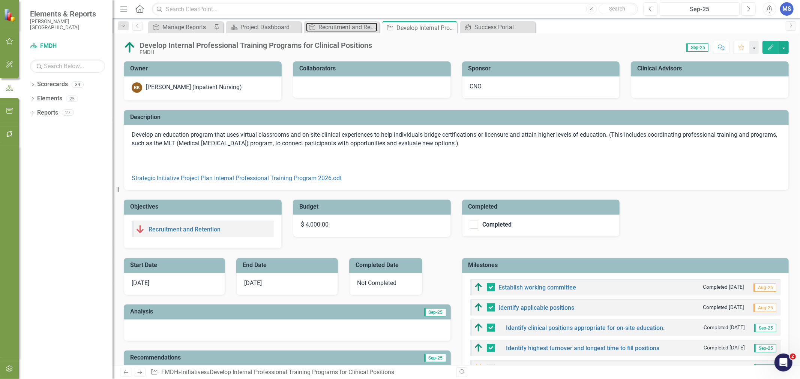
click at [343, 27] on div "Recruitment and Retention" at bounding box center [347, 26] width 59 height 9
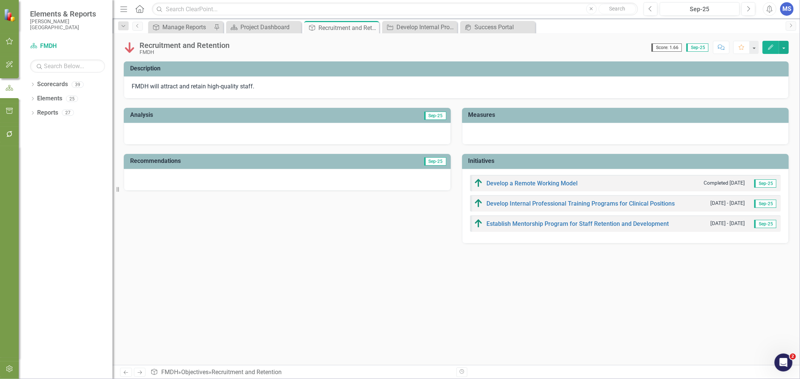
click at [783, 366] on icon "Open Intercom Messenger" at bounding box center [783, 363] width 12 height 12
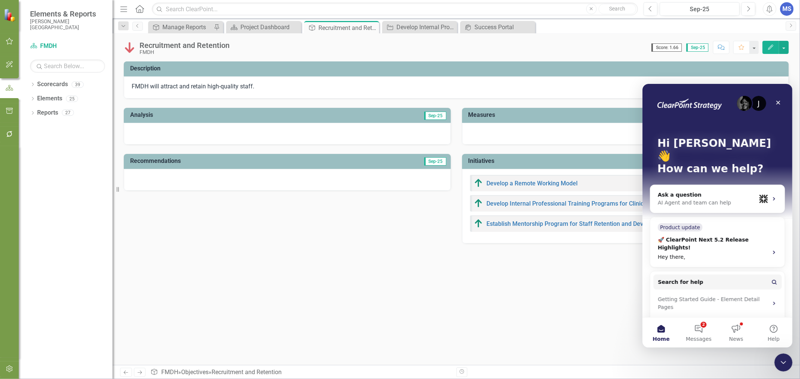
click at [708, 253] on div "Hey there," at bounding box center [710, 257] width 106 height 8
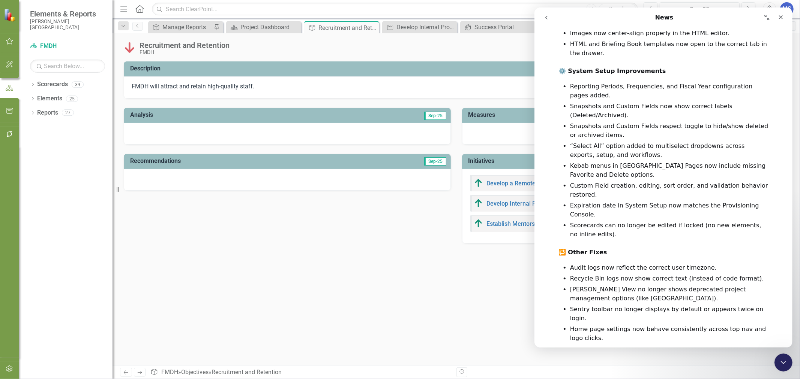
scroll to position [995, 0]
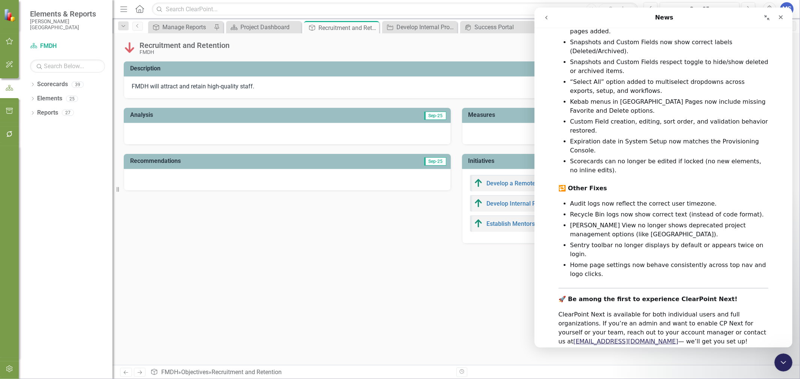
click at [547, 17] on icon "go back" at bounding box center [546, 18] width 6 height 6
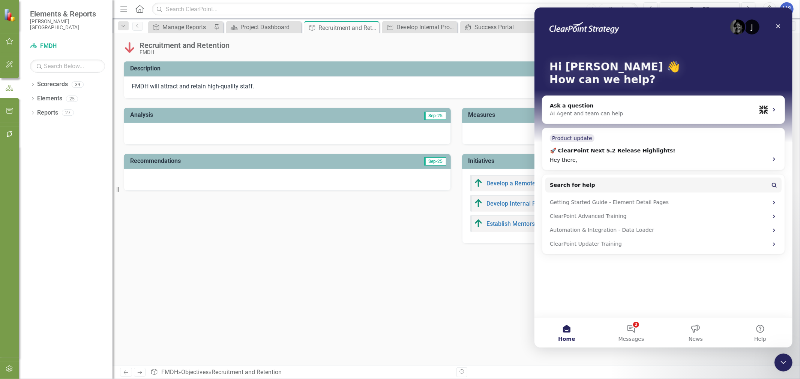
scroll to position [0, 0]
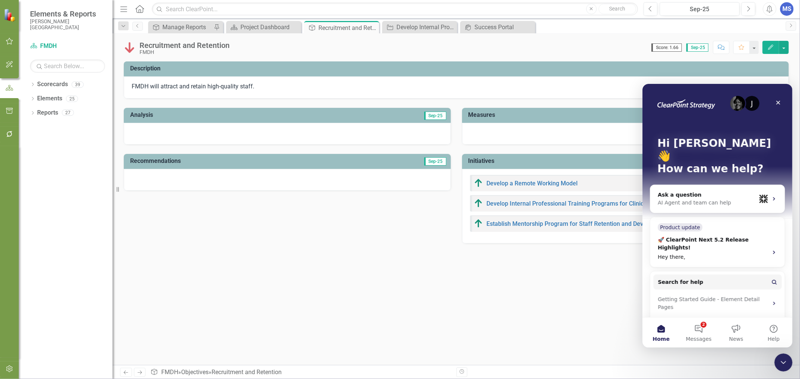
click at [703, 191] on div "Ask a question" at bounding box center [706, 195] width 98 height 8
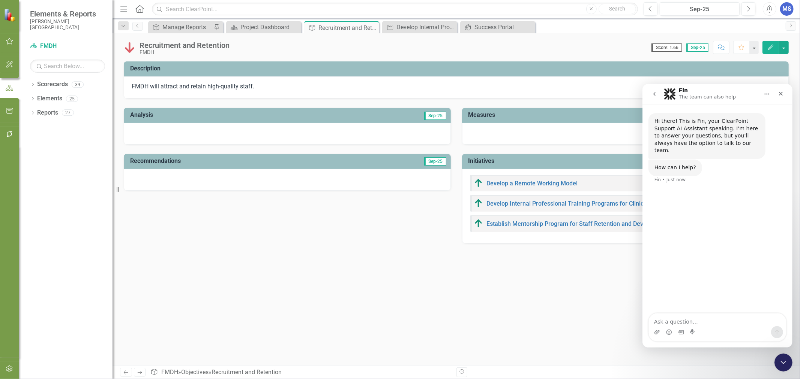
click at [692, 321] on textarea "Ask a question…" at bounding box center [716, 319] width 137 height 13
type textarea "i can't figure out why the evaluation on my objective isn't calculating correct…"
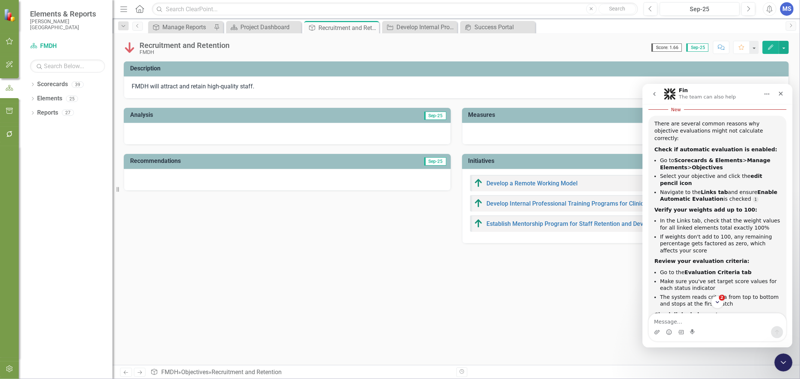
scroll to position [149, 0]
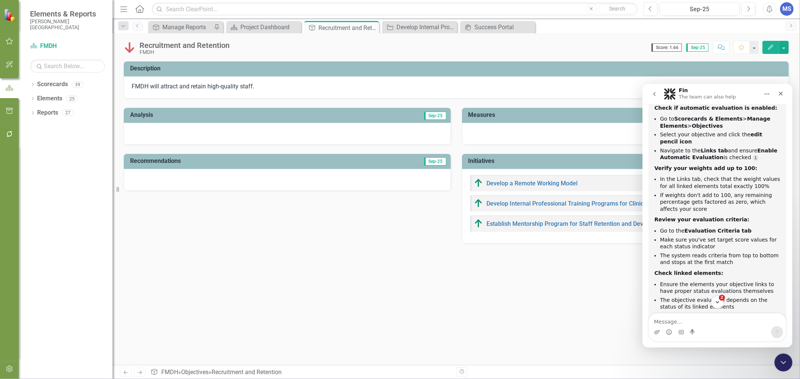
click at [767, 49] on icon "Edit" at bounding box center [770, 47] width 7 height 5
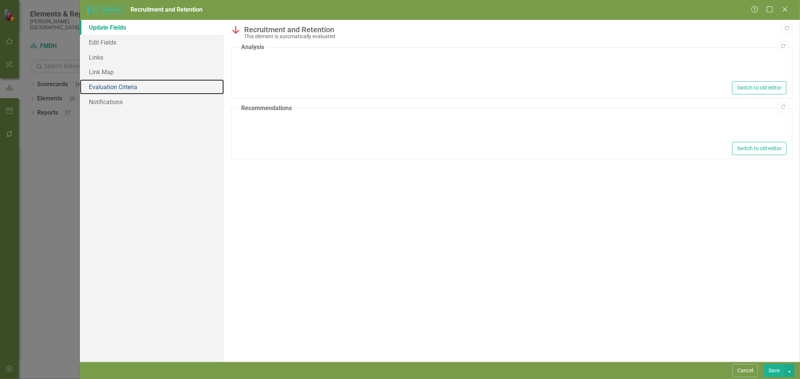
click at [117, 87] on link "Evaluation Criteria" at bounding box center [152, 86] width 144 height 15
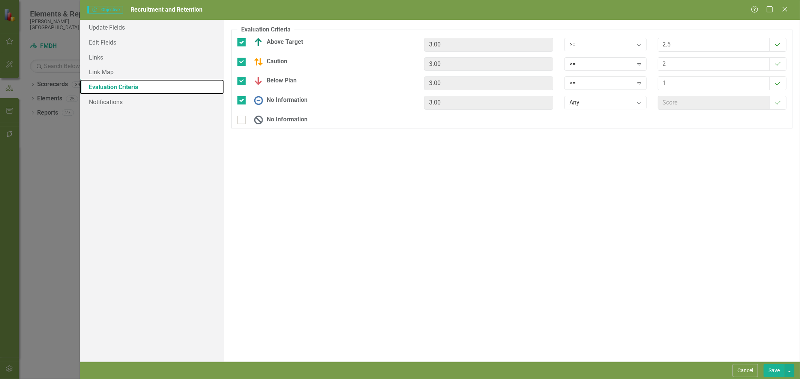
scroll to position [0, 0]
click at [777, 88] on div "On Target" at bounding box center [777, 83] width 17 height 14
click at [777, 85] on icon "On Target" at bounding box center [777, 84] width 7 height 6
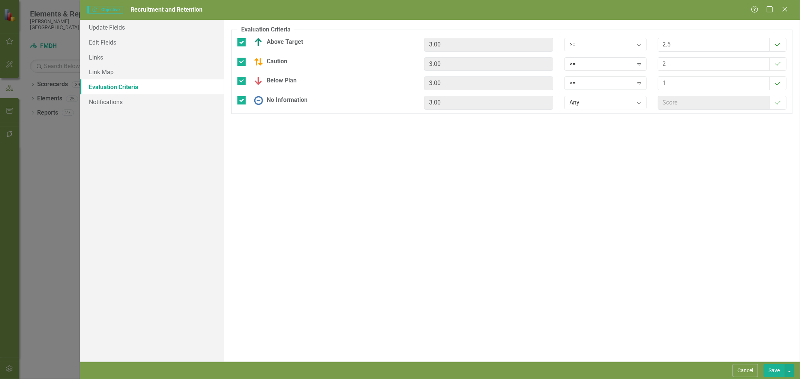
click at [777, 68] on div "On Target" at bounding box center [777, 64] width 17 height 14
click at [778, 63] on icon "On Target" at bounding box center [777, 64] width 7 height 6
click at [751, 10] on icon at bounding box center [754, 9] width 7 height 7
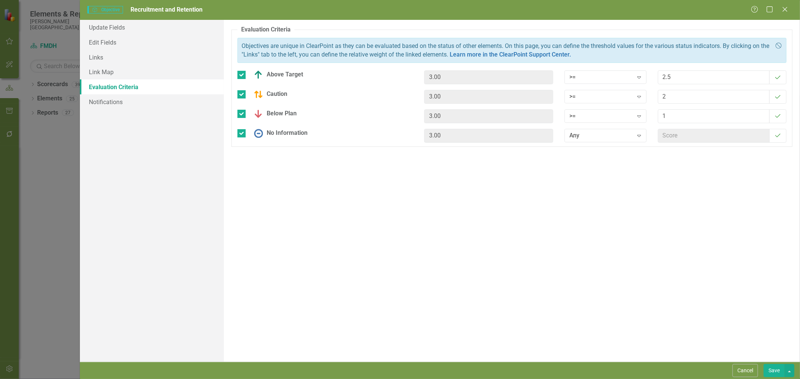
click at [749, 370] on button "Cancel" at bounding box center [744, 370] width 25 height 13
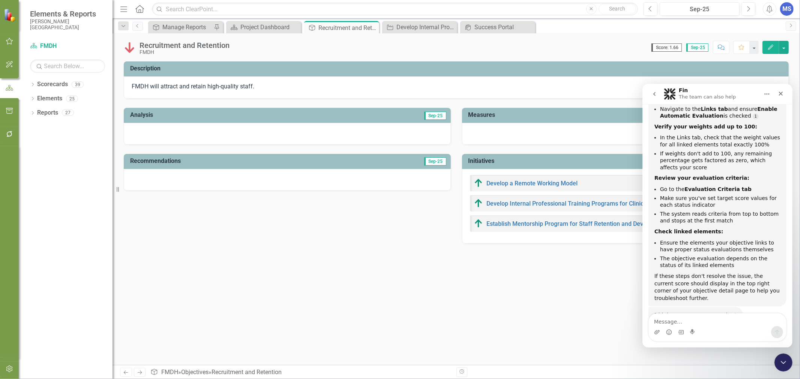
scroll to position [202, 0]
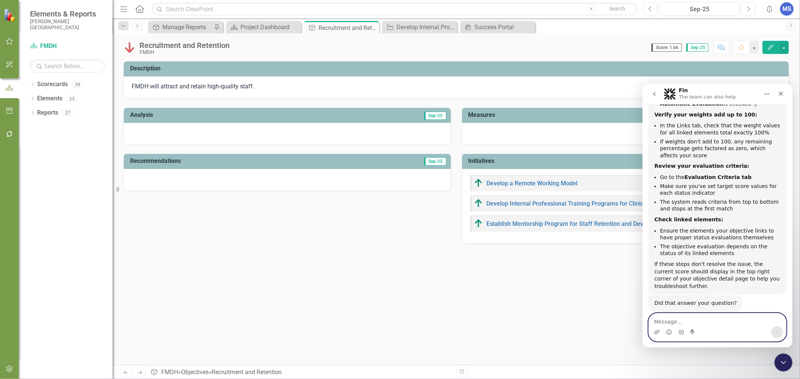
click at [696, 324] on textarea "Message…" at bounding box center [716, 319] width 137 height 13
type textarea "yes i need more help, the score displayed isn't correct"
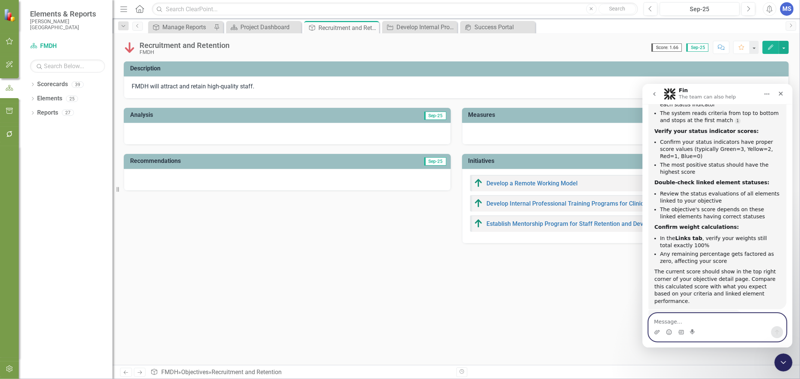
scroll to position [494, 0]
click at [702, 321] on textarea "Message…" at bounding box center [716, 319] width 137 height 13
type textarea "no"
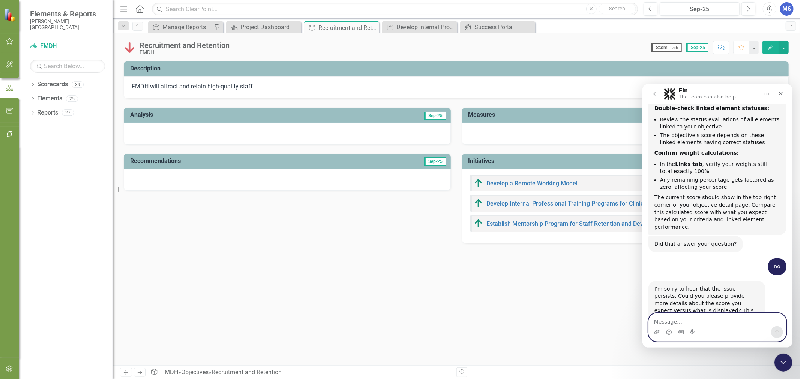
scroll to position [568, 0]
click at [700, 325] on textarea "Message…" at bounding box center [716, 319] width 137 height 13
type textarea "can i talk to someone"
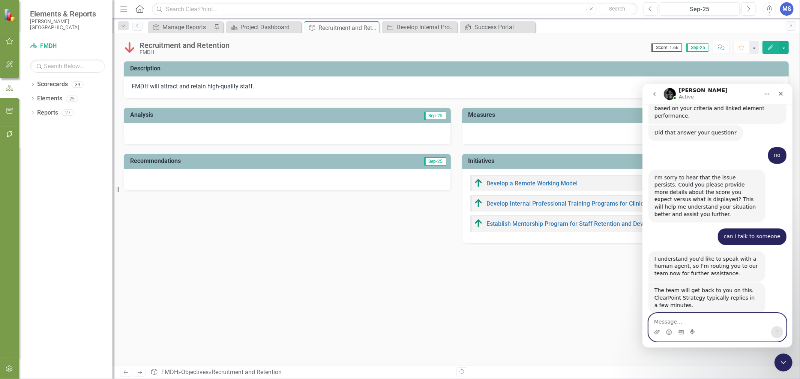
scroll to position [699, 0]
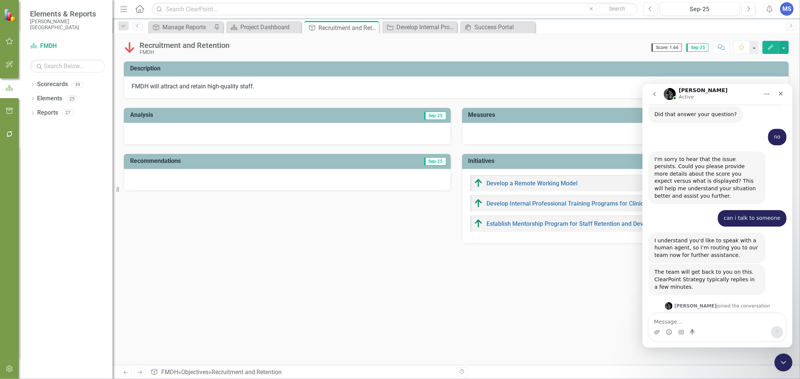
click at [683, 326] on div "Intercom messenger" at bounding box center [681, 332] width 6 height 12
click at [682, 321] on textarea "Message…" at bounding box center [716, 319] width 137 height 13
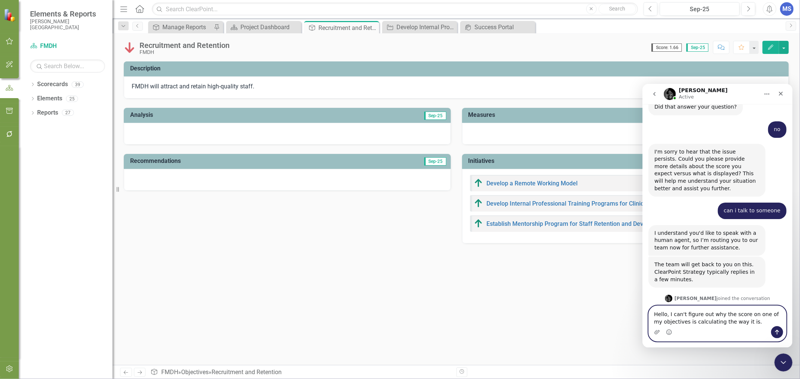
type textarea "Hello, I can't figure out why the score on one of my objectives is calculating …"
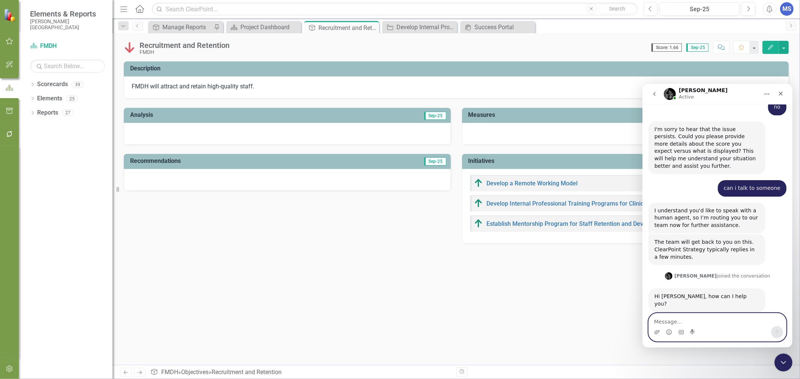
scroll to position [728, 0]
type textarea "it is quite a bit lower than i expect it to be"
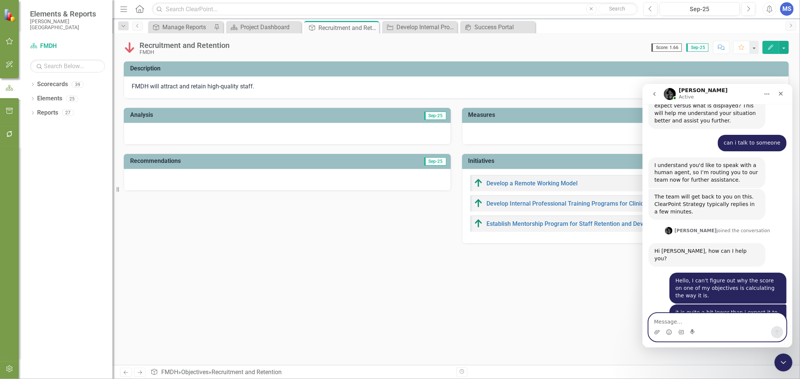
scroll to position [775, 0]
click at [712, 320] on textarea "Message…" at bounding box center [716, 319] width 137 height 13
paste textarea "https://app.clearpointstrategy.com/#/index/?object=objective&objectId=702485&pe…"
type textarea "https://app.clearpointstrategy.com/#/index/?object=objective&objectId=702485&pe…"
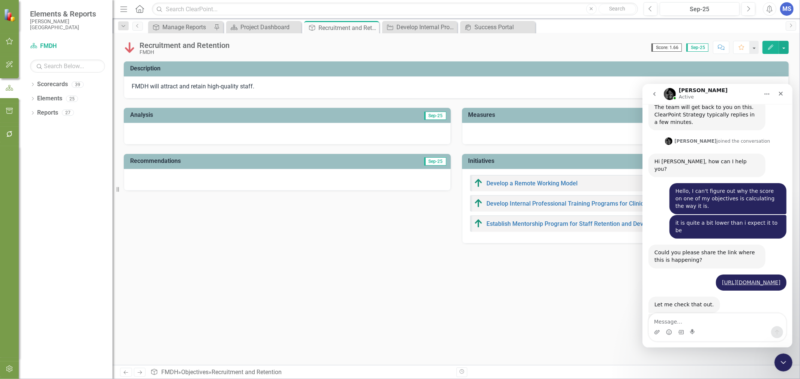
scroll to position [904, 0]
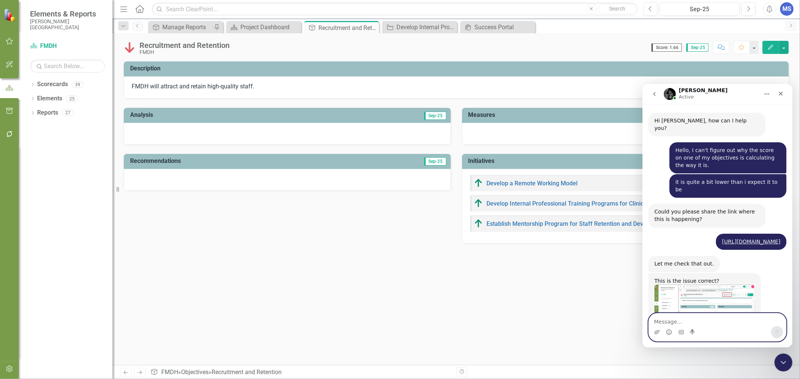
click at [695, 323] on textarea "Message…" at bounding box center [716, 319] width 137 height 13
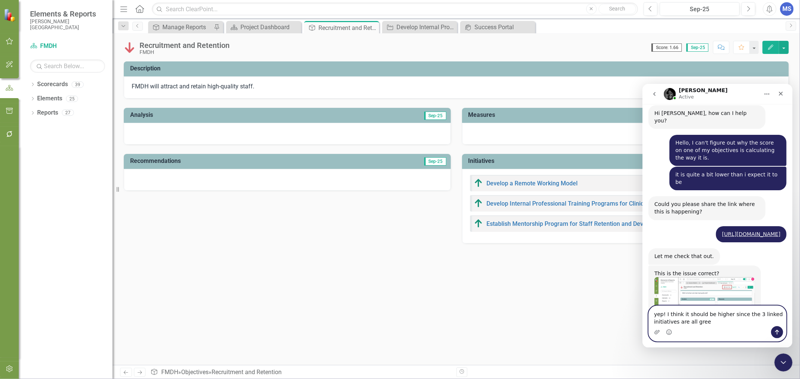
type textarea "yep! I think it should be higher since the 3 linked initiatives are all green"
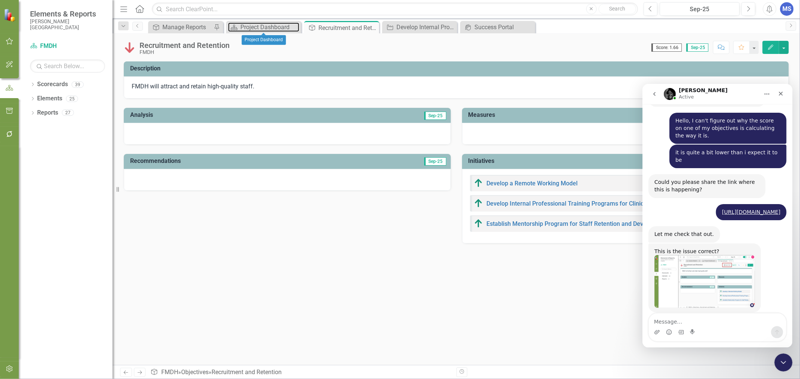
drag, startPoint x: 268, startPoint y: 27, endPoint x: 293, endPoint y: 37, distance: 27.3
click at [268, 27] on div "Project Dashboard" at bounding box center [269, 26] width 59 height 9
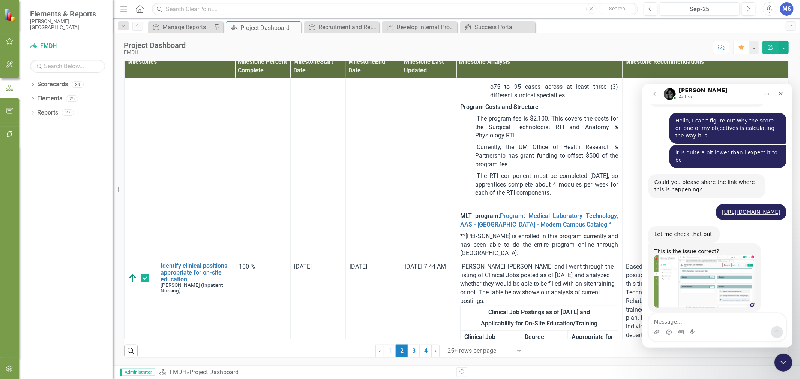
scroll to position [541, 0]
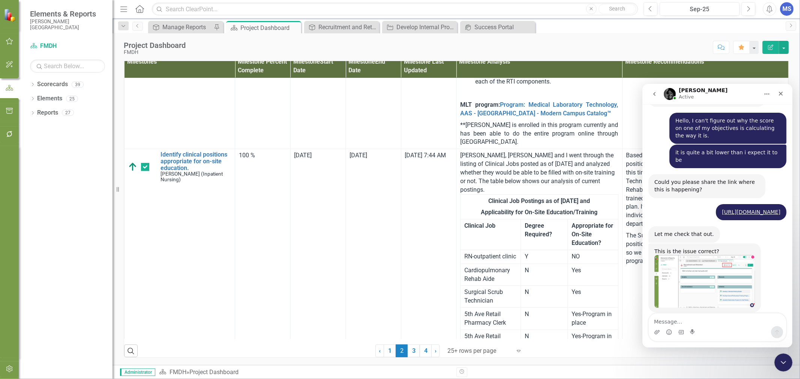
click at [388, 354] on link "1" at bounding box center [390, 351] width 12 height 13
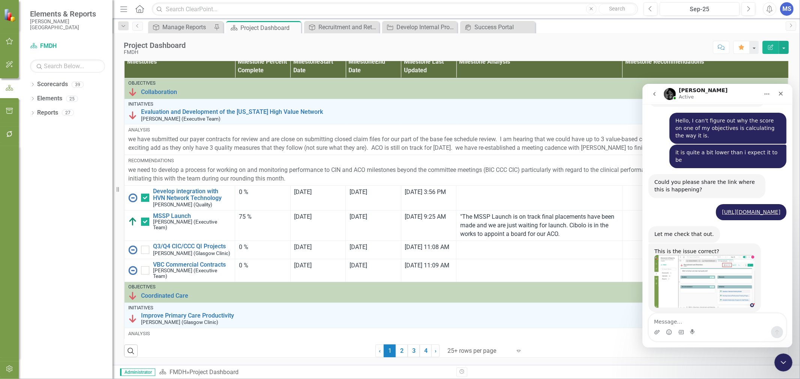
checkbox input "false"
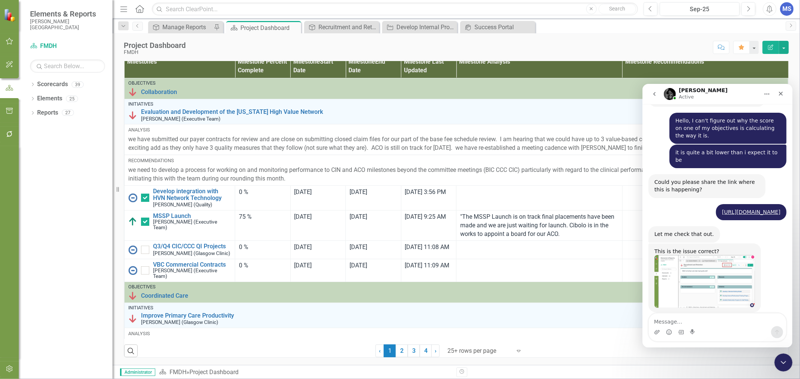
checkbox input "false"
checkbox input "true"
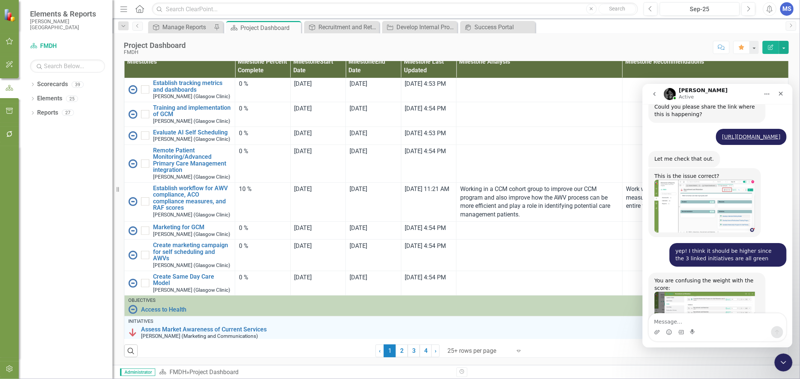
scroll to position [1037, 0]
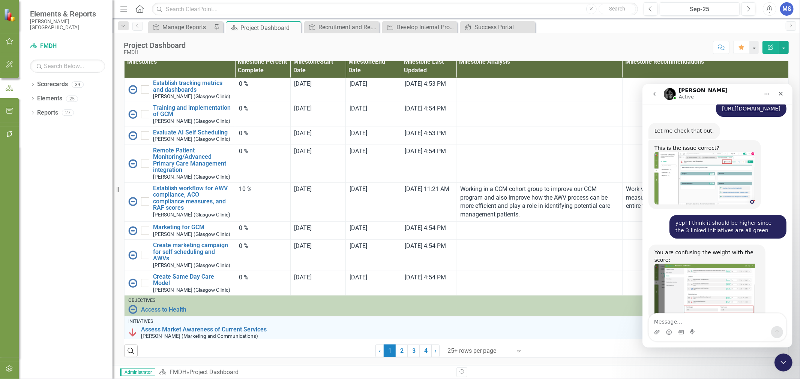
click at [703, 264] on img "Jeff says…" at bounding box center [704, 290] width 100 height 53
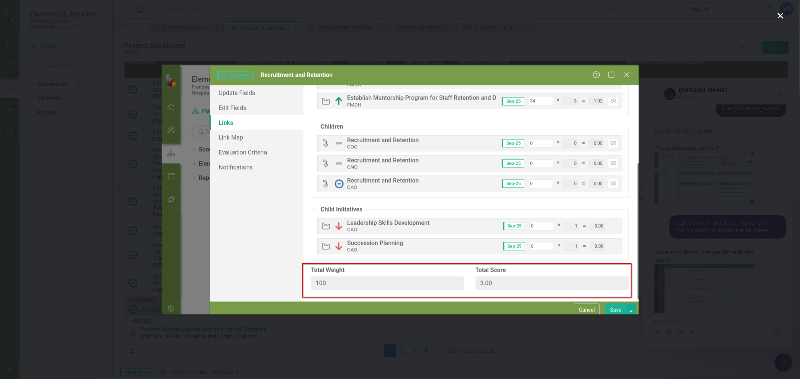
click at [779, 16] on icon "Close" at bounding box center [780, 15] width 9 height 9
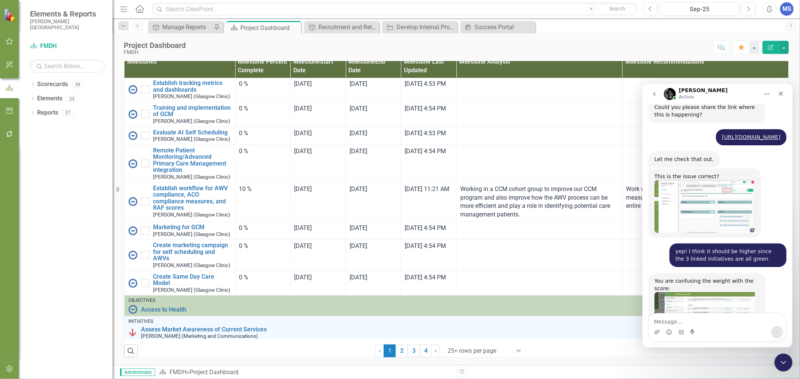
scroll to position [1037, 0]
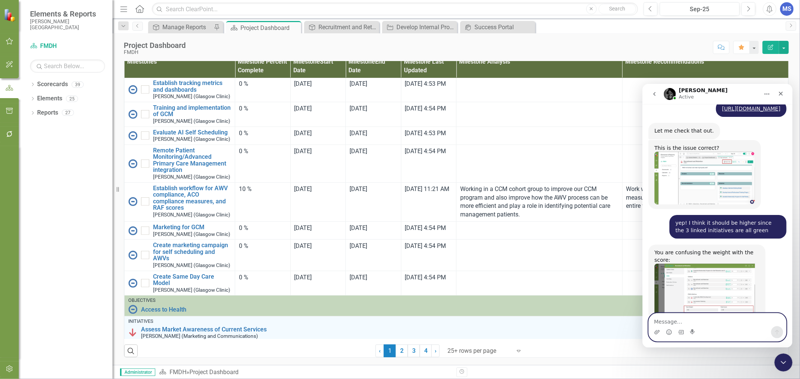
click at [703, 321] on textarea "Message…" at bounding box center [716, 319] width 137 height 13
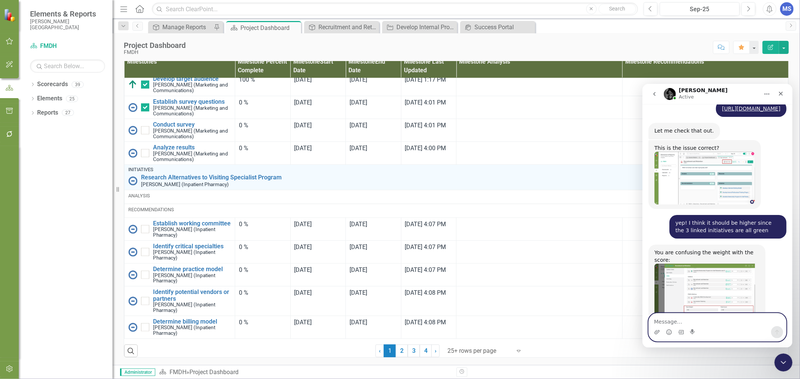
scroll to position [1009, 0]
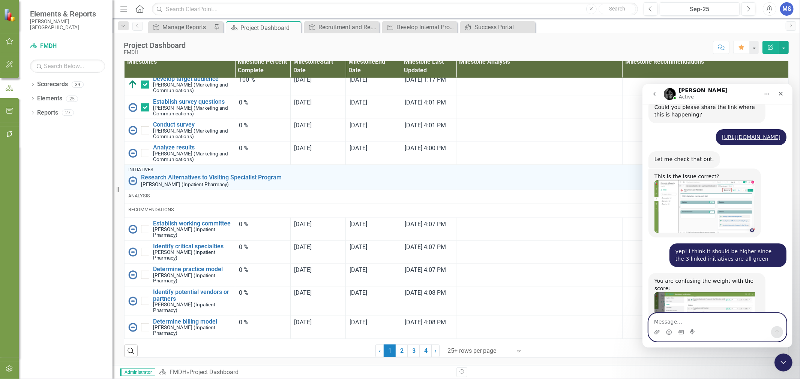
click at [716, 321] on textarea "Message…" at bounding box center [716, 319] width 137 height 13
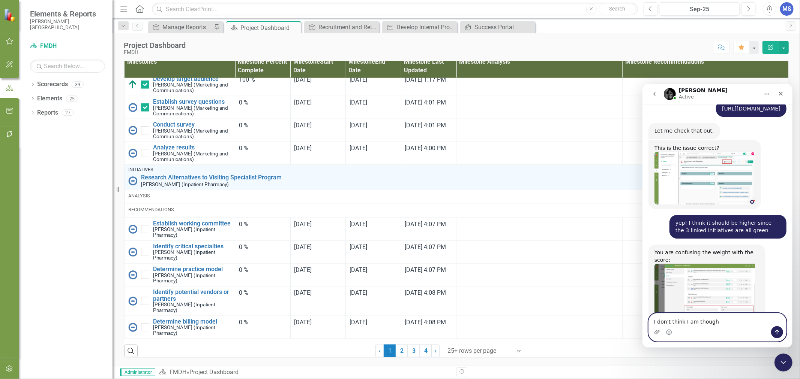
scroll to position [738, 0]
type textarea "I don't think I am though"
drag, startPoint x: 400, startPoint y: 351, endPoint x: 426, endPoint y: 238, distance: 116.0
click at [400, 351] on link "2" at bounding box center [402, 351] width 12 height 13
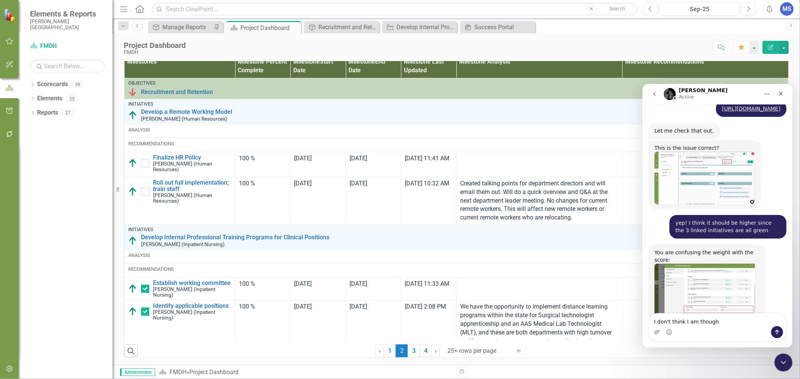
checkbox input "true"
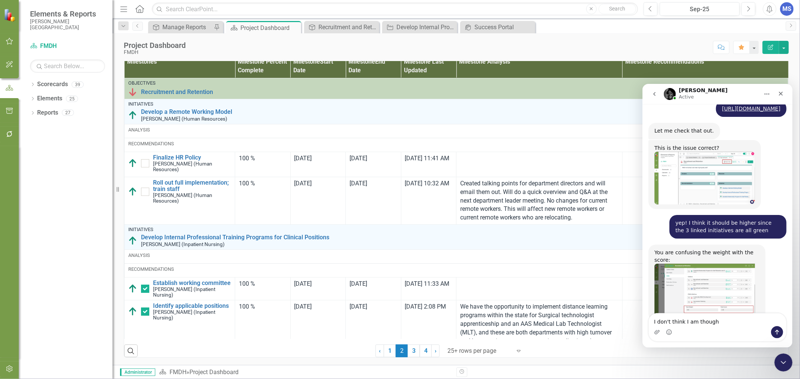
checkbox input "true"
checkbox input "false"
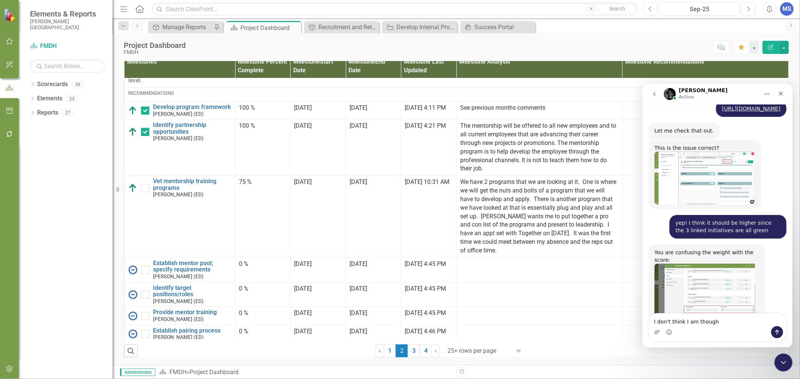
scroll to position [1877, 0]
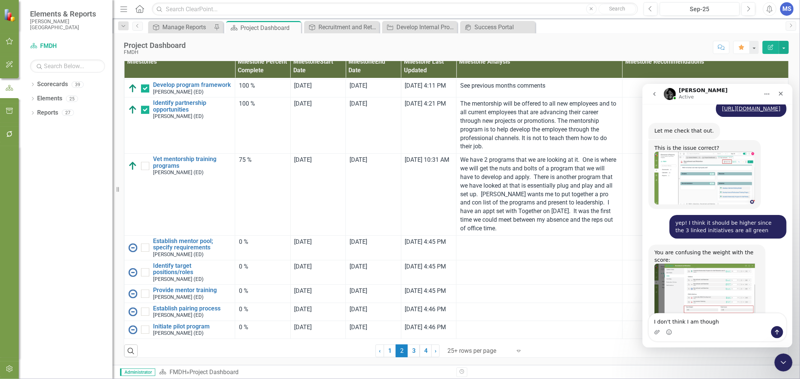
click at [410, 353] on link "3" at bounding box center [414, 351] width 12 height 13
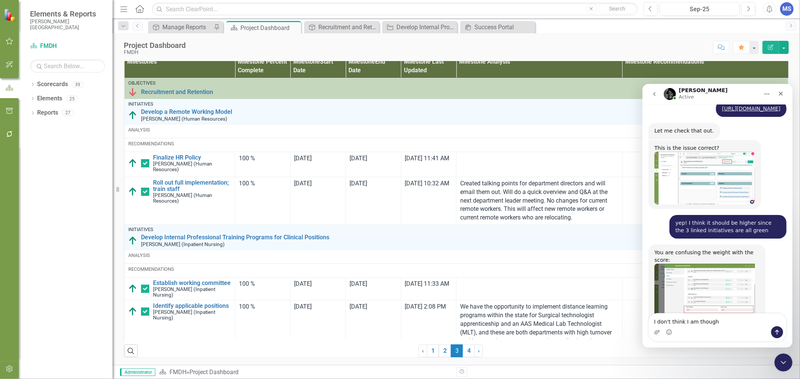
scroll to position [1040, 0]
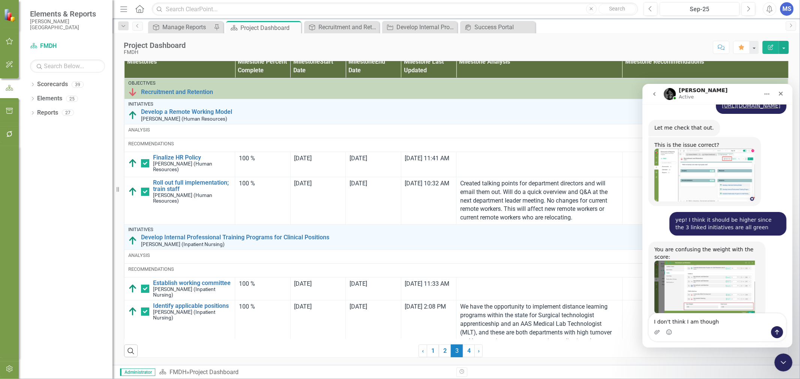
checkbox input "false"
checkbox input "true"
checkbox input "false"
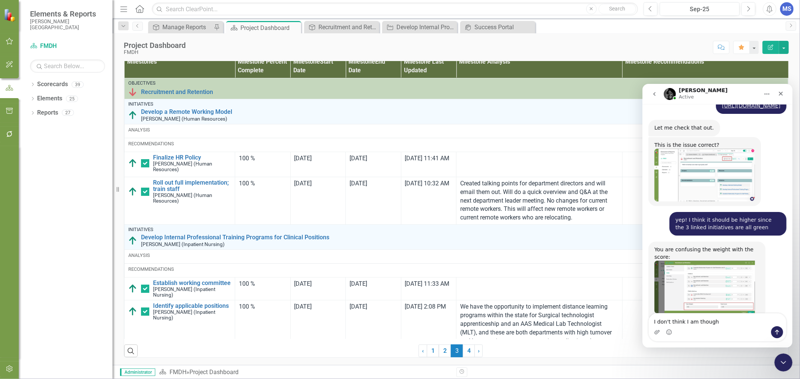
checkbox input "false"
checkbox input "true"
checkbox input "false"
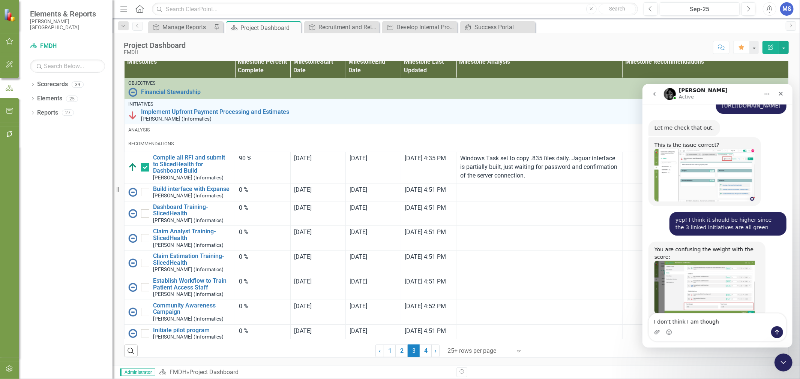
click at [722, 261] on img "Jeff says…" at bounding box center [704, 287] width 100 height 53
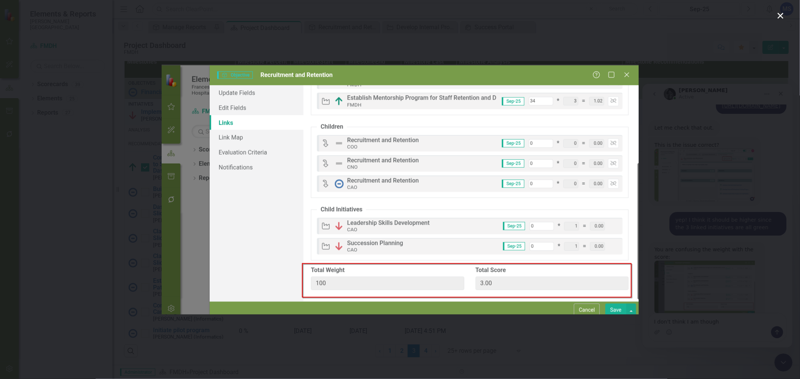
click at [778, 16] on icon "Close" at bounding box center [780, 15] width 9 height 9
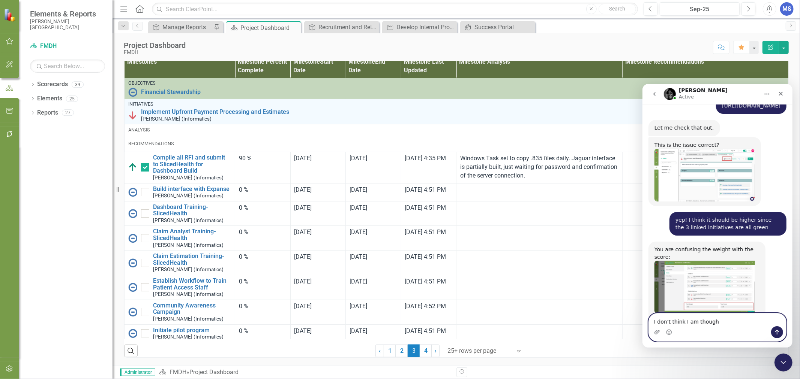
click at [721, 322] on textarea "I don't think I am though" at bounding box center [716, 319] width 137 height 13
drag, startPoint x: 729, startPoint y: 321, endPoint x: 655, endPoint y: 322, distance: 73.9
click at [655, 322] on textarea "I don't think I am though" at bounding box center [716, 319] width 137 height 13
type textarea "I"
type textarea "i"
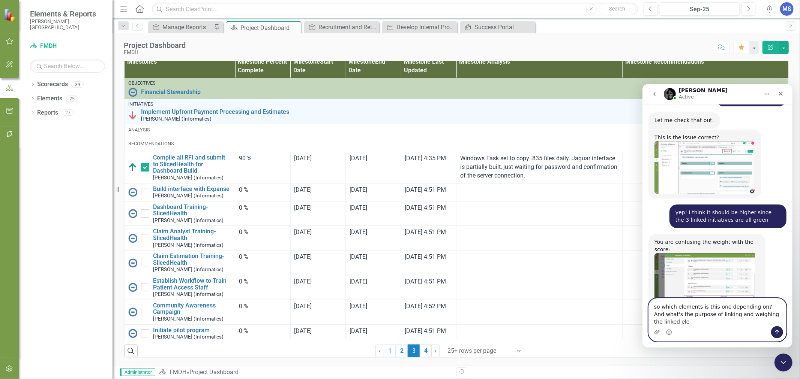
scroll to position [1055, 0]
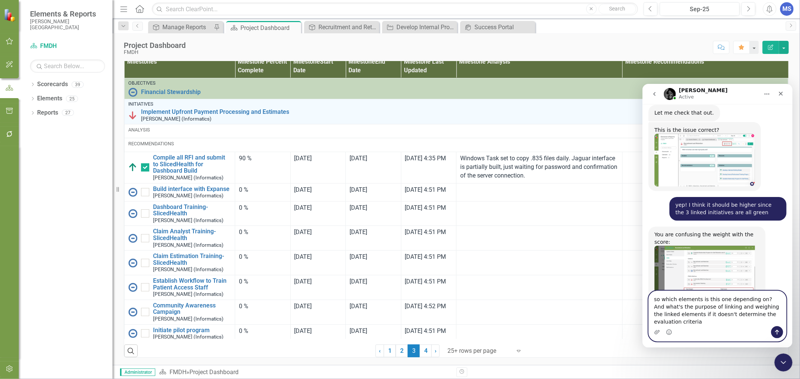
type textarea "so which elements is this one depending on? And what's the purpose of linking a…"
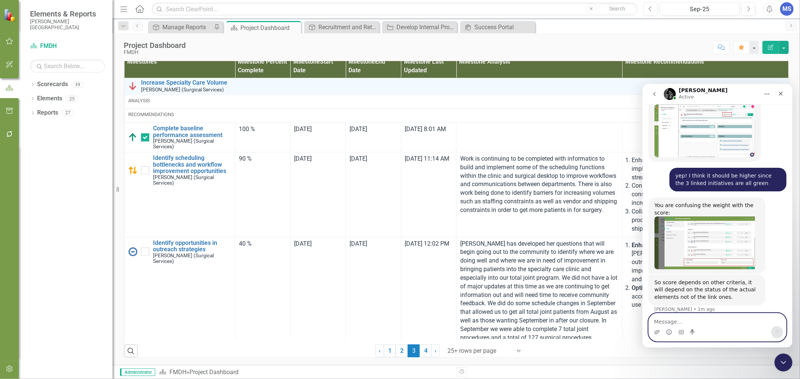
scroll to position [291, 0]
click at [189, 253] on link "Identify opportunities in outreach strategies" at bounding box center [192, 246] width 78 height 13
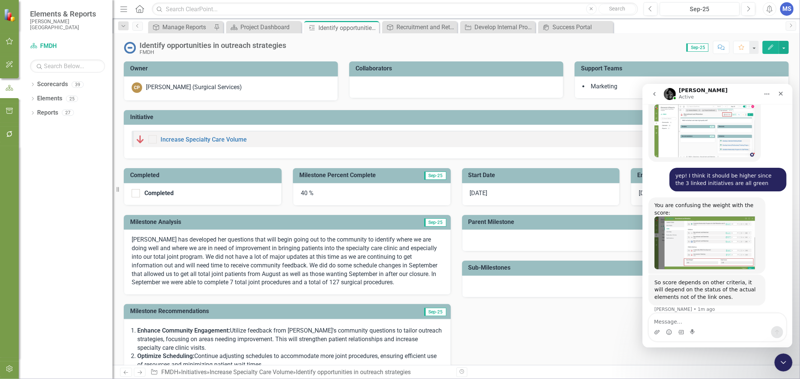
click at [487, 195] on span "[DATE]" at bounding box center [479, 193] width 18 height 7
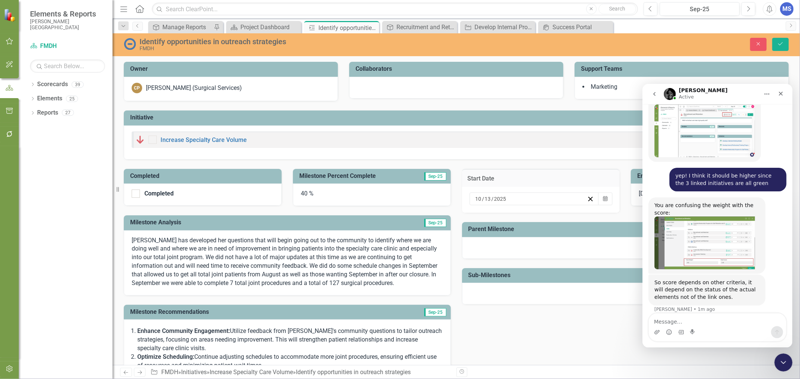
click at [604, 201] on button "Calendar" at bounding box center [605, 199] width 14 height 13
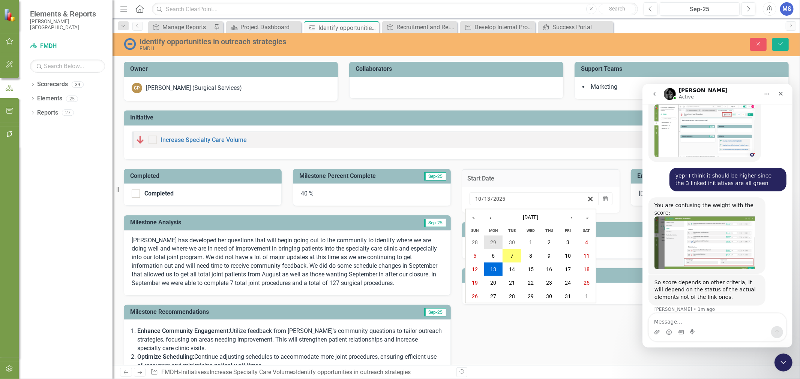
click at [493, 241] on abbr "29" at bounding box center [493, 243] width 6 height 6
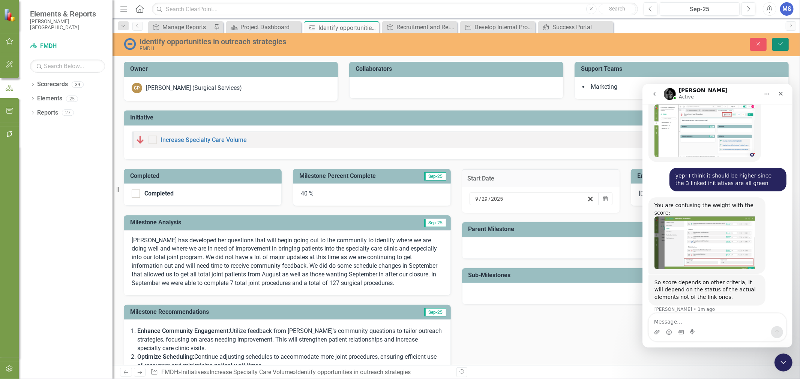
click at [775, 45] on button "Save" at bounding box center [780, 44] width 16 height 13
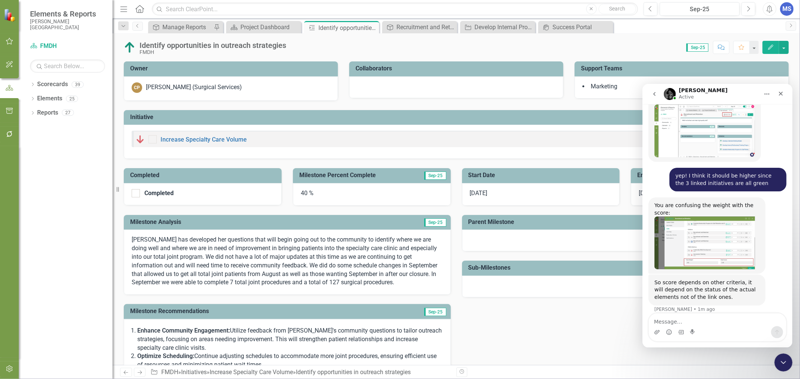
click at [0, 0] on icon at bounding box center [0, 0] width 0 height 0
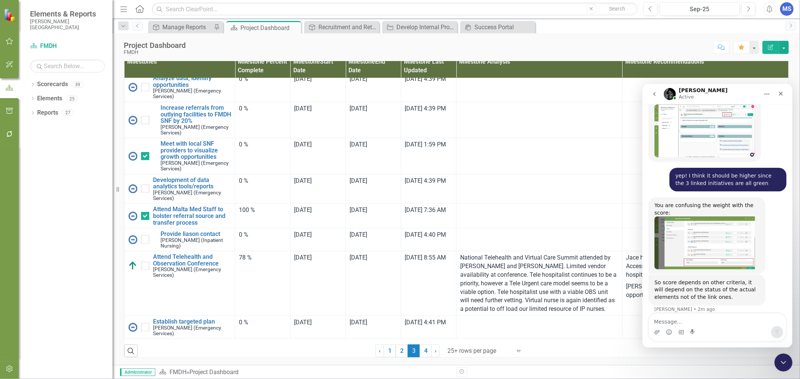
scroll to position [789, 0]
click at [263, 161] on td "0 %" at bounding box center [262, 156] width 55 height 36
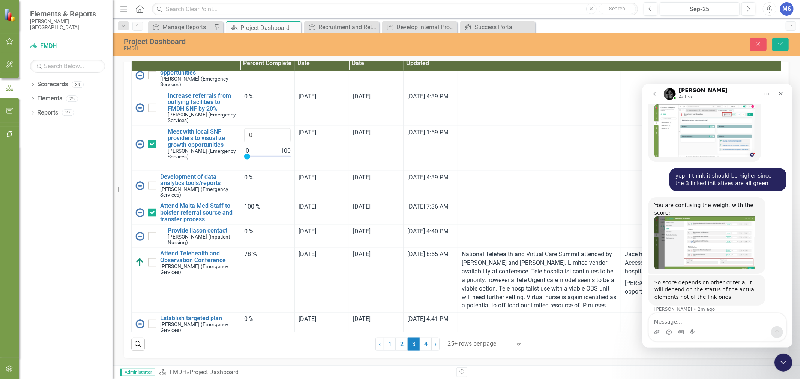
scroll to position [1114, 0]
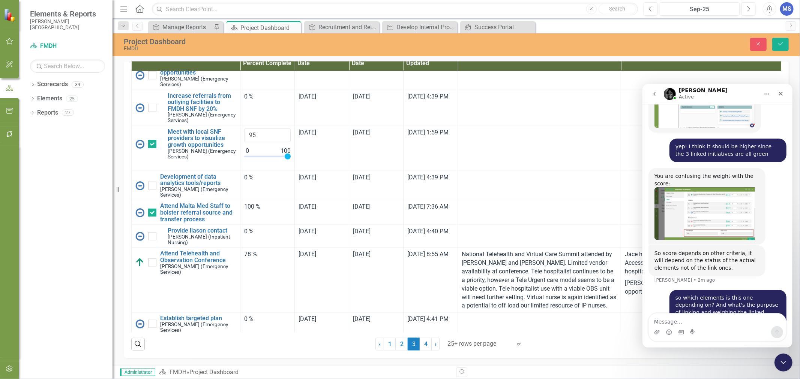
type input "100"
drag, startPoint x: 246, startPoint y: 197, endPoint x: 304, endPoint y: 199, distance: 57.4
click at [304, 171] on tr "Meet with local SNF providers to visualize growth opportunities Jace Ball (Emer…" at bounding box center [458, 148] width 652 height 45
drag, startPoint x: 780, startPoint y: 44, endPoint x: 38, endPoint y: 29, distance: 742.6
click at [780, 44] on icon "Save" at bounding box center [780, 43] width 7 height 5
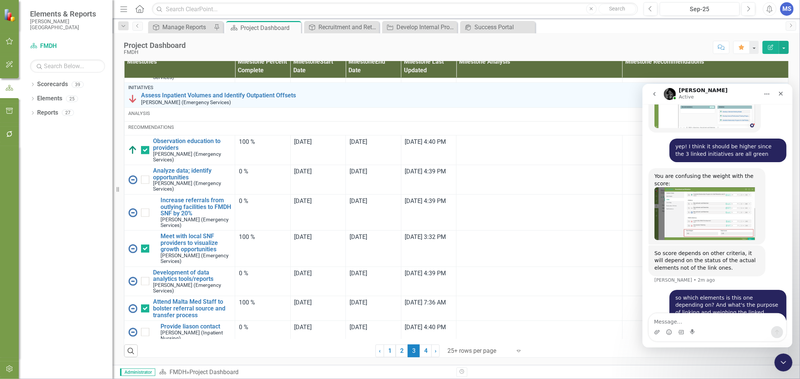
scroll to position [708, 0]
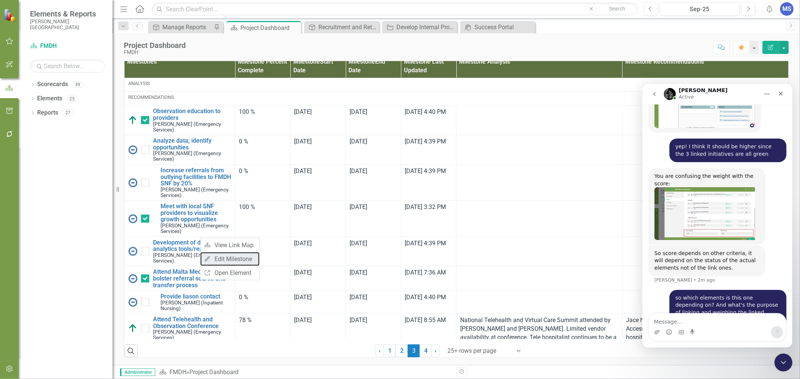
click at [225, 261] on link "Edit Edit Milestone" at bounding box center [229, 259] width 59 height 14
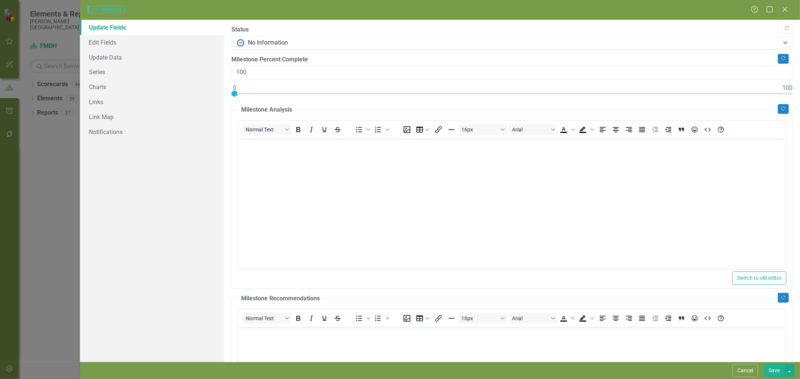
scroll to position [0, 0]
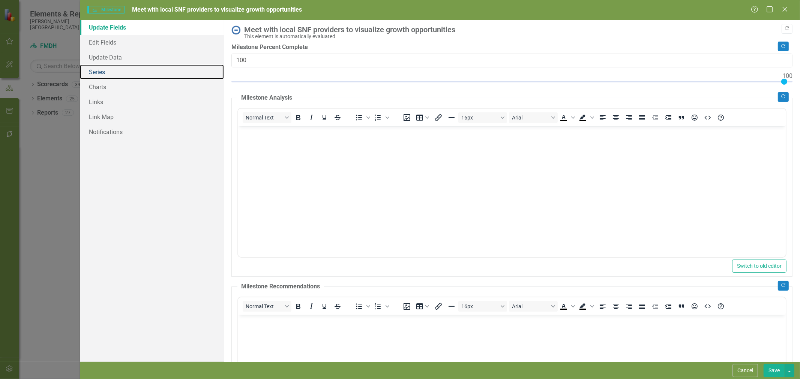
click at [113, 76] on link "Series" at bounding box center [152, 71] width 144 height 15
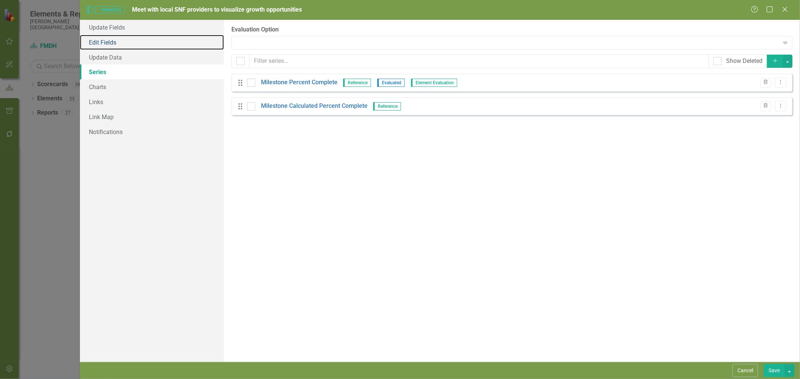
click at [114, 42] on link "Edit Fields" at bounding box center [152, 42] width 144 height 15
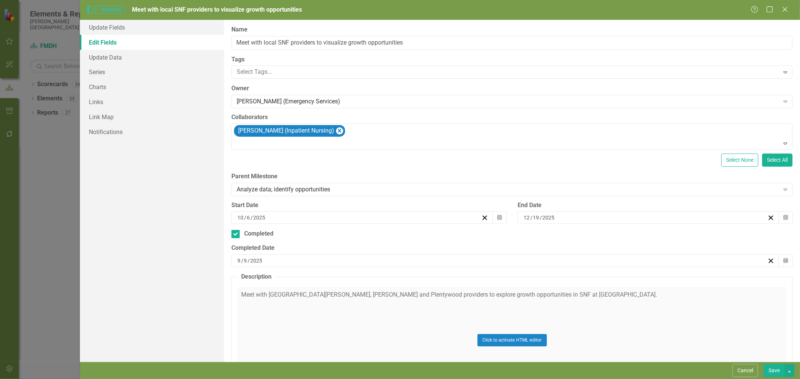
click at [498, 217] on icon "Calendar" at bounding box center [499, 217] width 4 height 5
click at [324, 259] on abbr "29" at bounding box center [324, 262] width 6 height 6
click at [775, 372] on button "Save" at bounding box center [773, 370] width 21 height 13
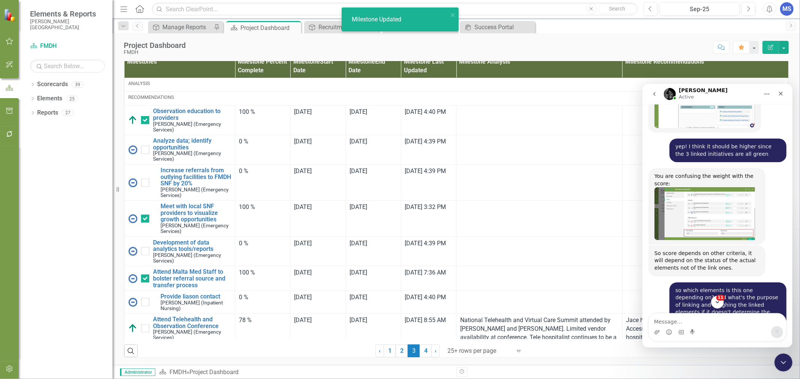
scroll to position [1144, 0]
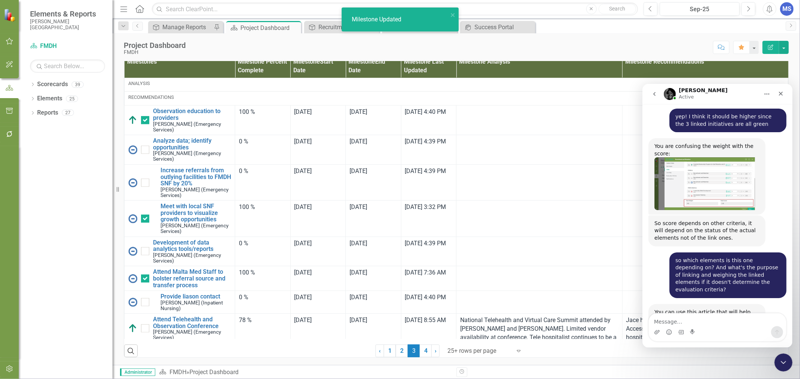
click at [703, 324] on link "https://support.clearpointstrategy.com/en/articles/8511571-automate-calculation…" at bounding box center [688, 330] width 68 height 13
click at [700, 322] on textarea "Message…" at bounding box center [716, 319] width 137 height 13
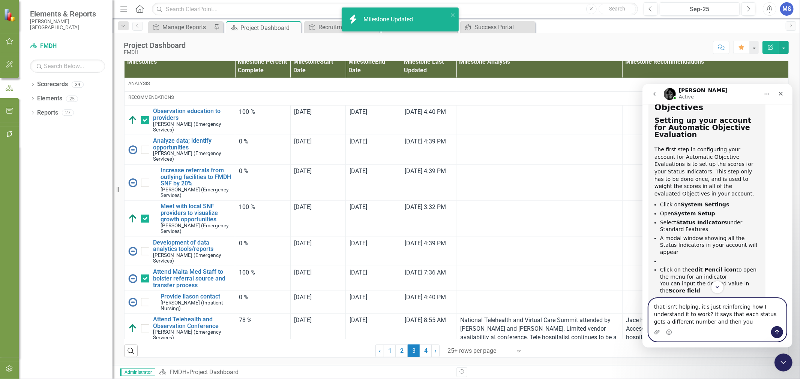
scroll to position [1429, 0]
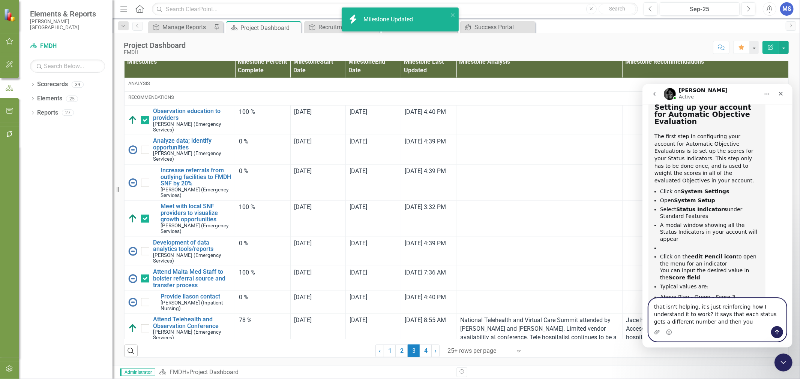
click at [717, 322] on textarea "that isn't helping, it's just reinforcing how I understand it to work? it says …" at bounding box center [716, 312] width 137 height 28
drag, startPoint x: 725, startPoint y: 322, endPoint x: 730, endPoint y: 324, distance: 5.9
click at [730, 324] on textarea "that isn't helping, it's just reinforcing how I understand it to work? it says …" at bounding box center [716, 312] width 137 height 28
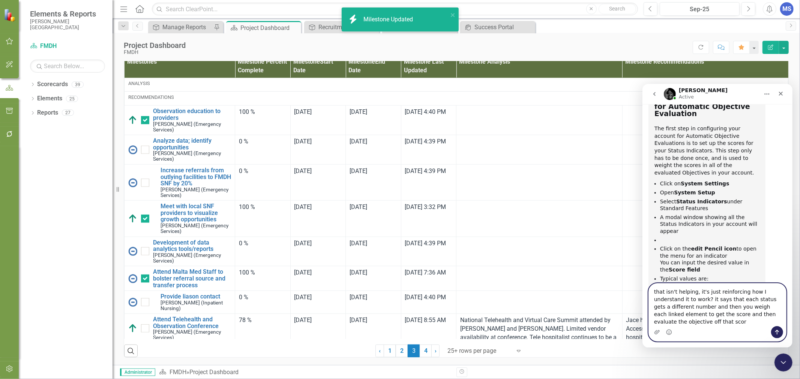
type textarea "that isn't helping, it's just reinforcing how I understand it to work? it says …"
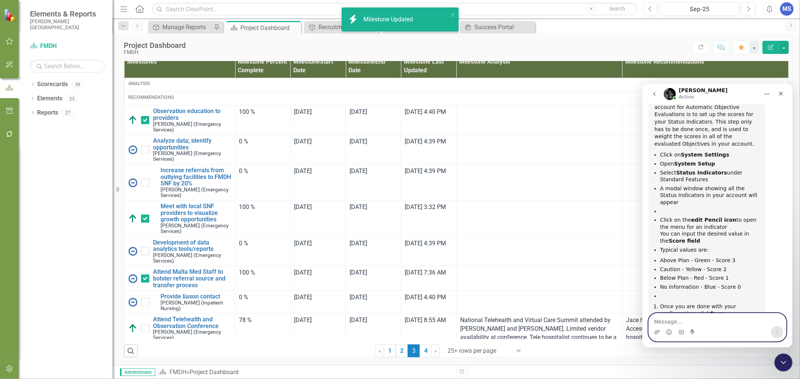
scroll to position [1465, 0]
click at [679, 319] on textarea "Message…" at bounding box center [716, 319] width 137 height 13
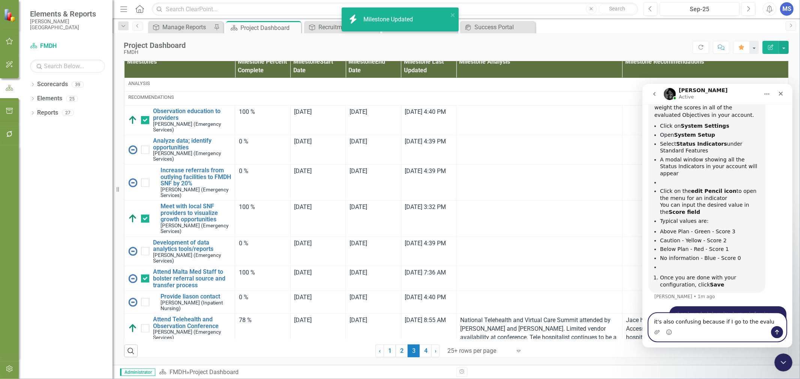
type textarea "it's also confusing because if I go to the evalu"
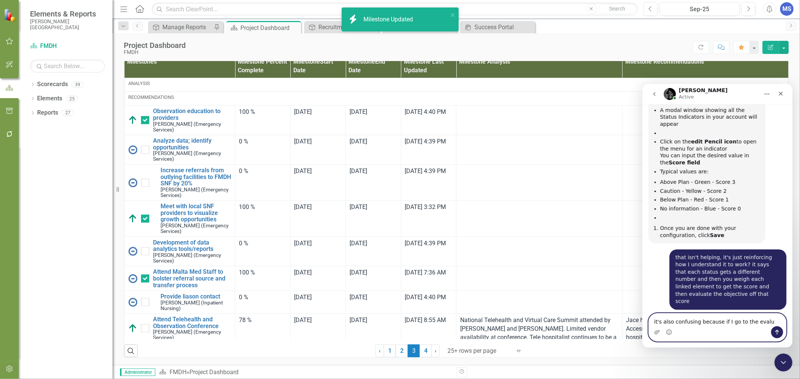
scroll to position [1547, 0]
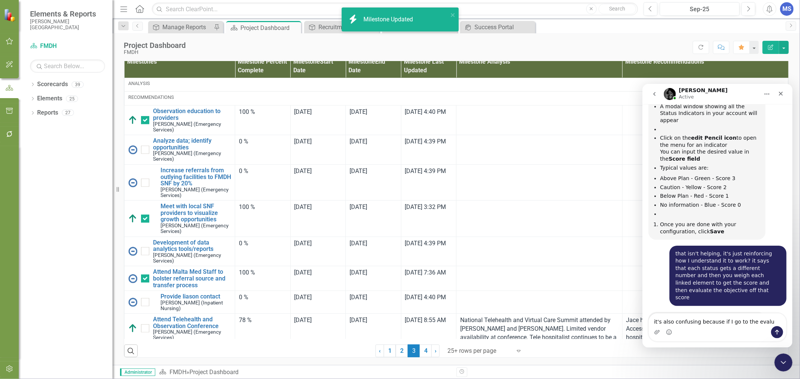
click at [704, 331] on img "Jeff says…" at bounding box center [704, 346] width 100 height 31
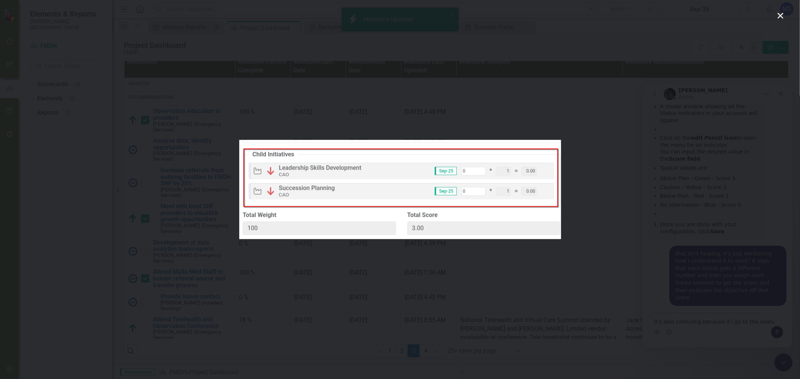
scroll to position [0, 0]
click at [779, 16] on icon "Close" at bounding box center [780, 16] width 6 height 6
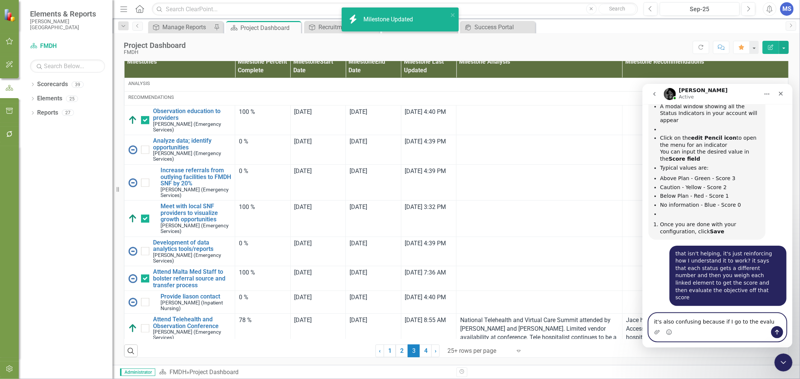
drag, startPoint x: 762, startPoint y: 323, endPoint x: 650, endPoint y: 329, distance: 112.3
click at [650, 329] on div "it's also confusing because if I go to the evalu it's also confusing because if…" at bounding box center [716, 327] width 137 height 28
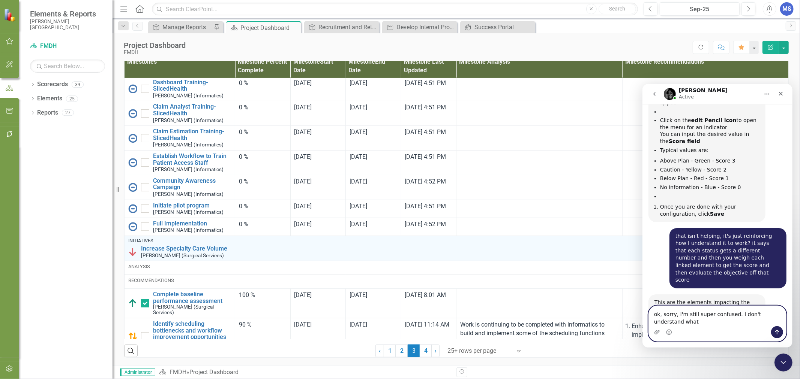
scroll to position [1573, 0]
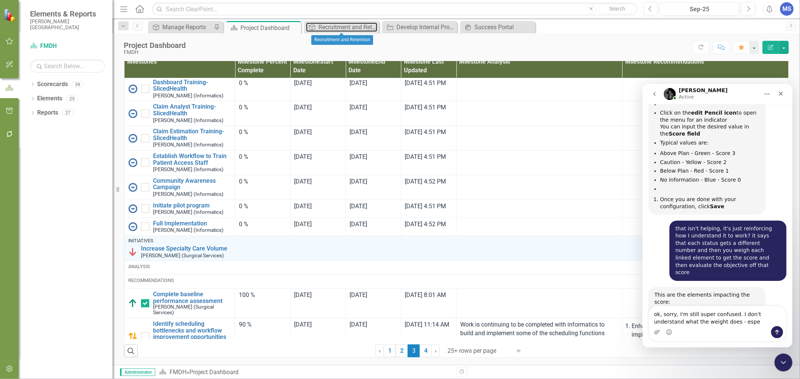
click at [341, 29] on div "Recruitment and Retention" at bounding box center [347, 26] width 59 height 9
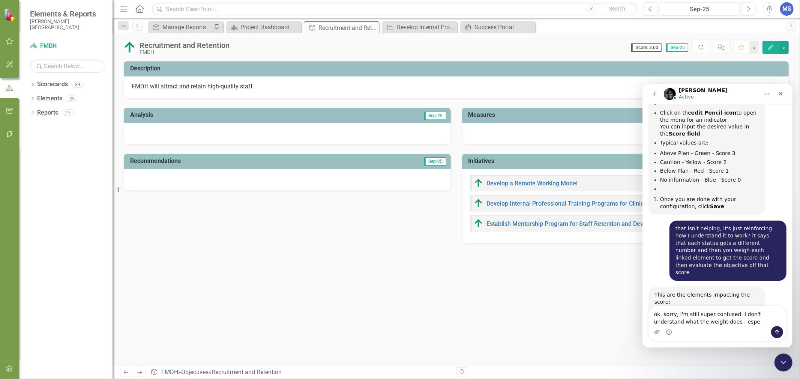
click at [769, 51] on button "Edit" at bounding box center [770, 47] width 16 height 13
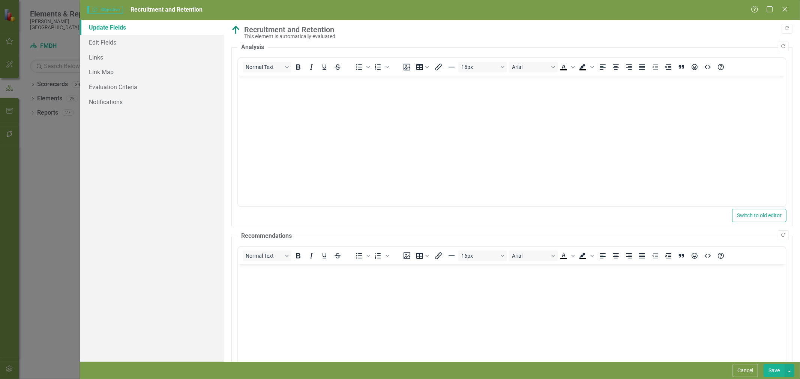
click at [744, 373] on button "Cancel" at bounding box center [744, 370] width 25 height 13
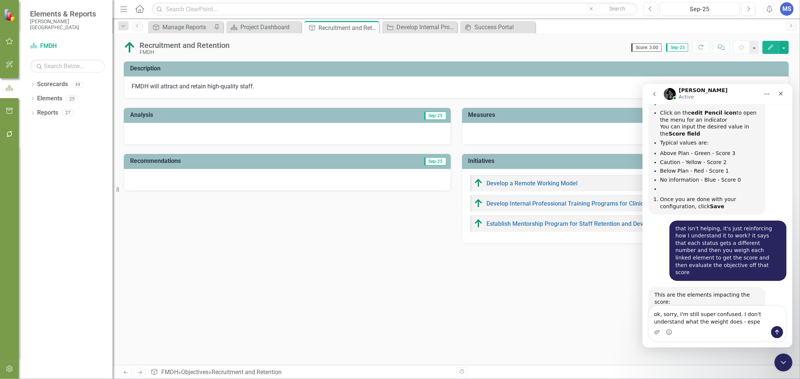
click at [768, 47] on icon "Edit" at bounding box center [770, 47] width 7 height 5
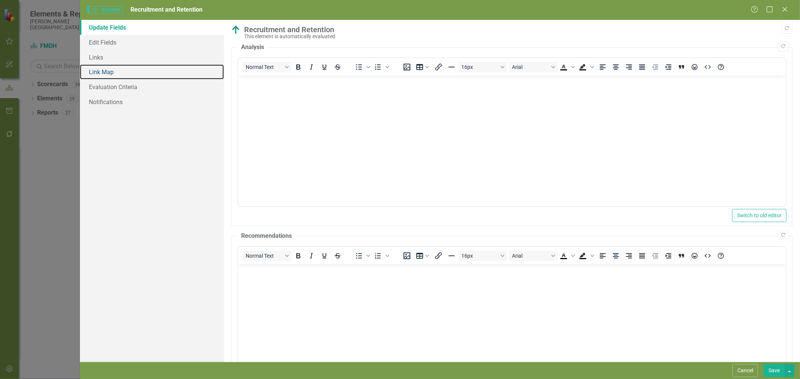
click at [120, 74] on link "Link Map" at bounding box center [152, 71] width 144 height 15
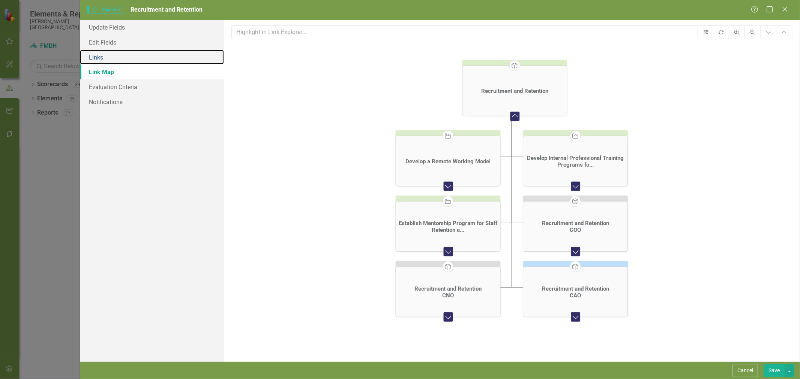
click at [120, 59] on link "Links" at bounding box center [152, 57] width 144 height 15
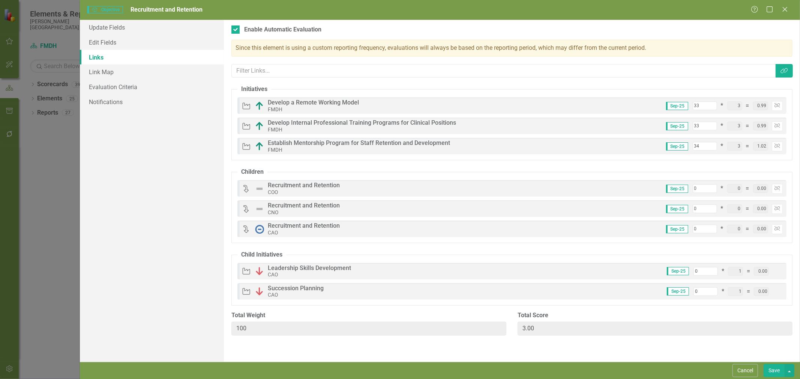
click at [756, 370] on button "Cancel" at bounding box center [744, 370] width 25 height 13
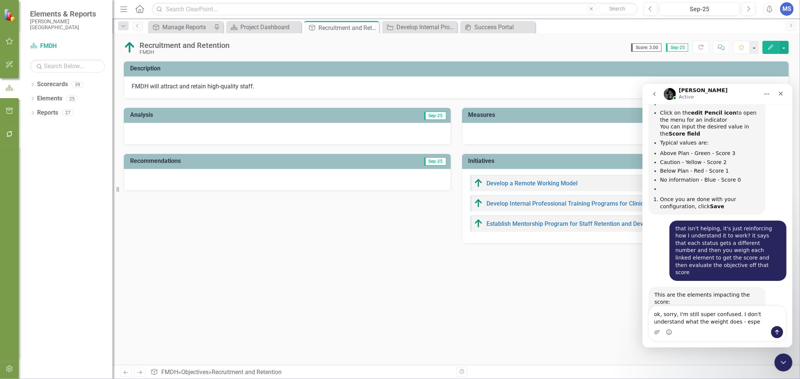
click at [710, 306] on img "Jeff says…" at bounding box center [704, 321] width 100 height 31
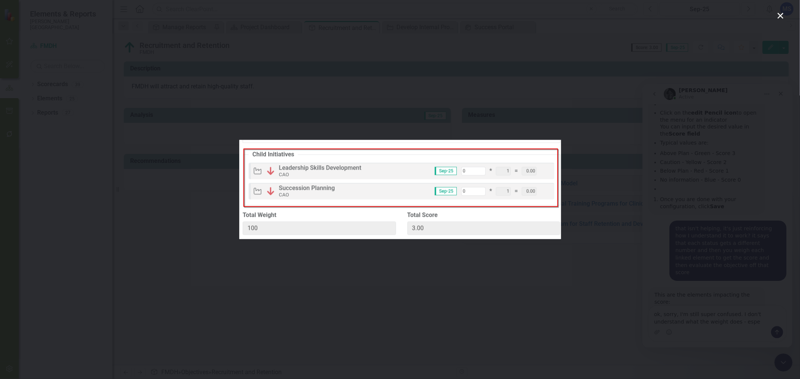
click at [637, 270] on div "Intercom messenger" at bounding box center [400, 189] width 800 height 379
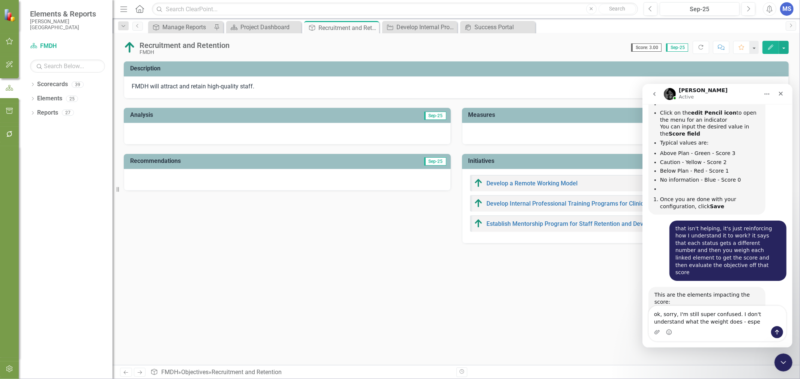
click at [766, 46] on button "Edit" at bounding box center [770, 47] width 16 height 13
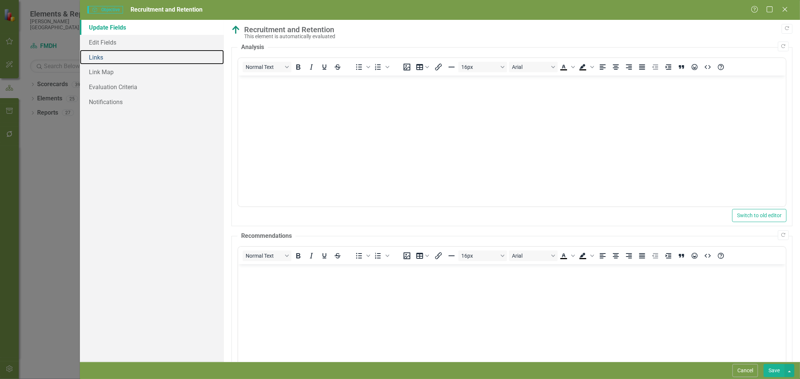
click at [119, 57] on link "Links" at bounding box center [152, 57] width 144 height 15
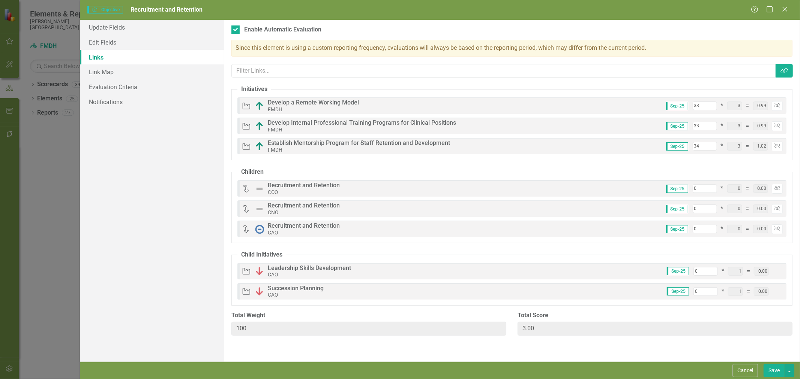
click at [754, 373] on button "Cancel" at bounding box center [744, 370] width 25 height 13
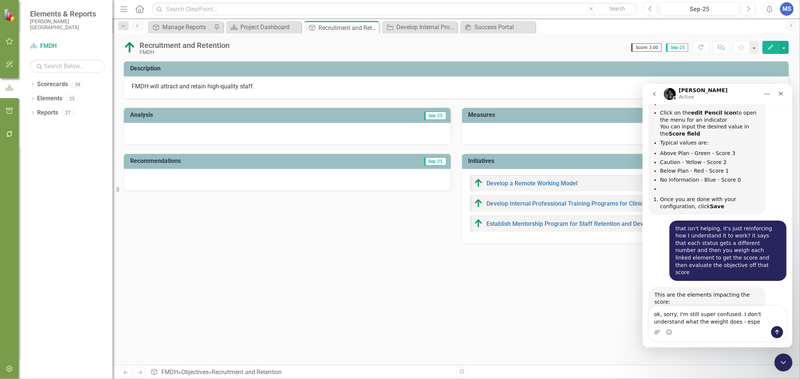
drag, startPoint x: 729, startPoint y: 328, endPoint x: 724, endPoint y: 326, distance: 5.6
click at [724, 326] on div "Intercom messenger" at bounding box center [716, 332] width 137 height 12
drag, startPoint x: 726, startPoint y: 322, endPoint x: 731, endPoint y: 314, distance: 9.5
click at [731, 314] on textarea "ok, sorry, I'm still super confused. I don't understand what the weight does - …" at bounding box center [716, 316] width 137 height 20
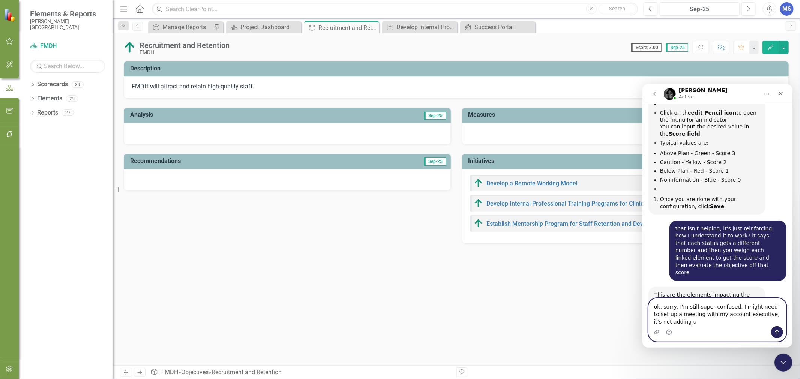
scroll to position [1580, 0]
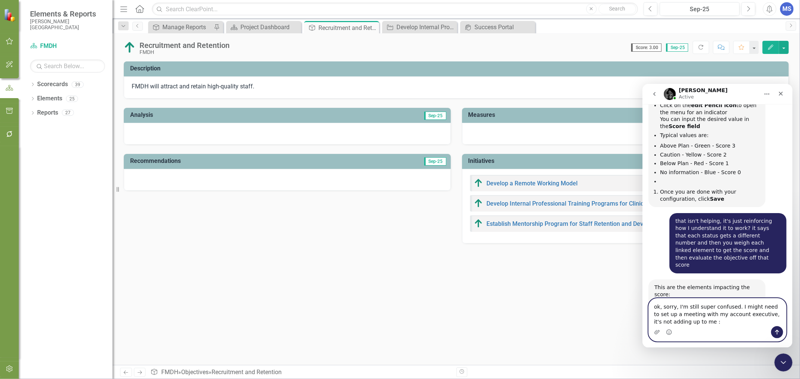
type textarea "ok, sorry, I'm still super confused. I might need to set up a meeting with my a…"
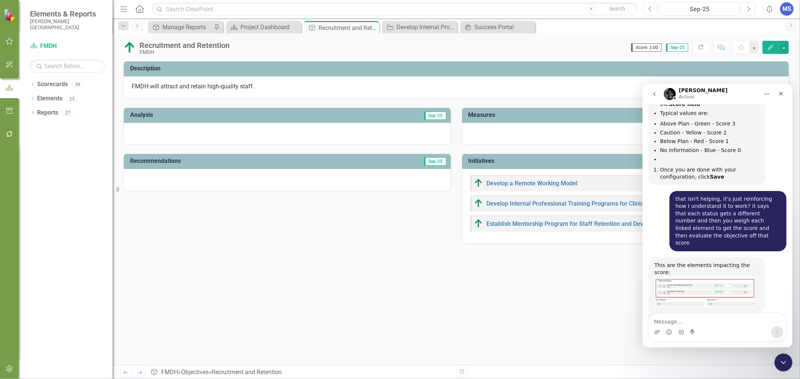
click at [412, 264] on div "Description FMDH will attract and retain high-quality staff. Analysis Sep-25 Re…" at bounding box center [455, 213] width 687 height 304
click at [766, 48] on button "Edit" at bounding box center [770, 47] width 16 height 13
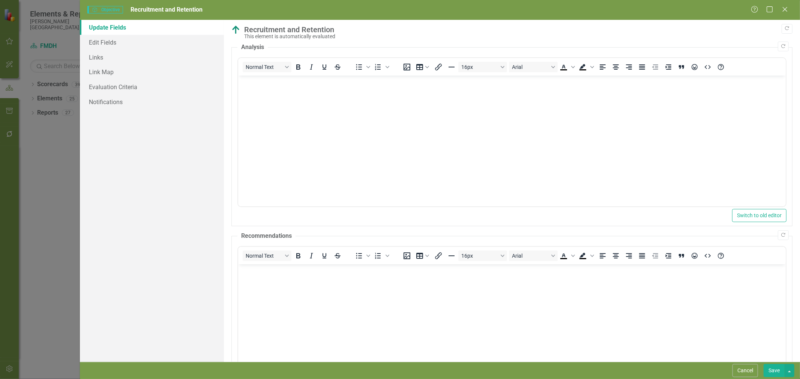
scroll to position [0, 0]
click at [115, 61] on link "Links" at bounding box center [152, 57] width 144 height 15
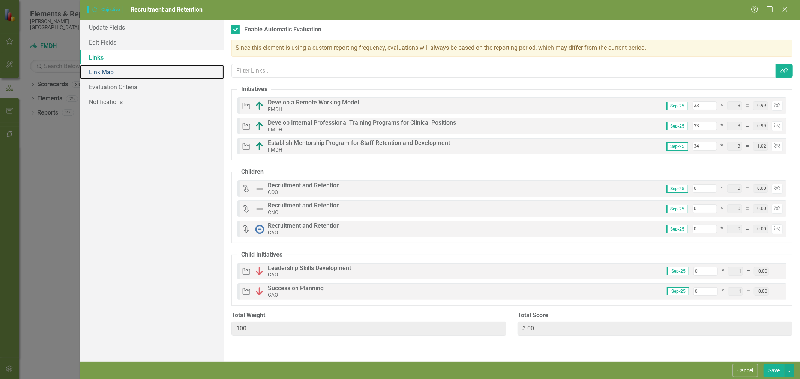
click at [120, 75] on link "Link Map" at bounding box center [152, 71] width 144 height 15
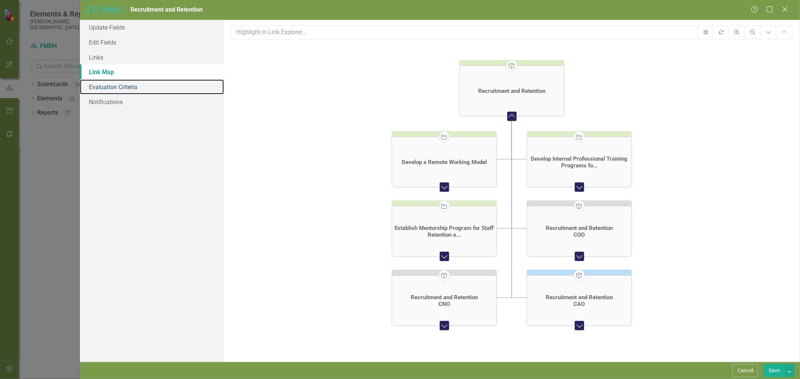
click at [121, 85] on link "Evaluation Criteria" at bounding box center [152, 86] width 144 height 15
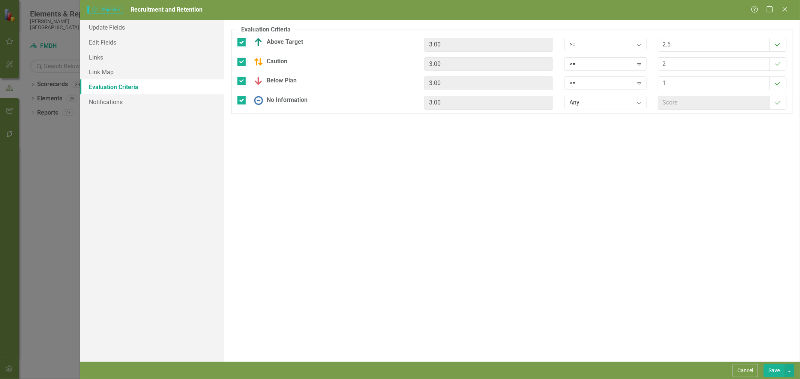
click at [754, 372] on button "Cancel" at bounding box center [744, 370] width 25 height 13
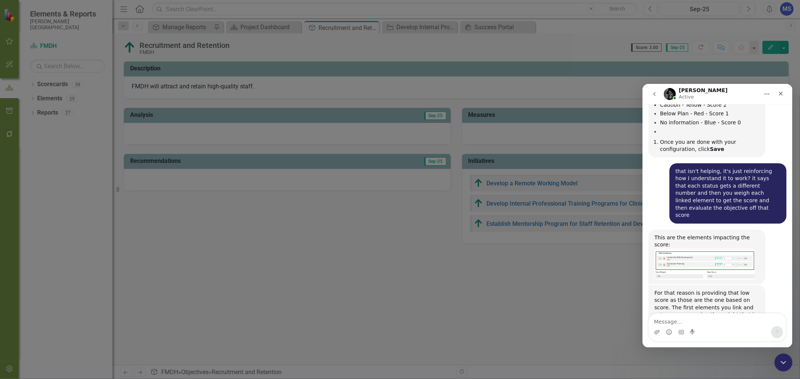
scroll to position [1631, 0]
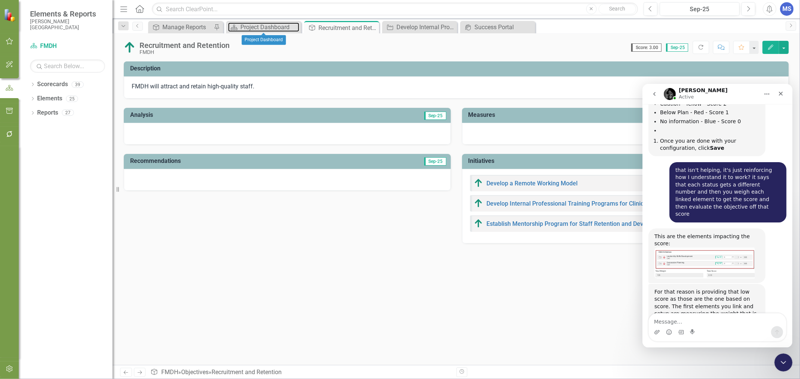
click at [257, 27] on div "Project Dashboard" at bounding box center [269, 26] width 59 height 9
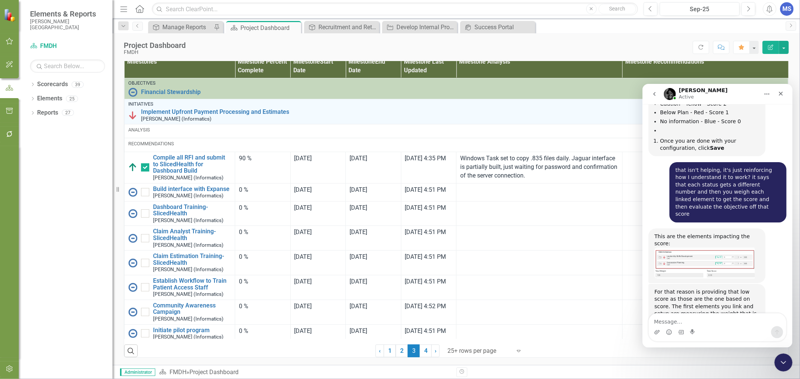
scroll to position [1632, 0]
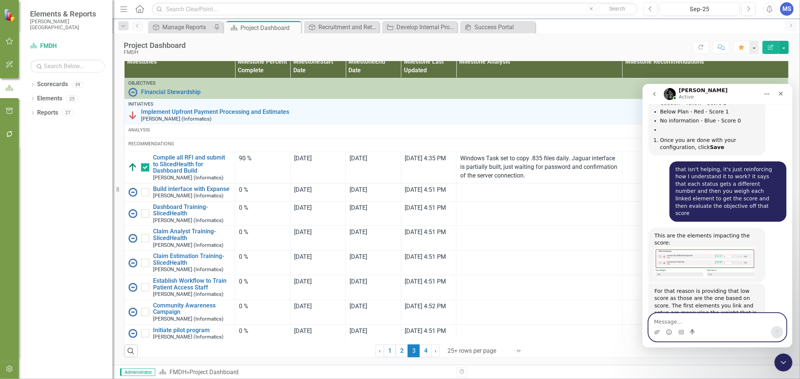
click at [695, 319] on textarea "Message…" at bounding box center [716, 319] width 137 height 13
type textarea "ok thanks for your help"
click at [783, 331] on div "Intercom messenger" at bounding box center [716, 332] width 137 height 12
click at [780, 331] on button "Send a message…" at bounding box center [777, 332] width 12 height 12
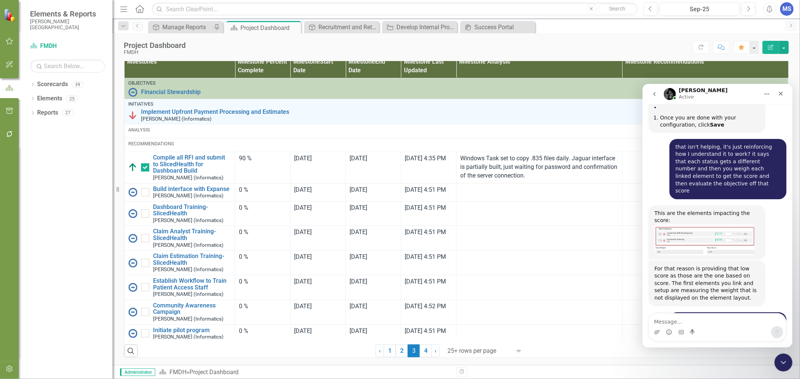
click at [780, 93] on icon "Close" at bounding box center [780, 93] width 4 height 4
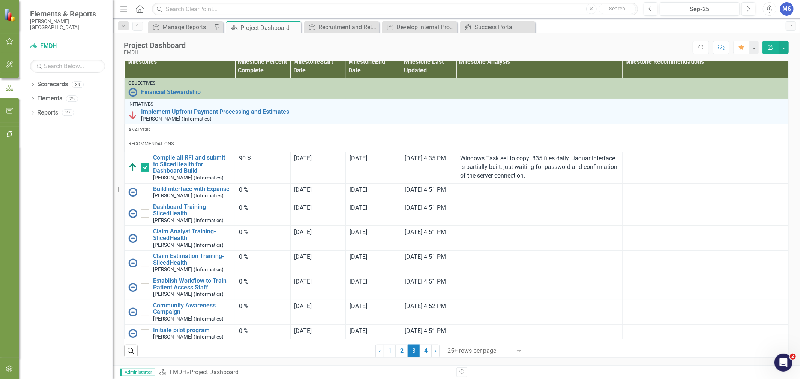
scroll to position [0, 0]
click at [786, 9] on div "MS" at bounding box center [786, 8] width 13 height 13
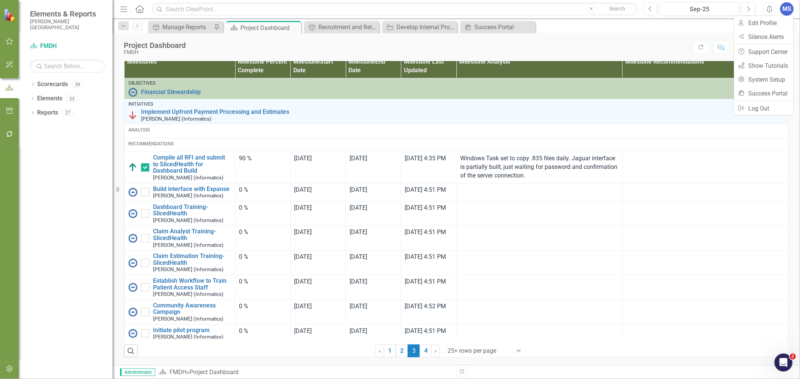
scroll to position [1675, 0]
click at [115, 123] on div "Resize" at bounding box center [115, 189] width 6 height 379
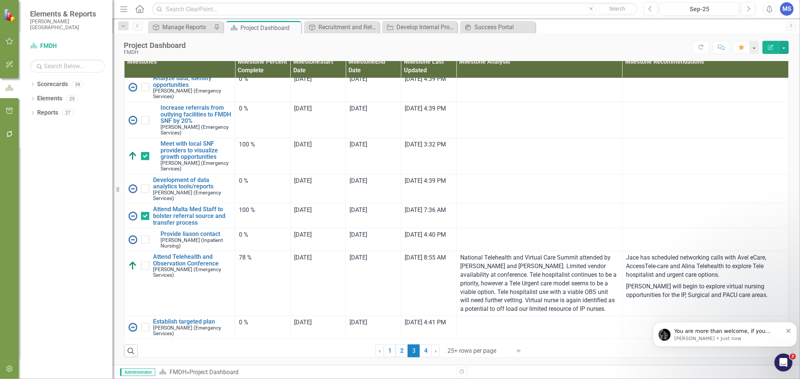
scroll to position [1691, 0]
click at [731, 334] on span "You are more than welcome, if you encounter any other issues or have more quest…" at bounding box center [722, 342] width 96 height 28
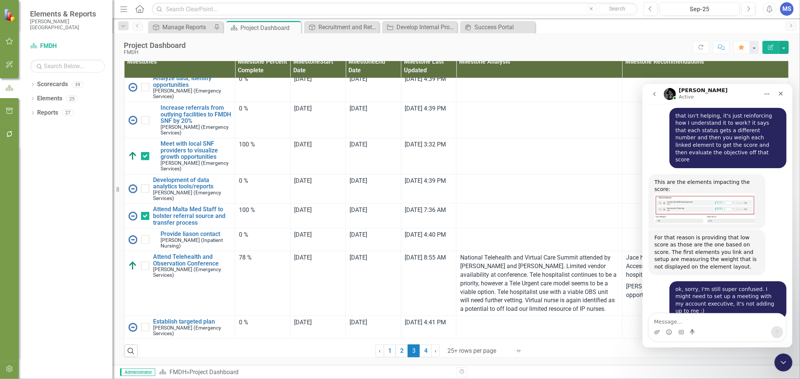
scroll to position [1703, 0]
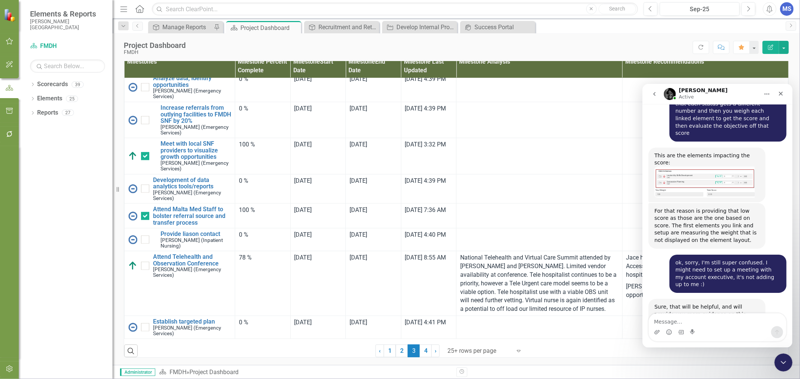
click at [782, 91] on icon "Close" at bounding box center [780, 93] width 6 height 6
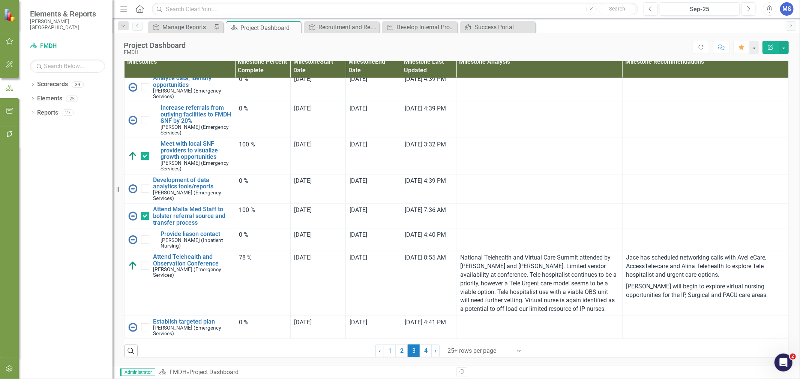
click at [425, 353] on link "4" at bounding box center [426, 351] width 12 height 13
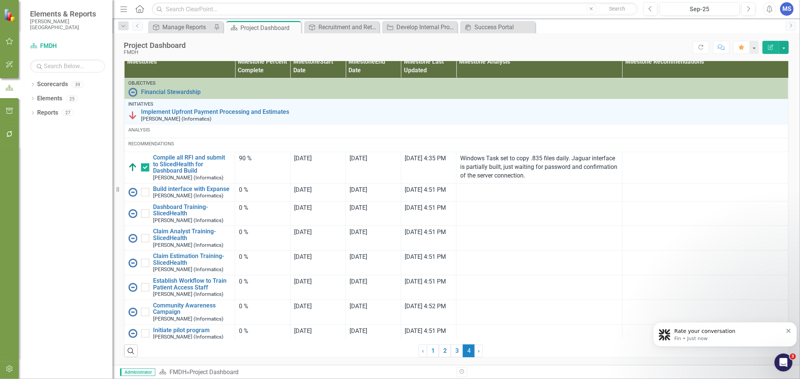
scroll to position [0, 0]
checkbox input "false"
checkbox input "true"
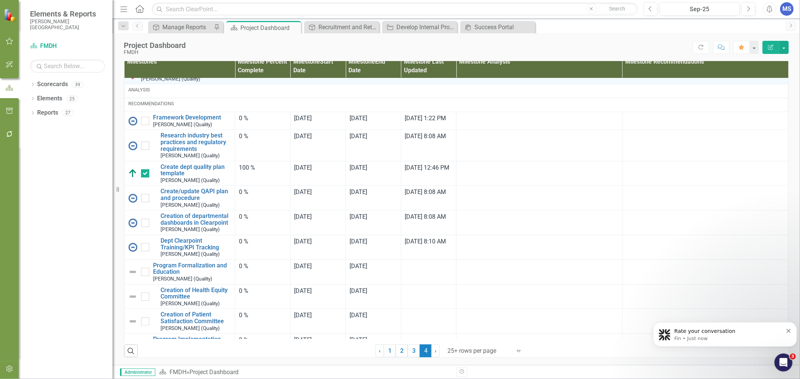
scroll to position [91, 0]
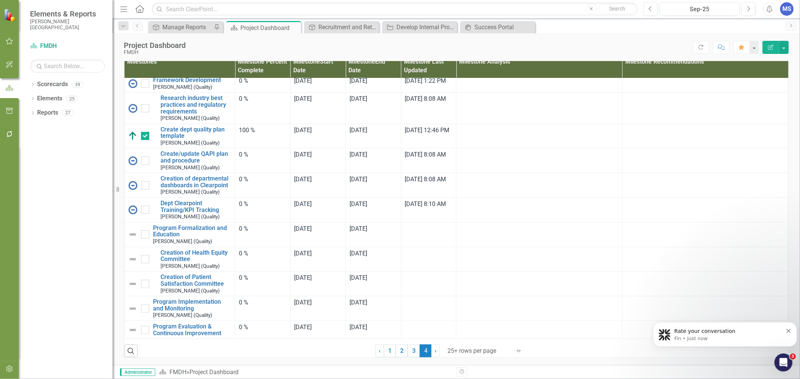
click at [241, 180] on div "0 %" at bounding box center [263, 179] width 48 height 9
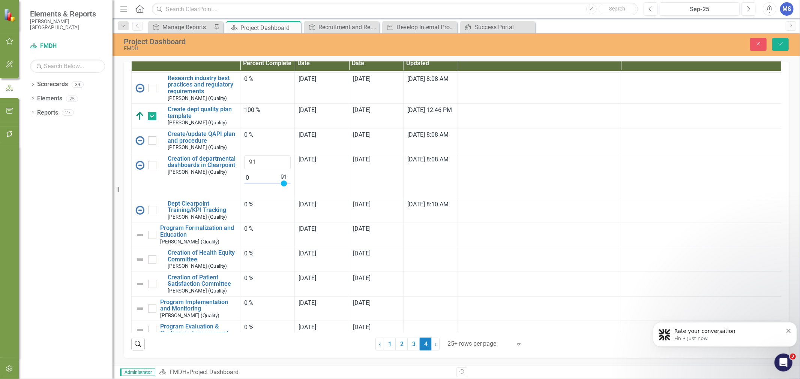
drag, startPoint x: 246, startPoint y: 227, endPoint x: 283, endPoint y: 232, distance: 37.0
click at [283, 190] on div at bounding box center [267, 185] width 46 height 9
click at [282, 187] on div at bounding box center [283, 184] width 6 height 6
type input "90"
click at [282, 187] on div at bounding box center [283, 184] width 6 height 6
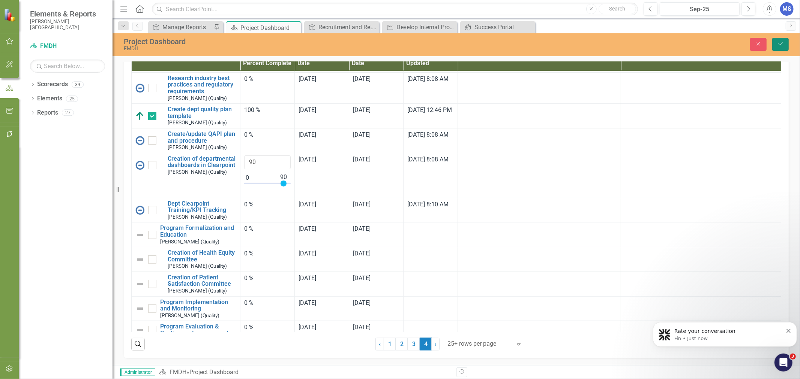
click at [783, 45] on icon "Save" at bounding box center [780, 43] width 7 height 5
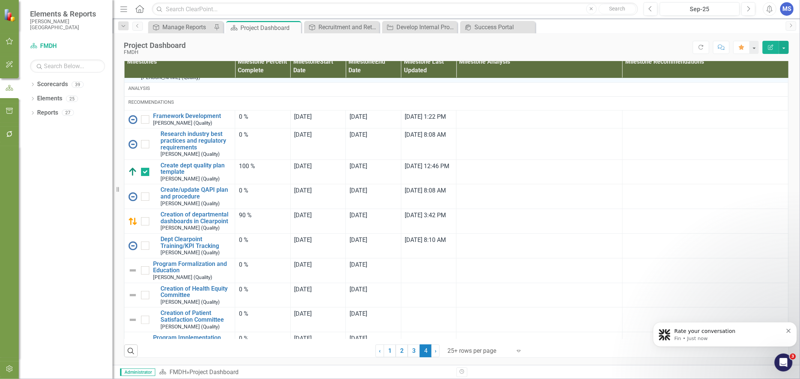
scroll to position [83, 0]
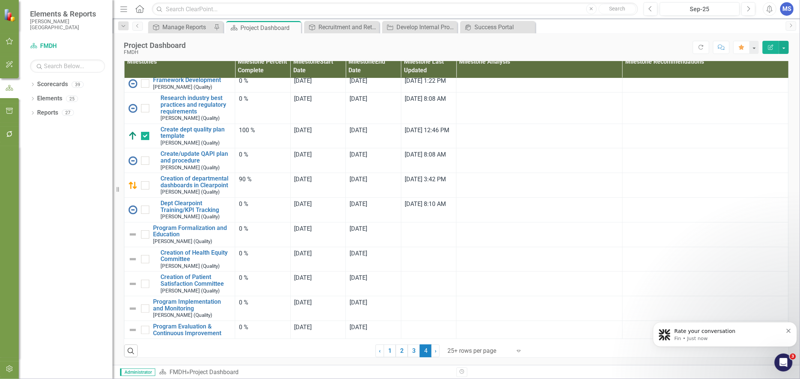
click at [250, 209] on div "0 %" at bounding box center [263, 204] width 48 height 9
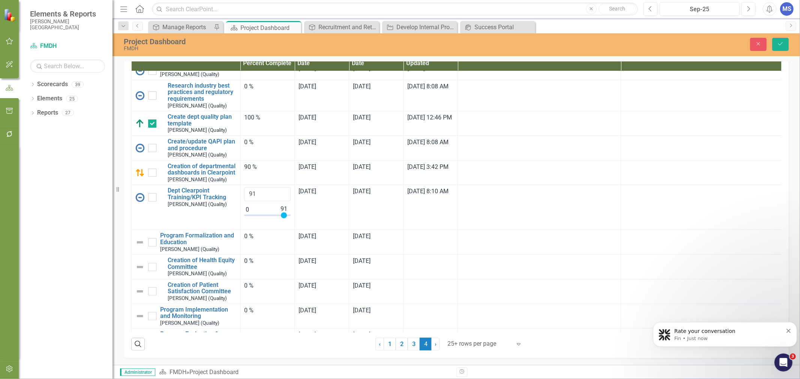
drag, startPoint x: 248, startPoint y: 258, endPoint x: 285, endPoint y: 262, distance: 37.0
click at [285, 222] on div at bounding box center [267, 217] width 46 height 9
click at [284, 219] on div at bounding box center [283, 216] width 6 height 6
type input "90"
click at [285, 219] on div at bounding box center [283, 216] width 6 height 6
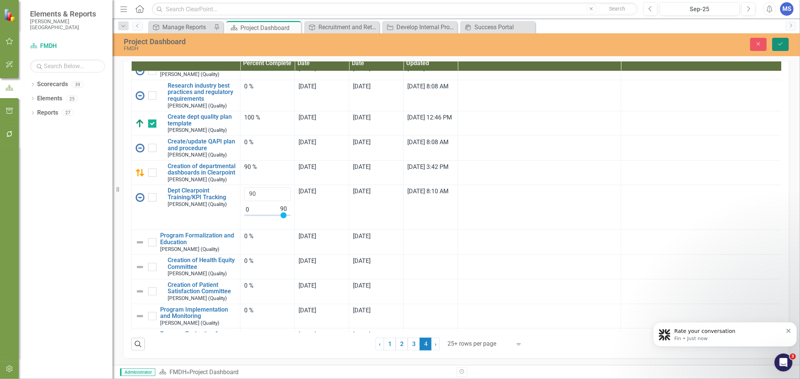
click at [780, 46] on icon "Save" at bounding box center [780, 43] width 7 height 5
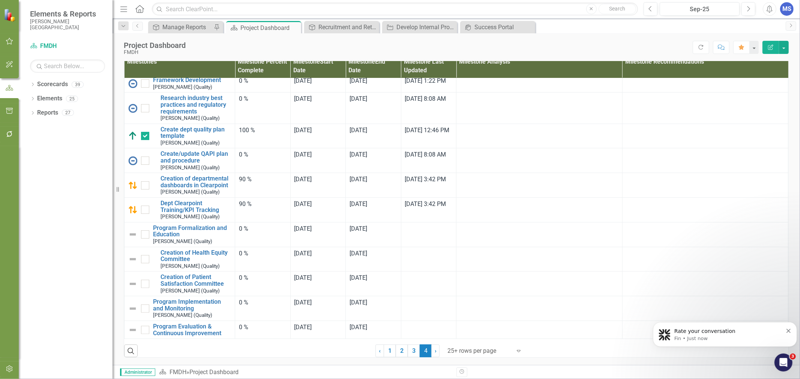
scroll to position [0, 0]
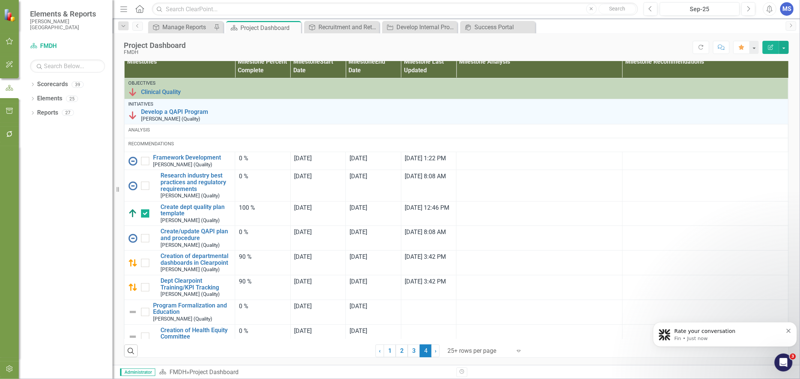
click at [260, 200] on td "0 %" at bounding box center [262, 185] width 55 height 31
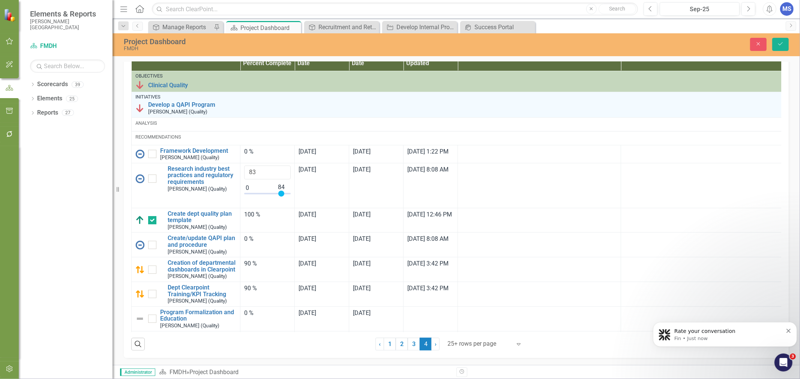
type input "85"
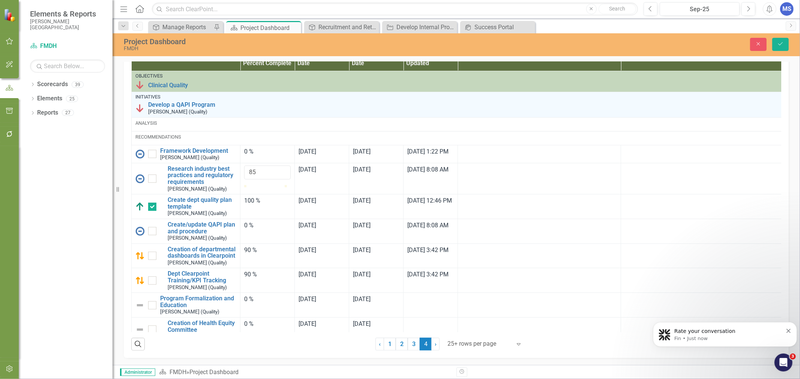
drag, startPoint x: 247, startPoint y: 237, endPoint x: 280, endPoint y: 240, distance: 33.1
click at [280, 185] on div at bounding box center [267, 185] width 46 height 0
click at [781, 46] on icon "Save" at bounding box center [780, 43] width 7 height 5
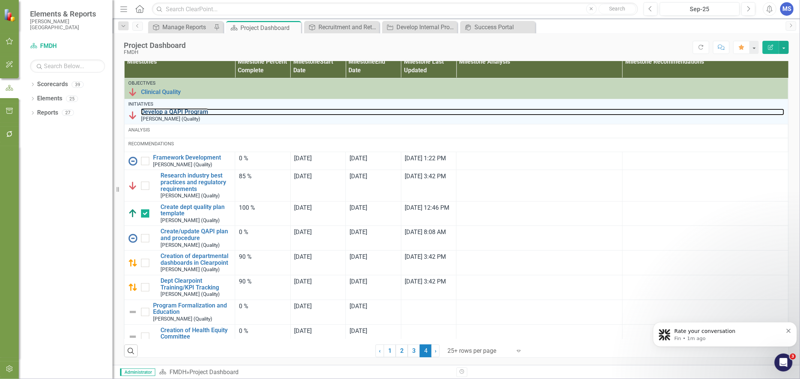
click at [179, 115] on link "Develop a QAPI Program" at bounding box center [462, 112] width 643 height 7
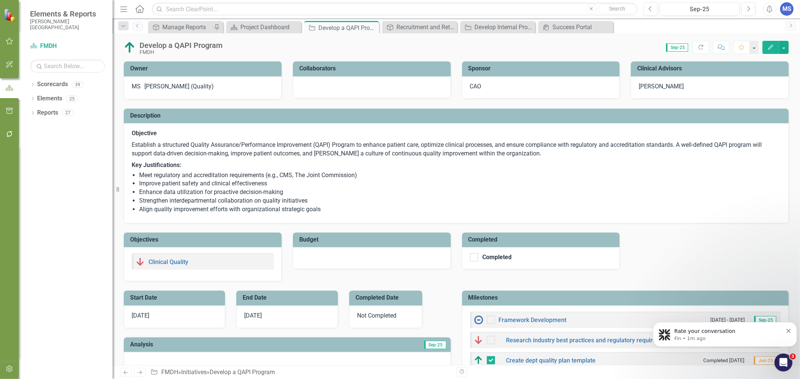
checkbox input "true"
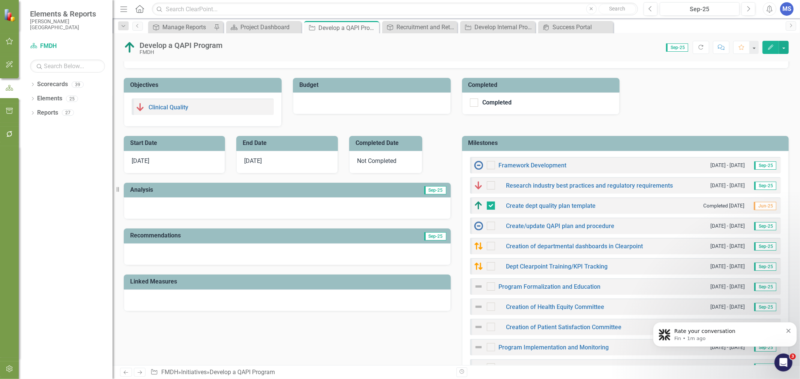
scroll to position [166, 0]
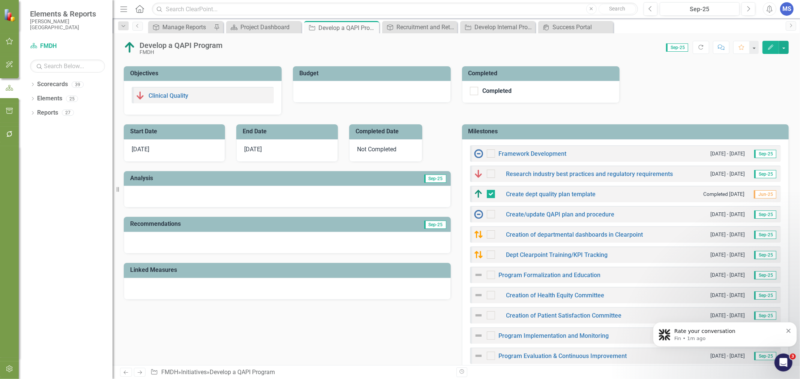
click at [490, 156] on div at bounding box center [491, 154] width 8 height 8
click at [490, 154] on input "checkbox" at bounding box center [489, 152] width 5 height 5
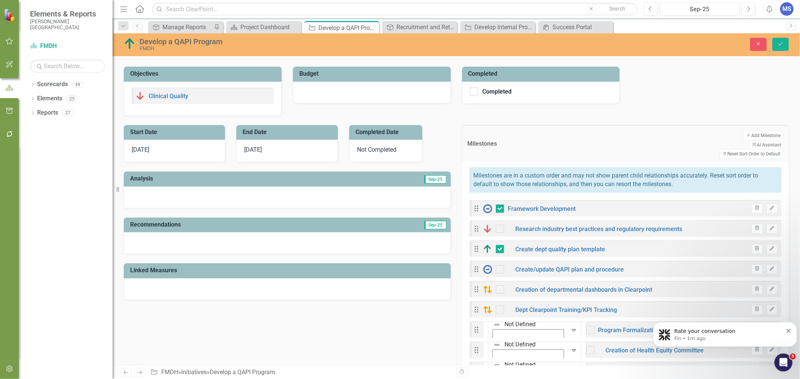
click at [751, 204] on button "Trash" at bounding box center [756, 209] width 11 height 10
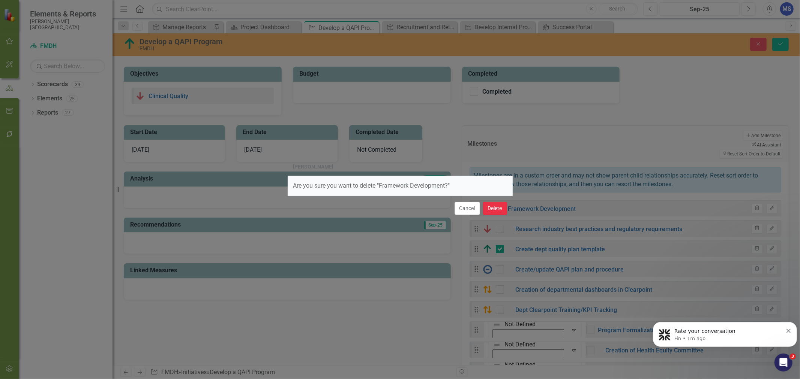
click at [499, 212] on button "Delete" at bounding box center [495, 208] width 24 height 13
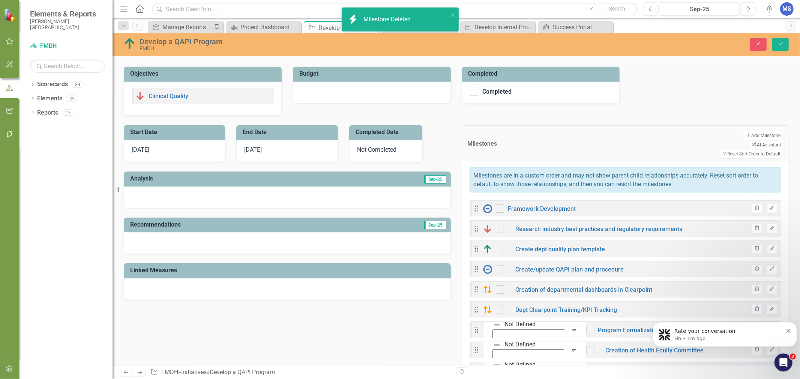
checkbox input "false"
checkbox input "true"
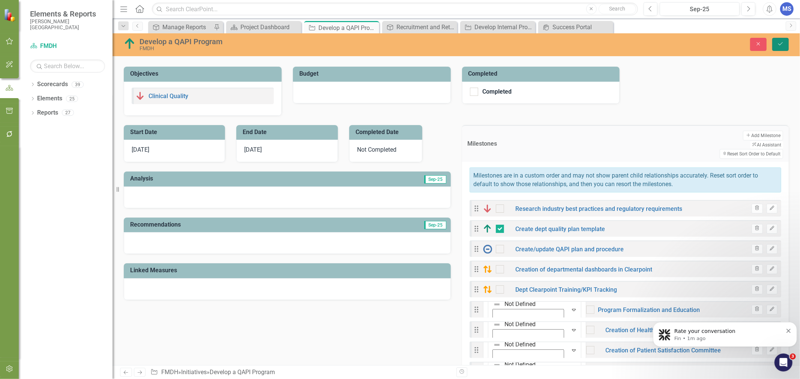
click at [781, 49] on button "Save" at bounding box center [780, 44] width 16 height 13
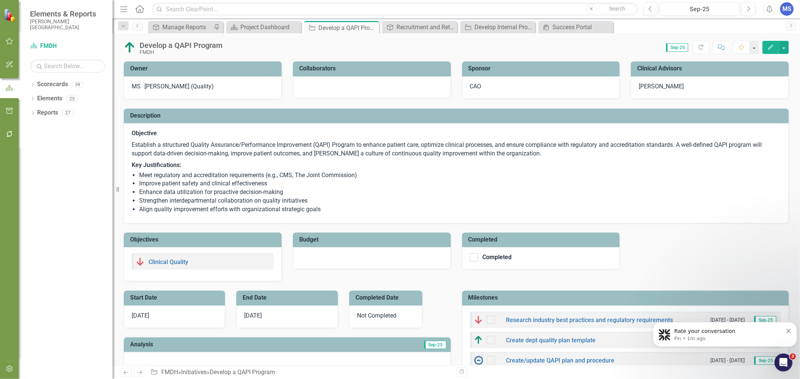
checkbox input "true"
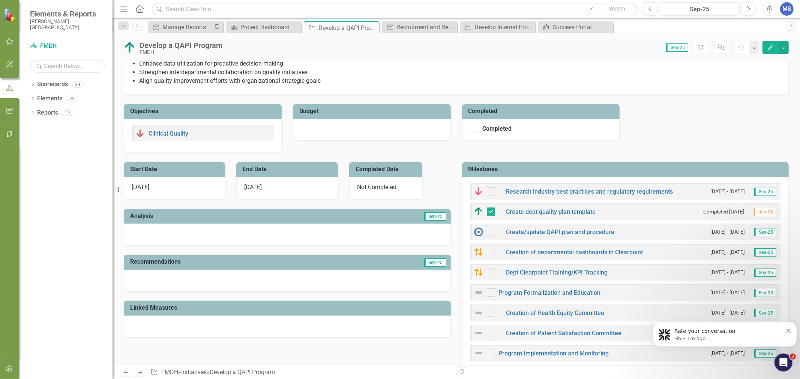
scroll to position [125, 0]
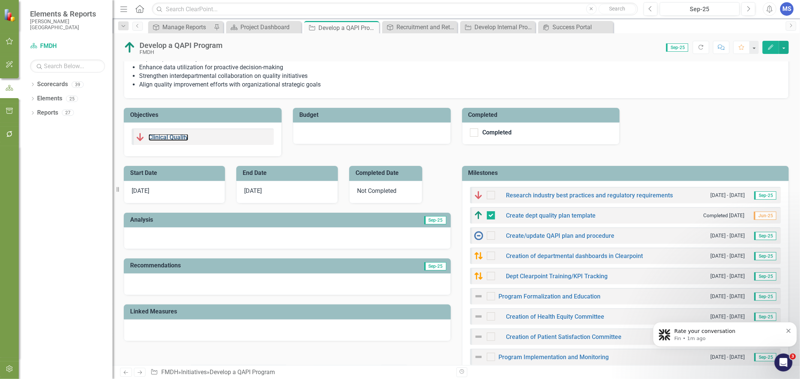
click at [174, 139] on link "Clinical Quality" at bounding box center [168, 137] width 40 height 7
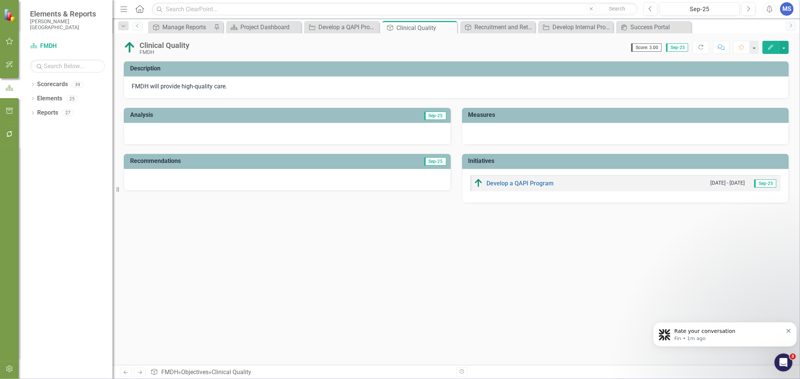
click at [0, 0] on icon "Close" at bounding box center [0, 0] width 0 height 0
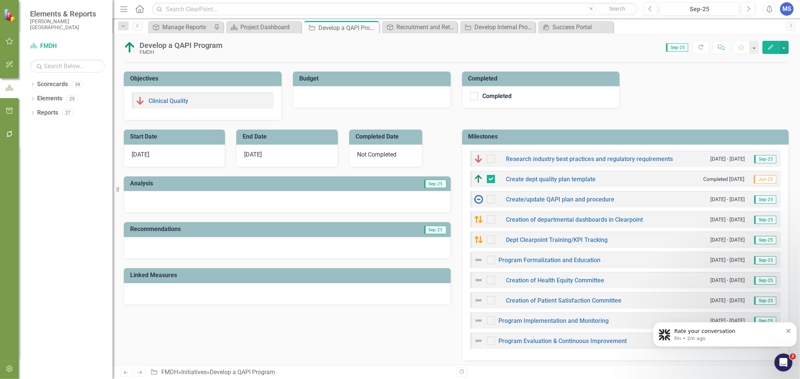
scroll to position [208, 0]
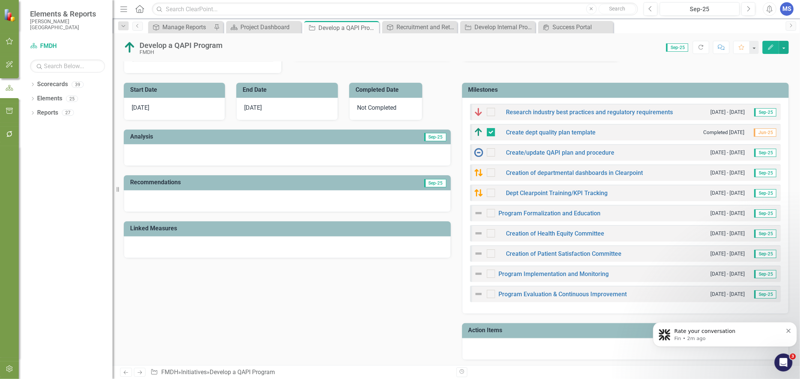
click at [0, 0] on icon at bounding box center [0, 0] width 0 height 0
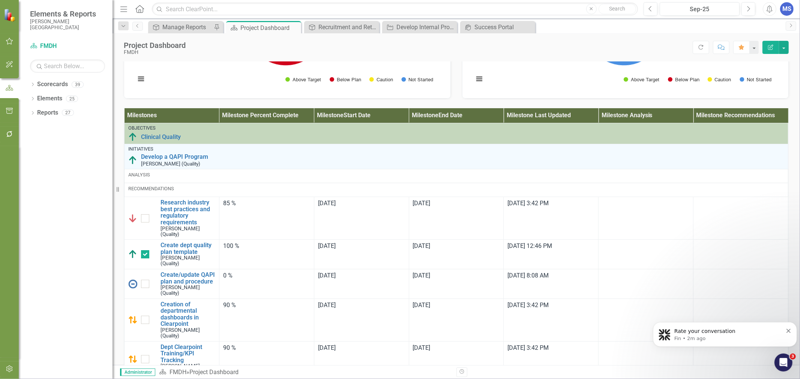
scroll to position [491, 0]
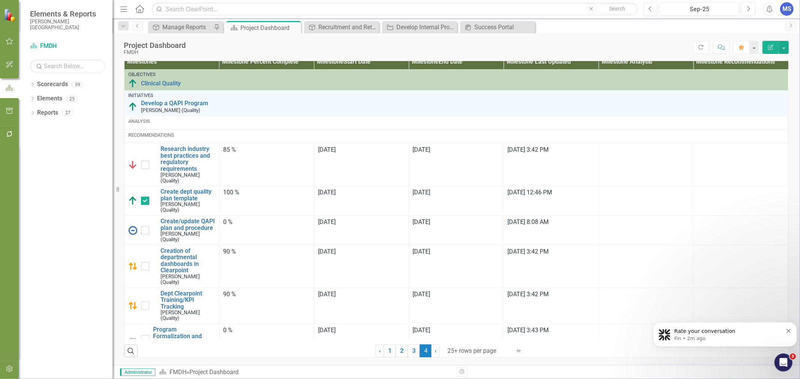
click at [253, 219] on div "0 %" at bounding box center [266, 222] width 87 height 9
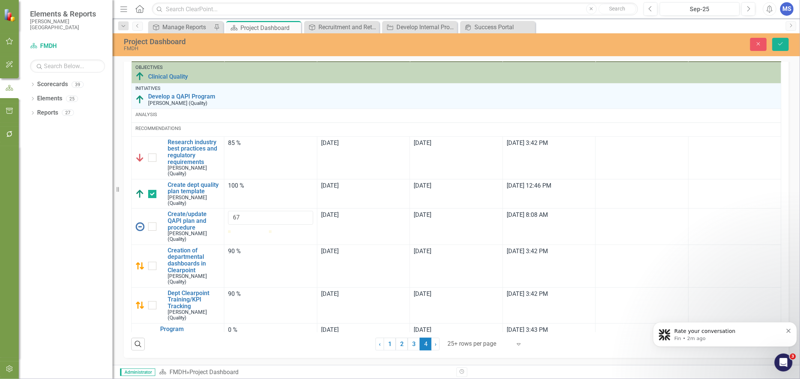
type input "70"
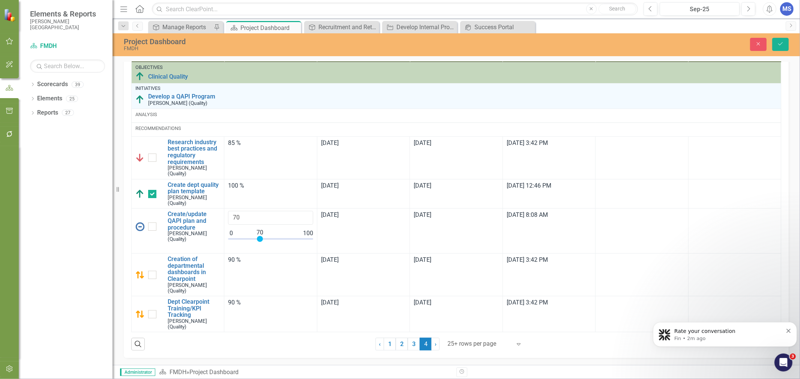
drag, startPoint x: 248, startPoint y: 263, endPoint x: 277, endPoint y: 269, distance: 29.0
click at [277, 254] on td "70" at bounding box center [270, 231] width 93 height 45
drag, startPoint x: 781, startPoint y: 41, endPoint x: 619, endPoint y: 137, distance: 187.8
click at [781, 42] on icon "Save" at bounding box center [780, 43] width 7 height 5
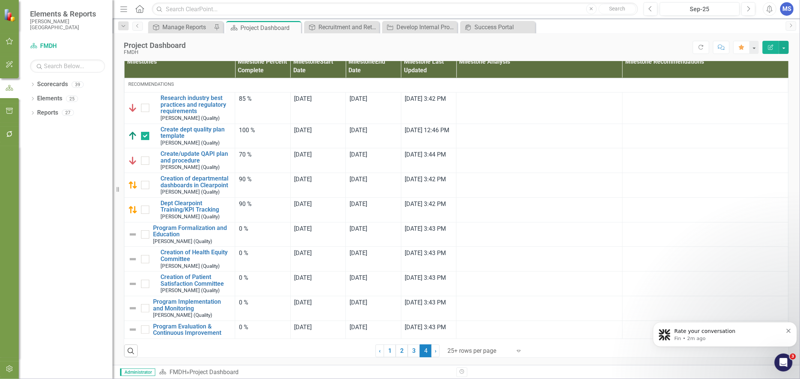
scroll to position [1, 0]
